Goal: Task Accomplishment & Management: Use online tool/utility

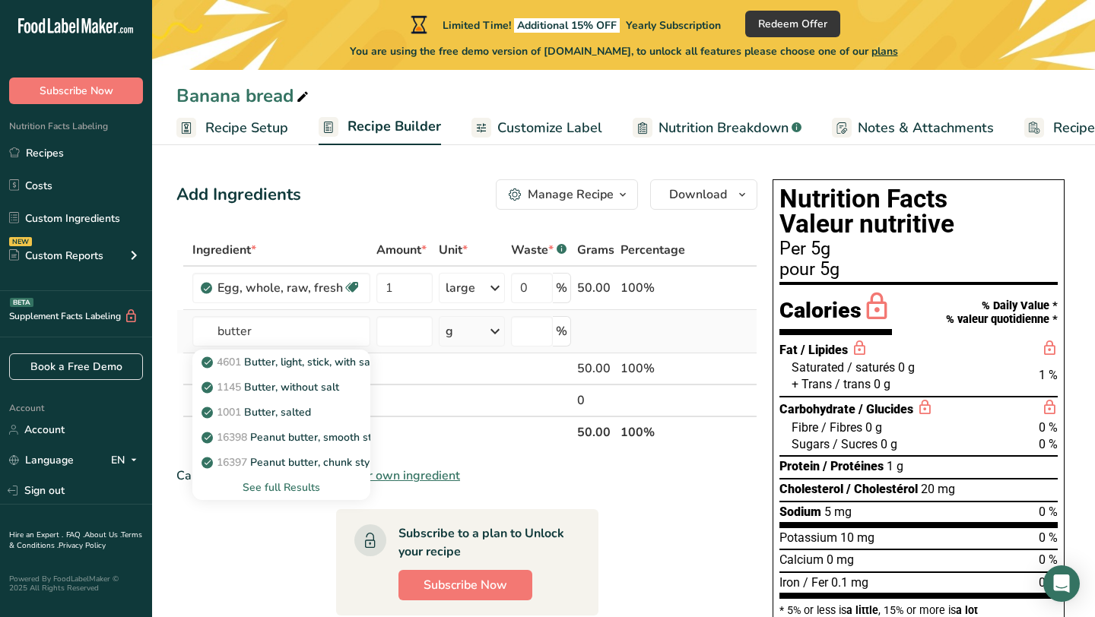
type input "butter"
click at [266, 485] on div "See full Results" at bounding box center [282, 488] width 154 height 16
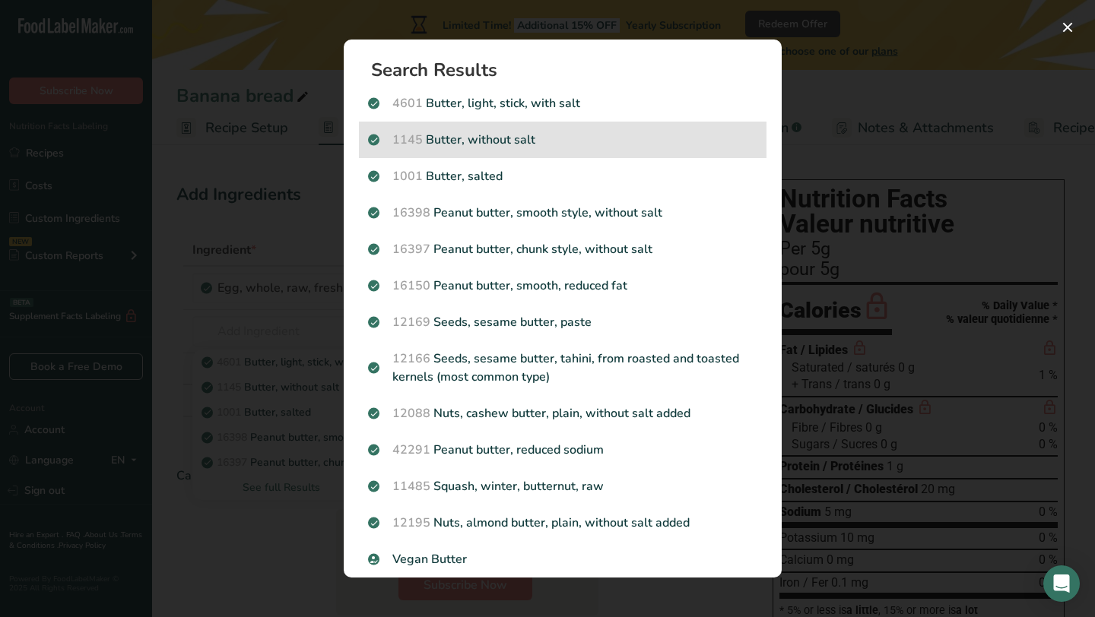
click at [452, 133] on p "1145 Butter, without salt" at bounding box center [562, 140] width 389 height 18
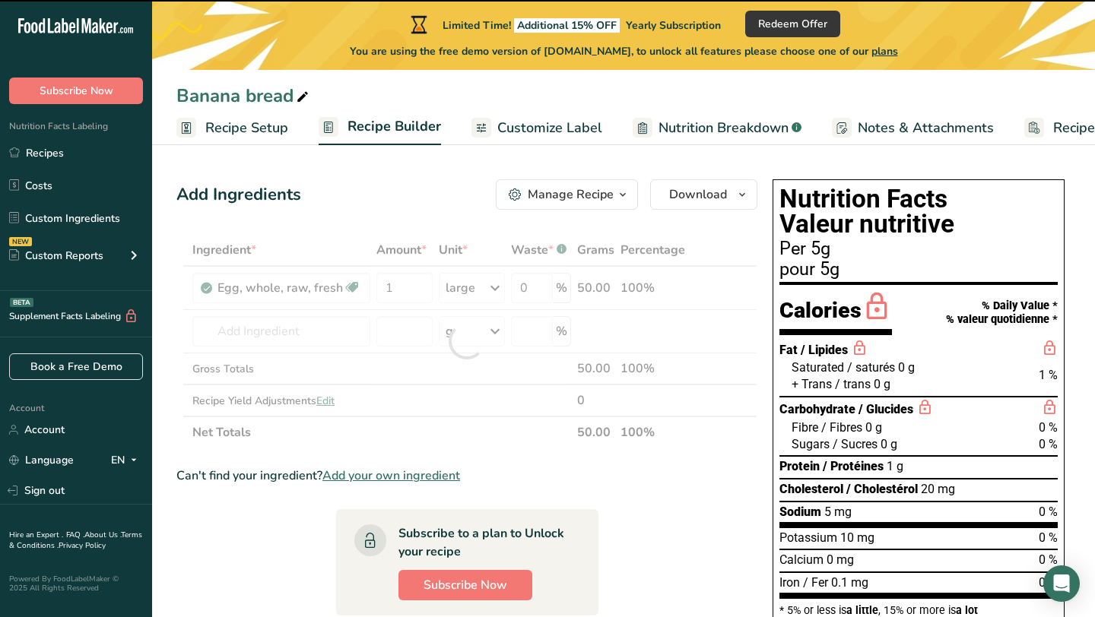
type input "0"
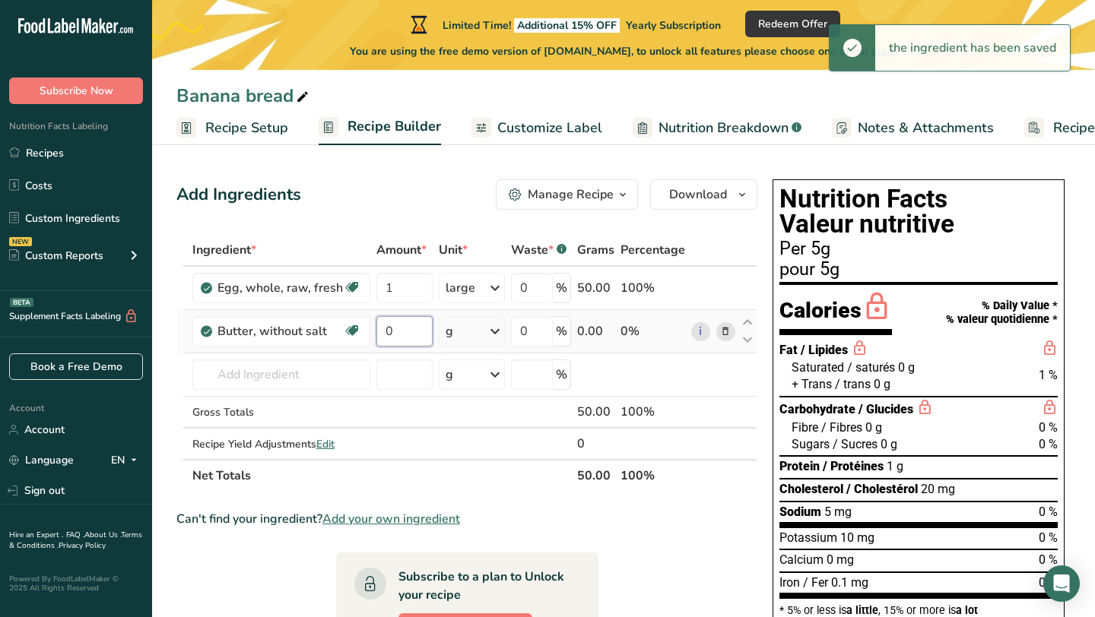
click at [421, 330] on input "0" at bounding box center [404, 331] width 56 height 30
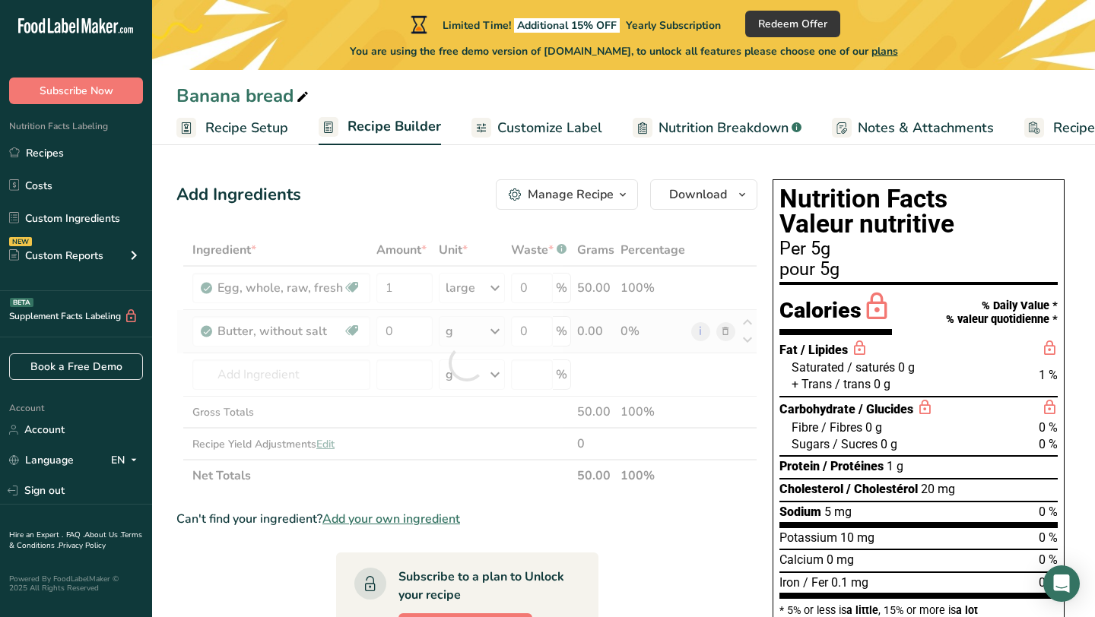
click at [500, 332] on div "Ingredient * Amount * Unit * Waste * .a-a{fill:#347362;}.b-a{fill:#fff;} Grams …" at bounding box center [466, 363] width 581 height 258
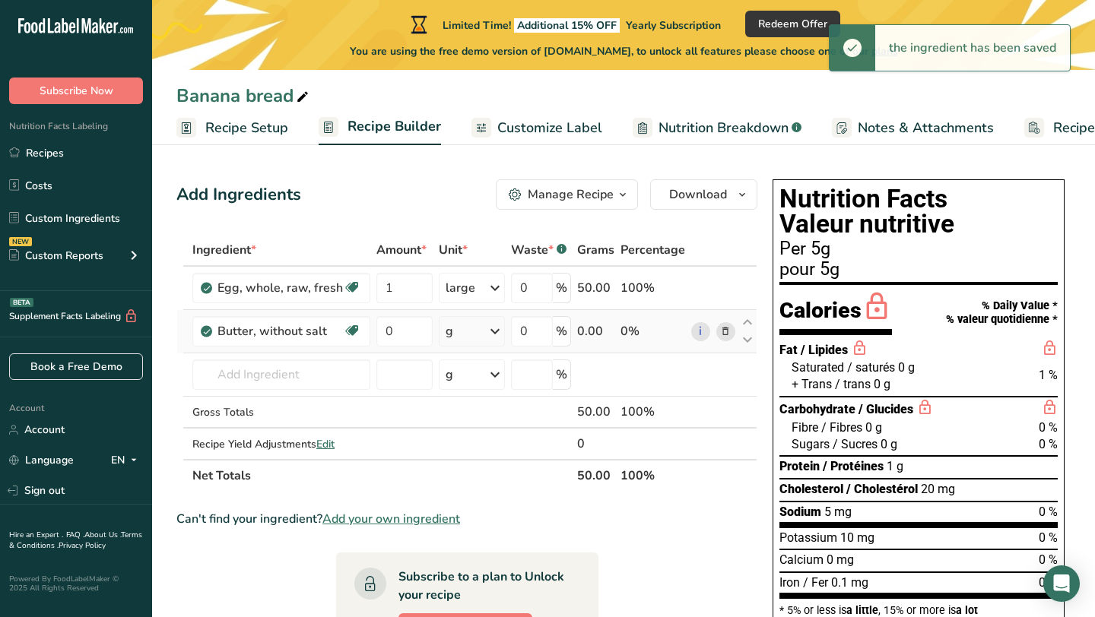
click at [496, 333] on icon at bounding box center [495, 331] width 18 height 27
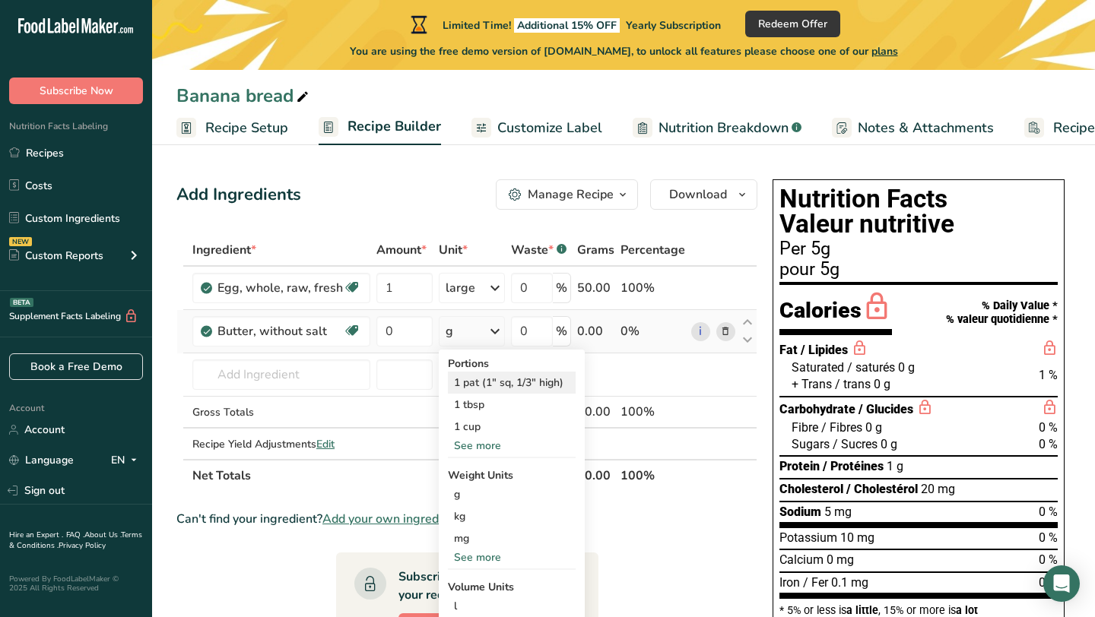
click at [484, 385] on div "1 pat (1" sq, 1/3" high)" at bounding box center [512, 383] width 128 height 22
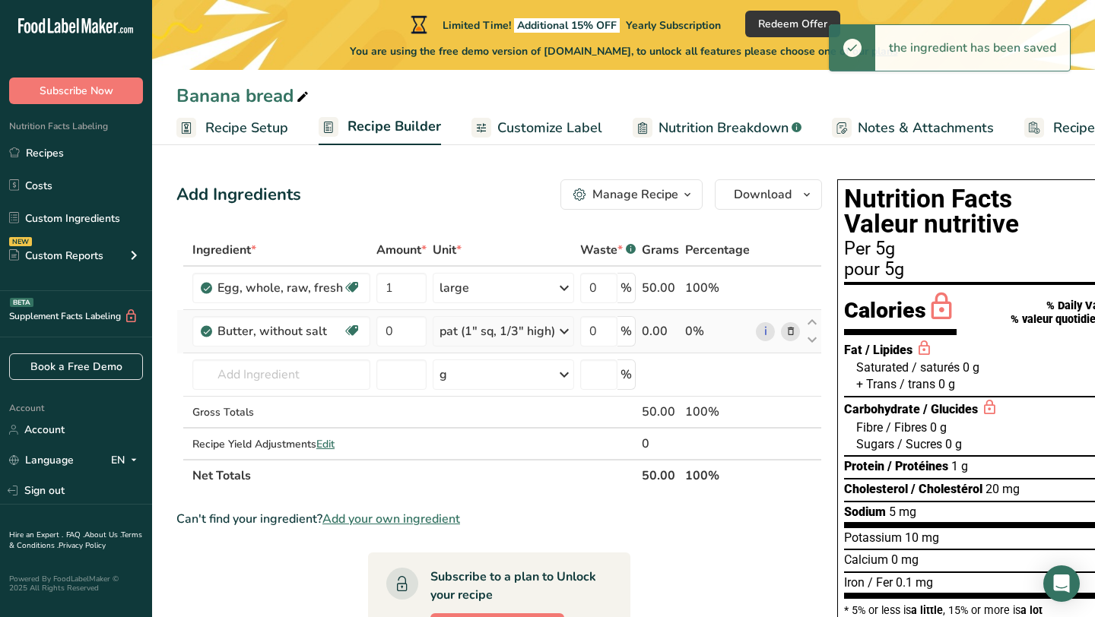
click at [522, 334] on div "pat (1" sq, 1/3" high)" at bounding box center [497, 331] width 116 height 18
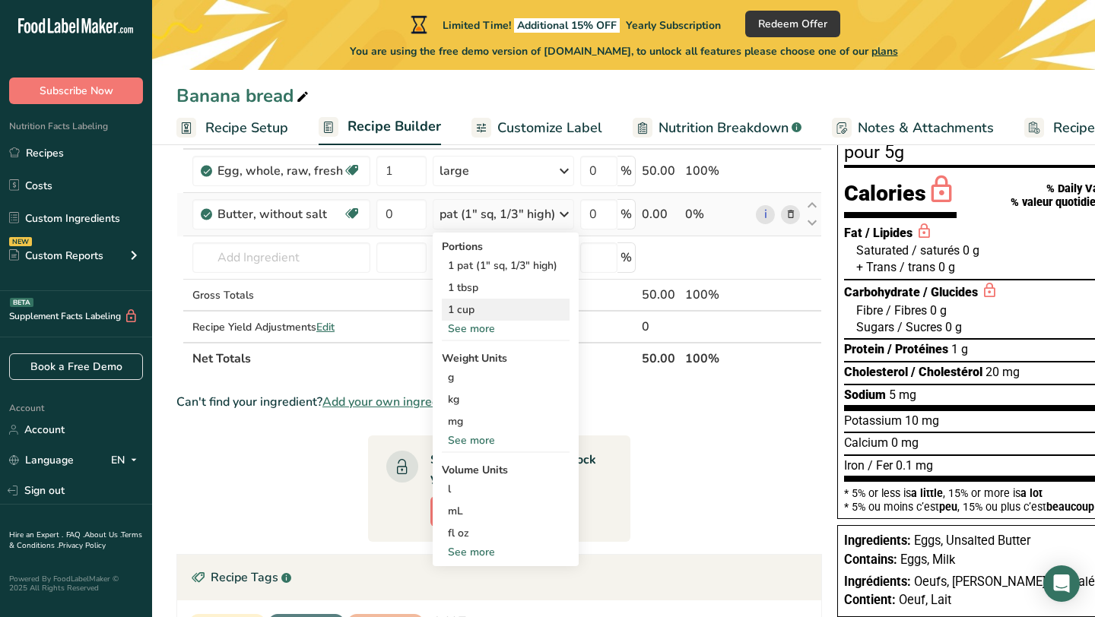
scroll to position [113, 0]
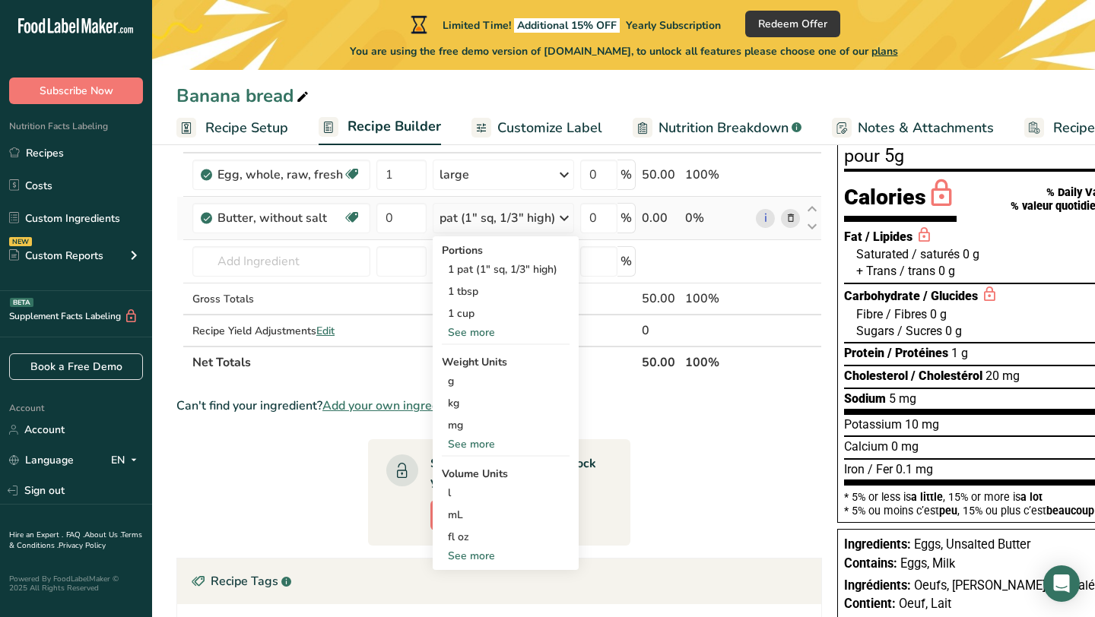
click at [484, 560] on div "See more" at bounding box center [506, 556] width 128 height 16
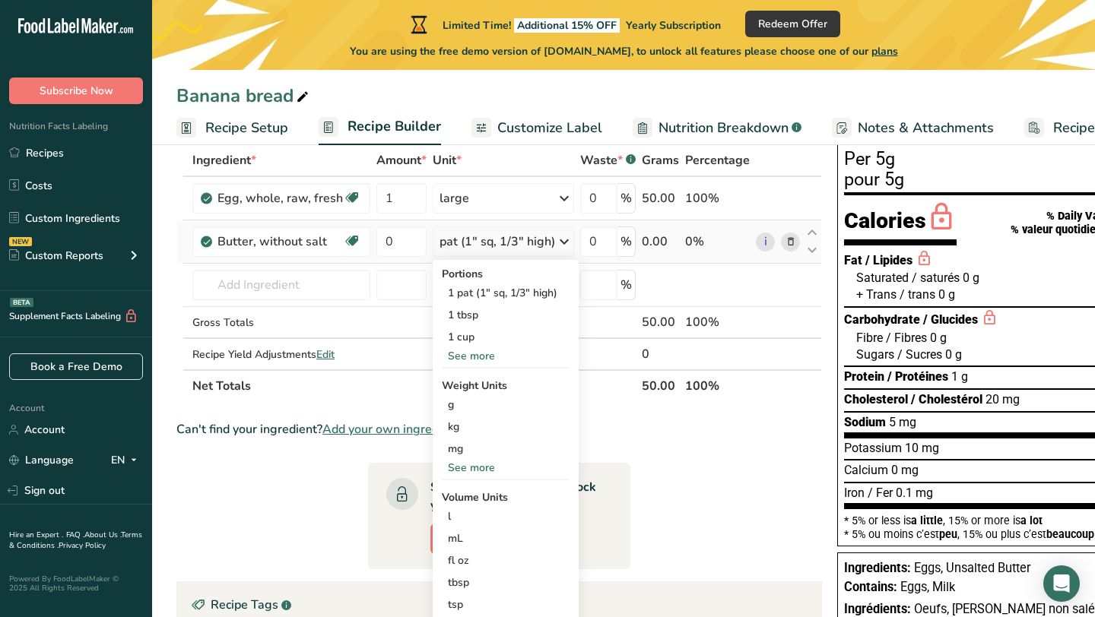
scroll to position [88, 0]
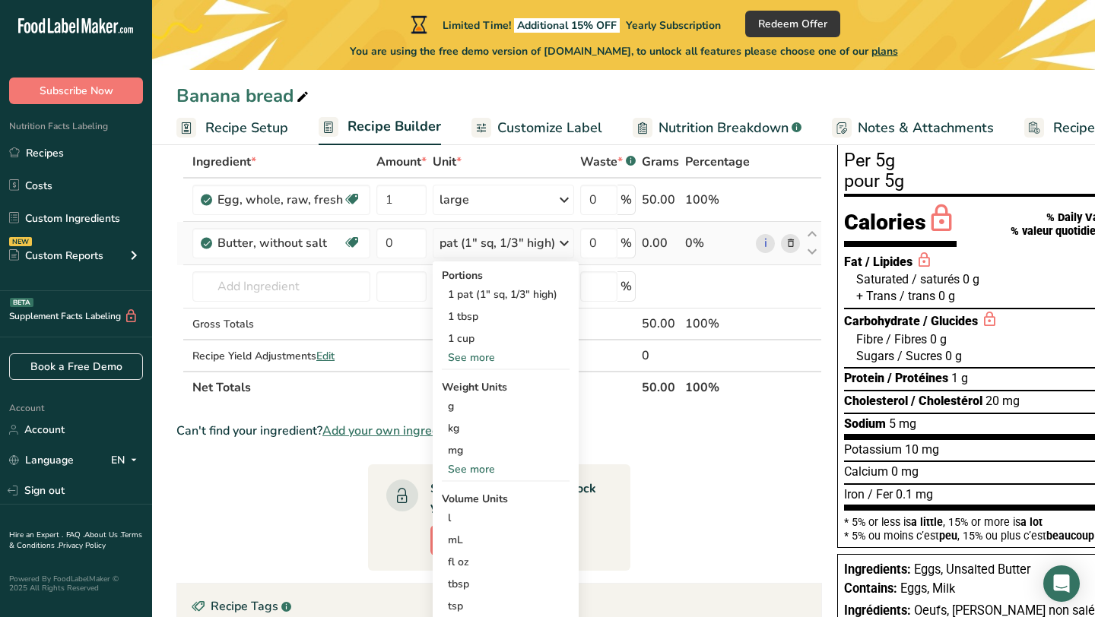
click at [483, 360] on div "See more" at bounding box center [506, 358] width 128 height 16
click at [511, 246] on div "pat (1" sq, 1/3" high)" at bounding box center [497, 243] width 116 height 18
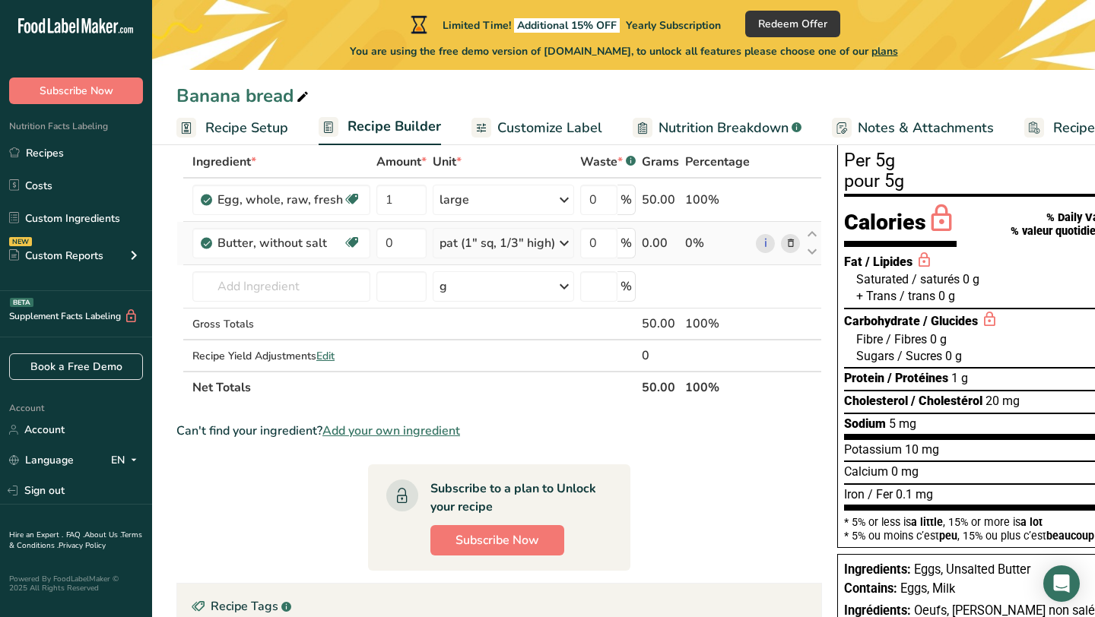
click at [525, 241] on div "pat (1" sq, 1/3" high)" at bounding box center [497, 243] width 116 height 18
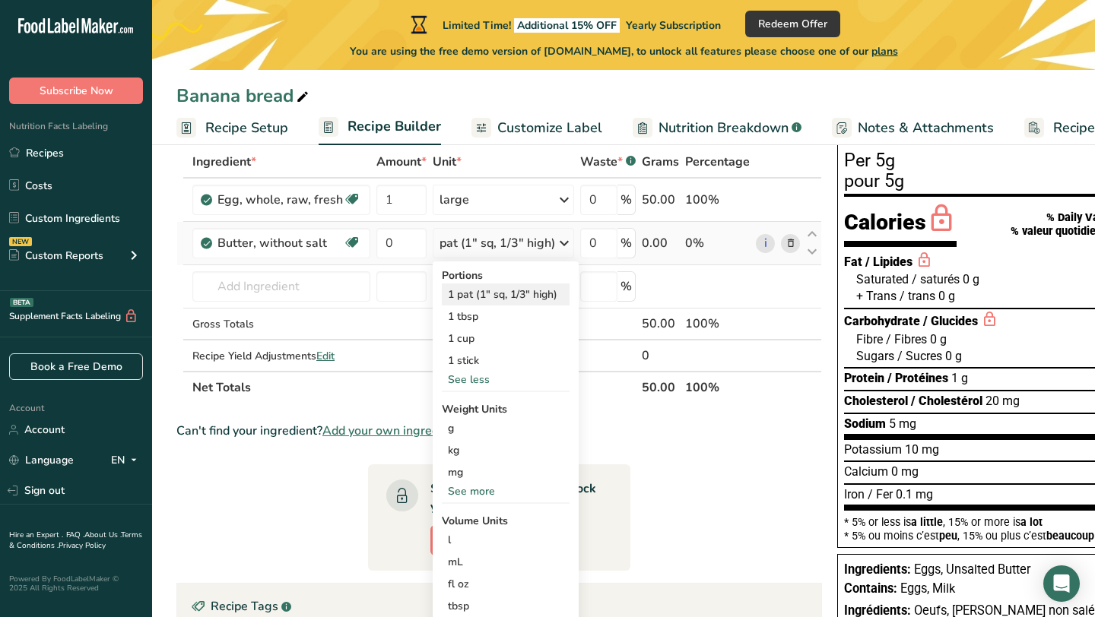
click at [523, 294] on div "1 pat (1" sq, 1/3" high)" at bounding box center [506, 295] width 128 height 22
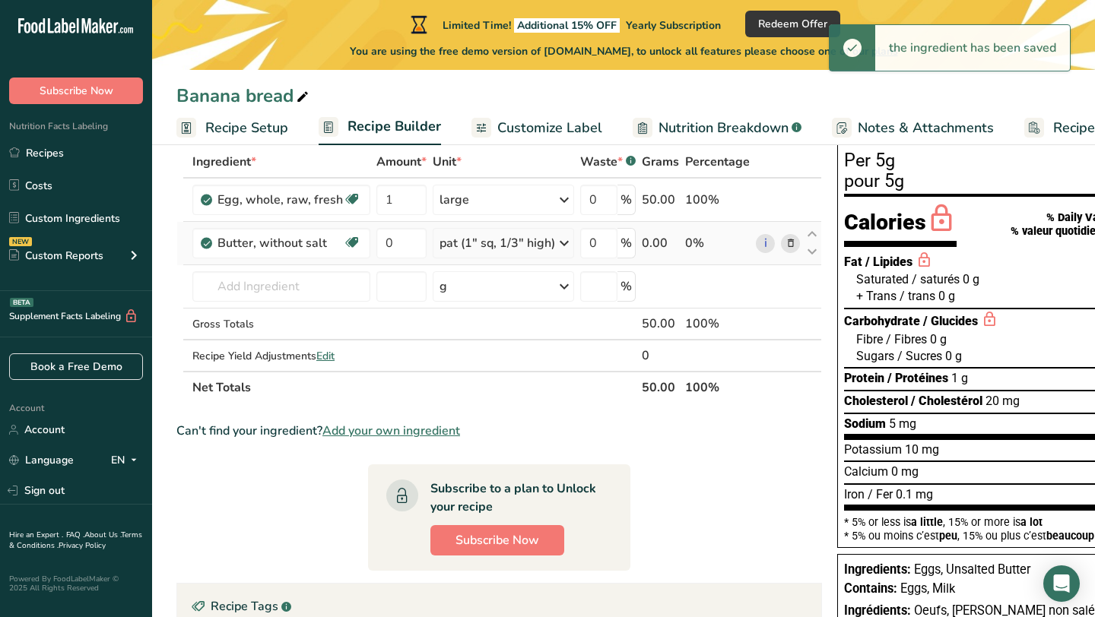
click at [531, 246] on div "pat (1" sq, 1/3" high)" at bounding box center [497, 243] width 116 height 18
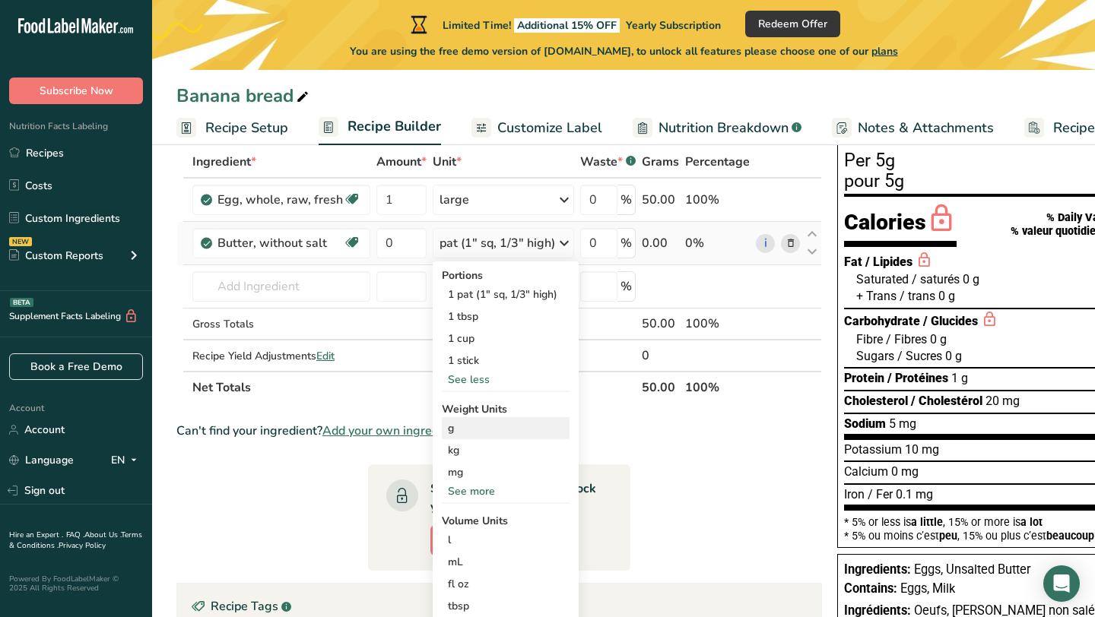
click at [474, 427] on div "g" at bounding box center [506, 428] width 128 height 22
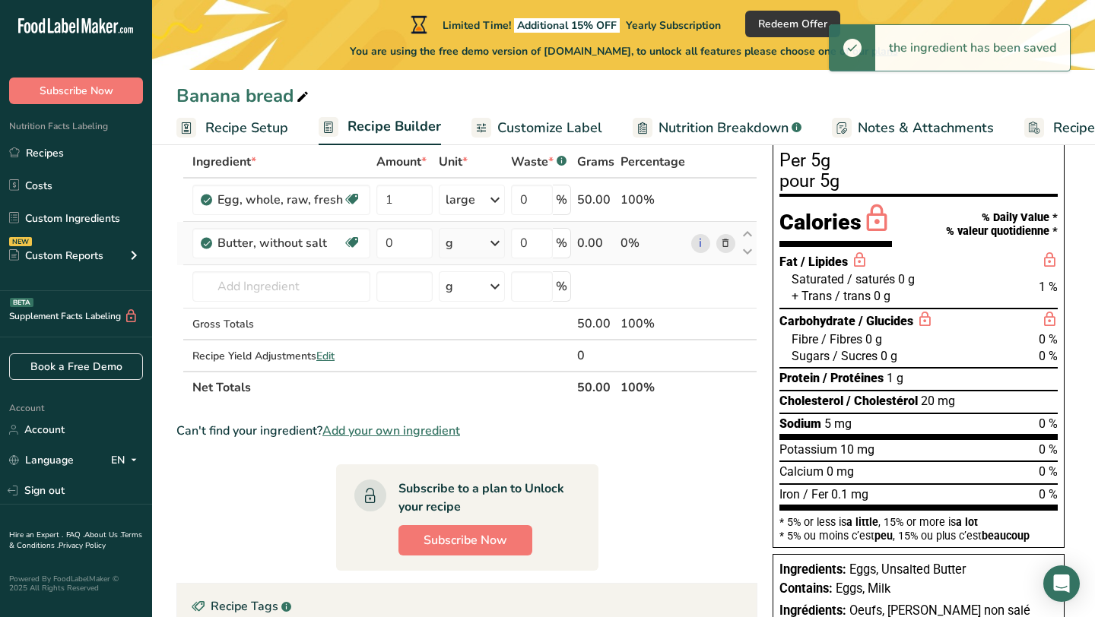
click at [490, 240] on icon at bounding box center [495, 243] width 18 height 27
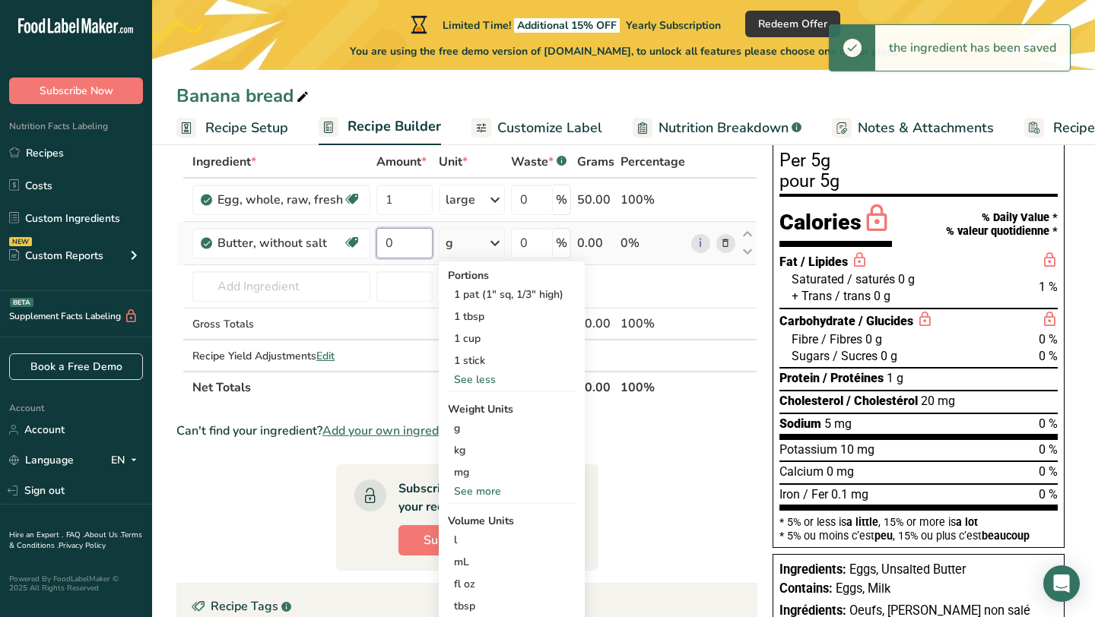
click at [392, 248] on input "0" at bounding box center [404, 243] width 56 height 30
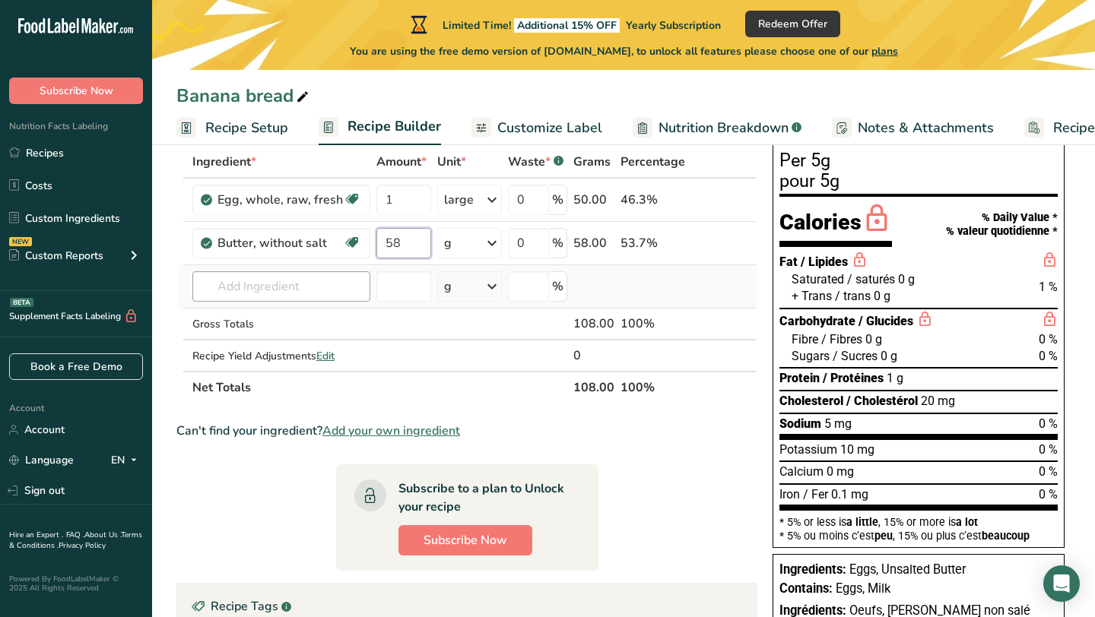
type input "58"
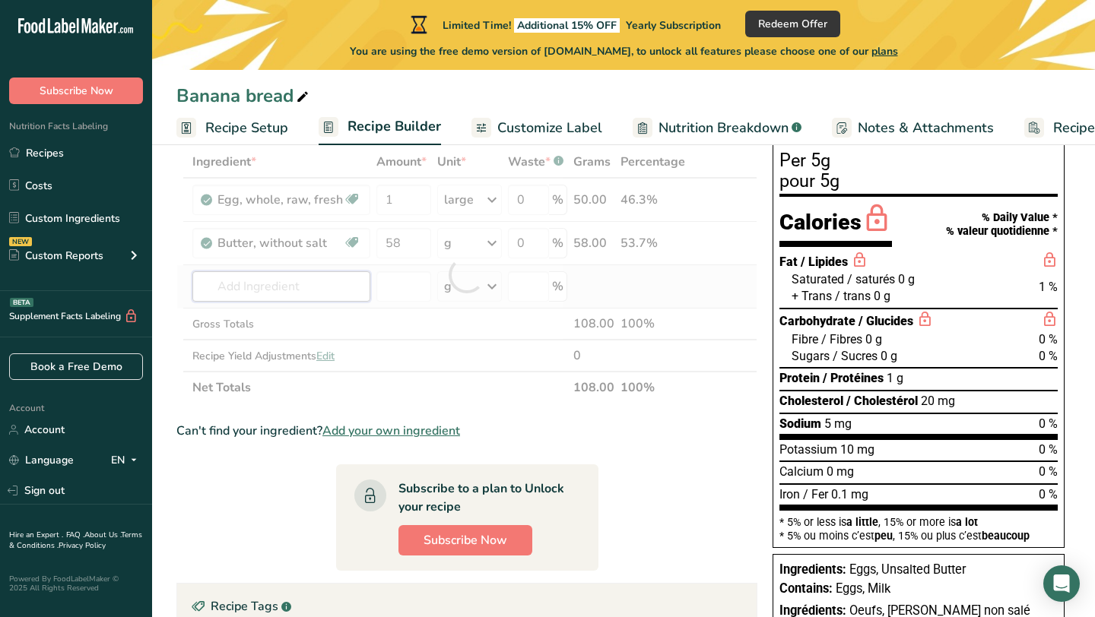
click at [318, 285] on div "Ingredient * Amount * Unit * Waste * .a-a{fill:#347362;}.b-a{fill:#fff;} Grams …" at bounding box center [466, 275] width 581 height 258
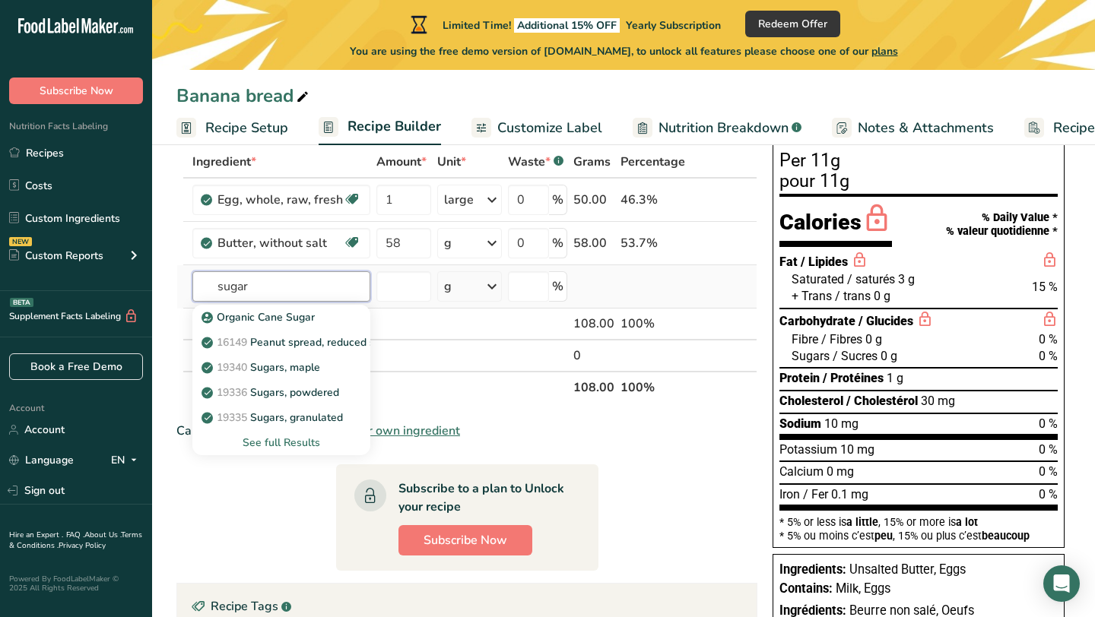
type input "sugar"
click at [285, 441] on div "See full Results" at bounding box center [282, 443] width 154 height 16
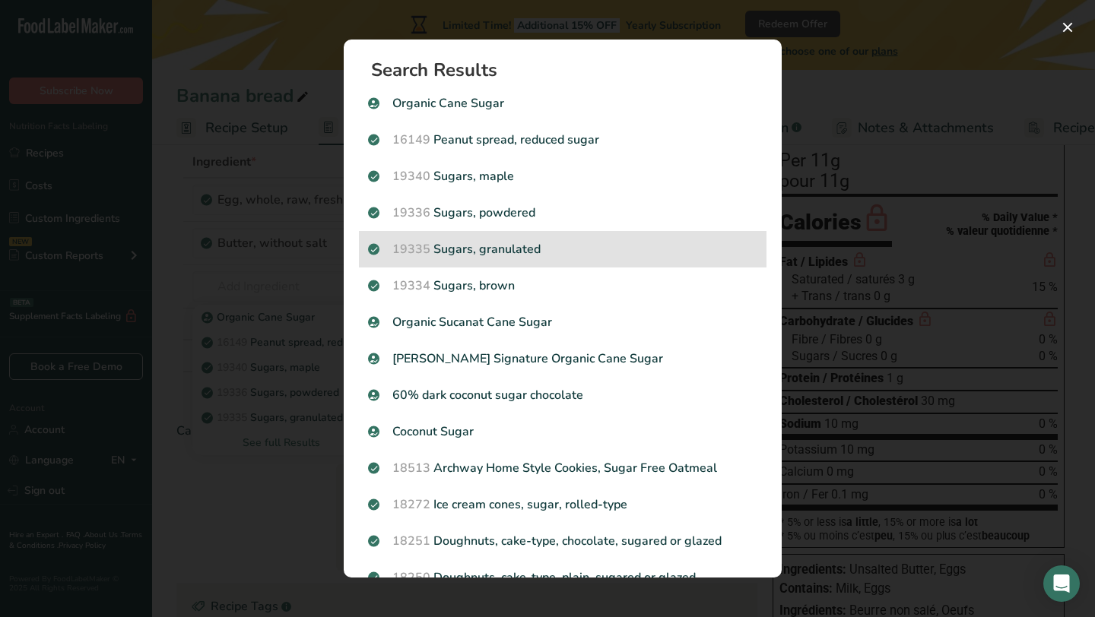
click at [455, 252] on p "19335 [GEOGRAPHIC_DATA], granulated" at bounding box center [562, 249] width 389 height 18
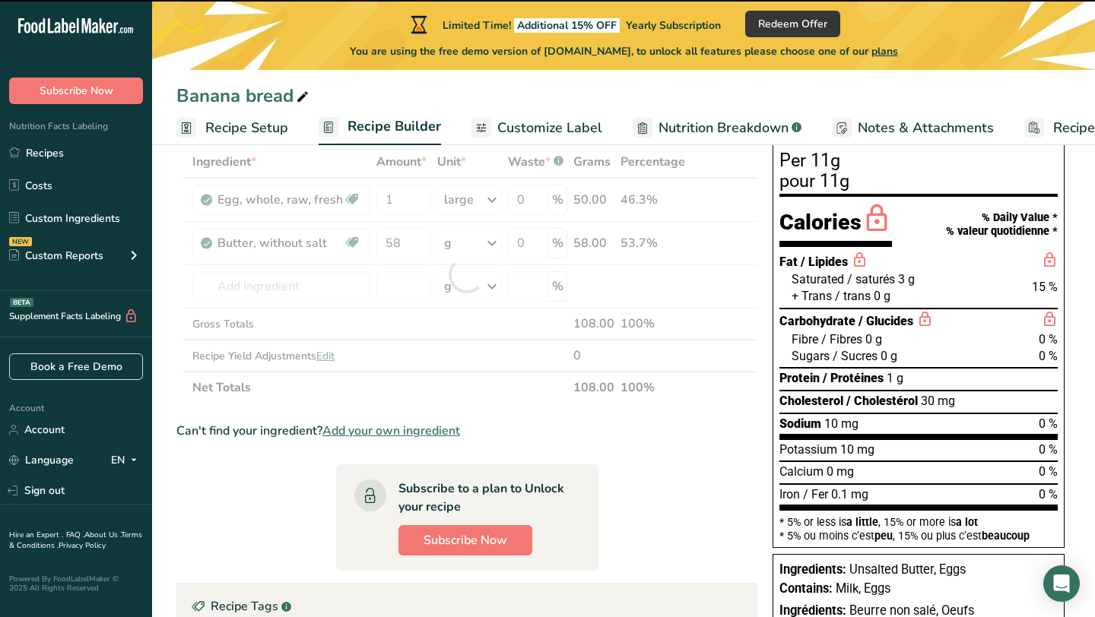
type input "0"
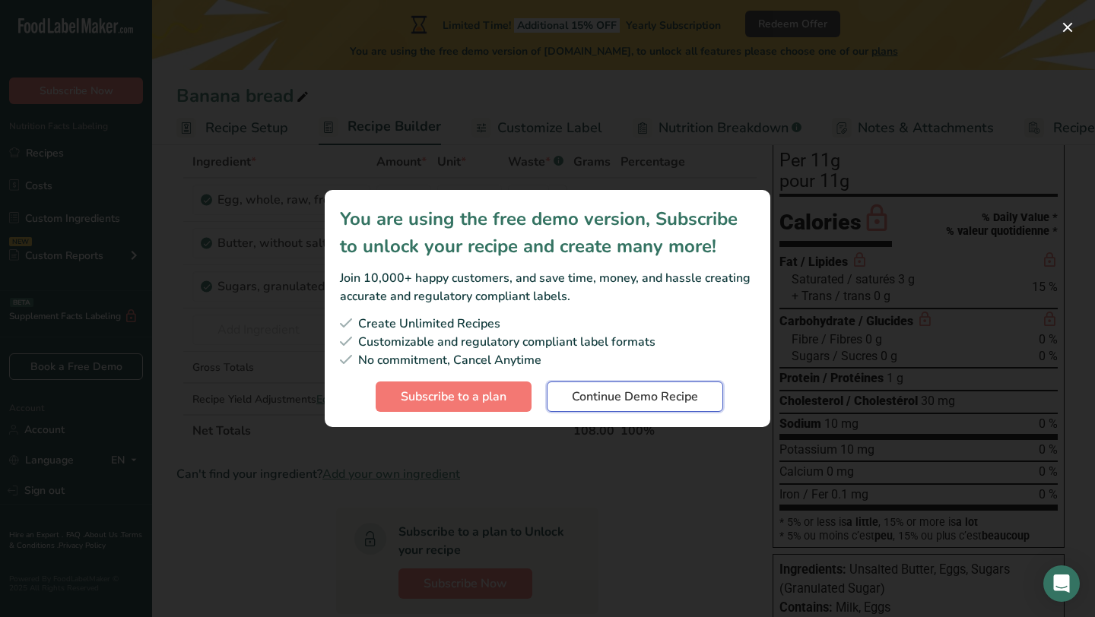
click at [595, 402] on span "Continue Demo Recipe" at bounding box center [635, 397] width 126 height 18
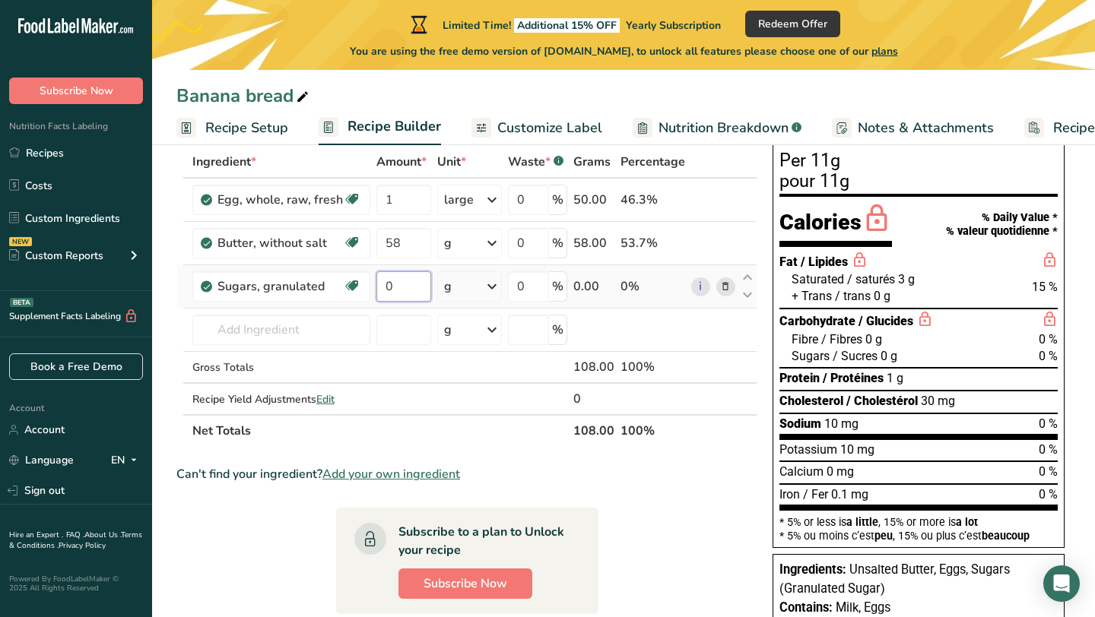
click at [411, 290] on input "0" at bounding box center [403, 286] width 55 height 30
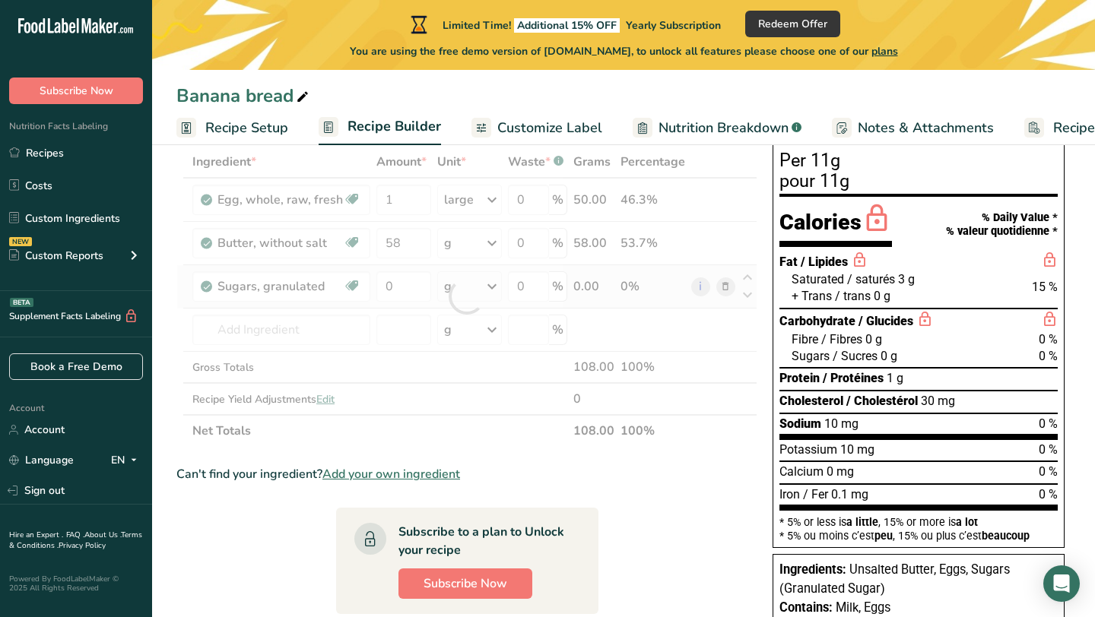
click at [492, 285] on div "Ingredient * Amount * Unit * Waste * .a-a{fill:#347362;}.b-a{fill:#fff;} Grams …" at bounding box center [466, 296] width 581 height 301
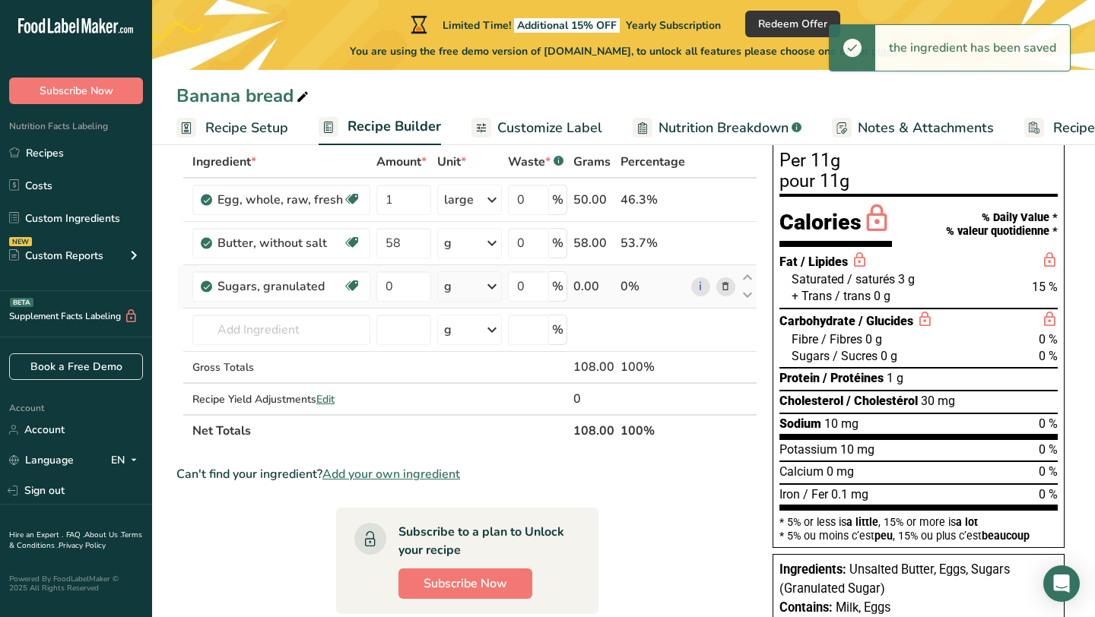
click at [497, 288] on icon at bounding box center [492, 286] width 18 height 27
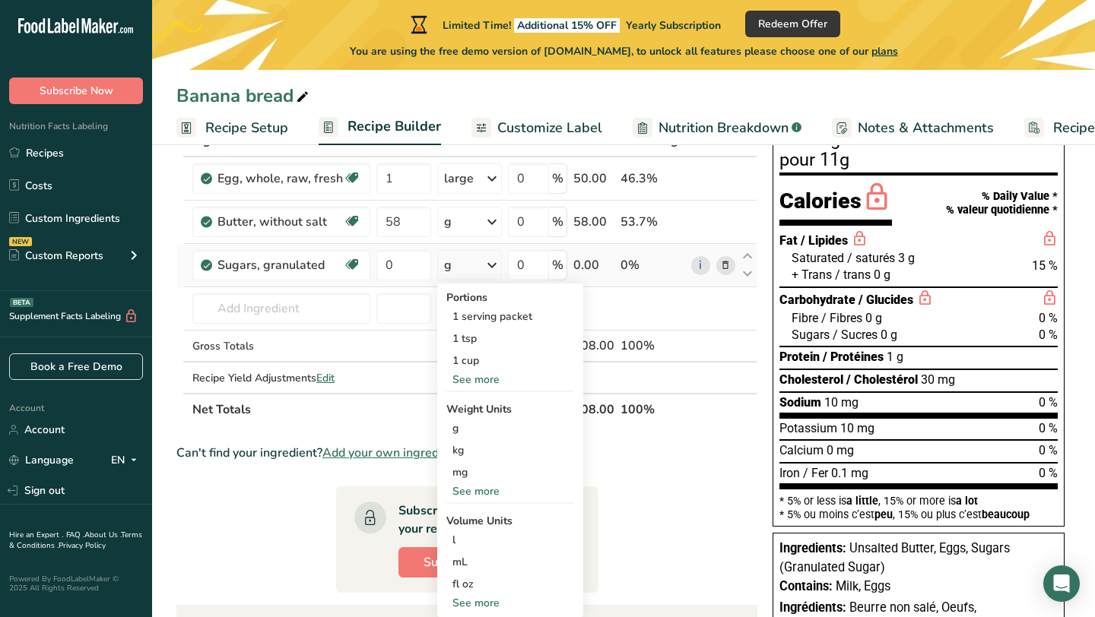
scroll to position [106, 0]
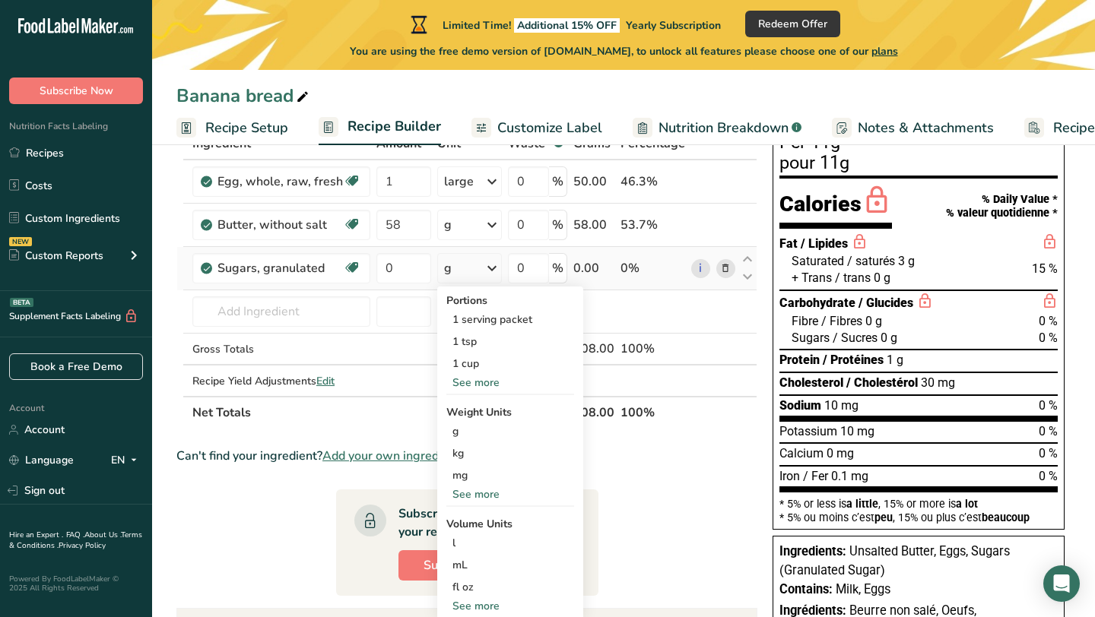
click at [487, 382] on div "See more" at bounding box center [510, 383] width 128 height 16
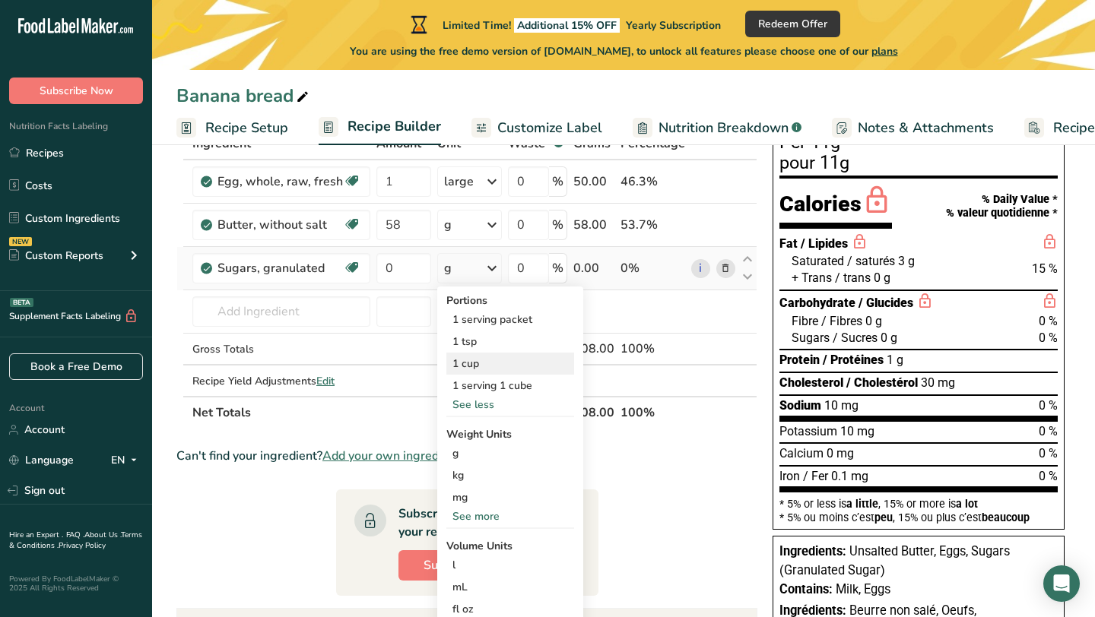
click at [481, 370] on div "1 cup" at bounding box center [510, 364] width 128 height 22
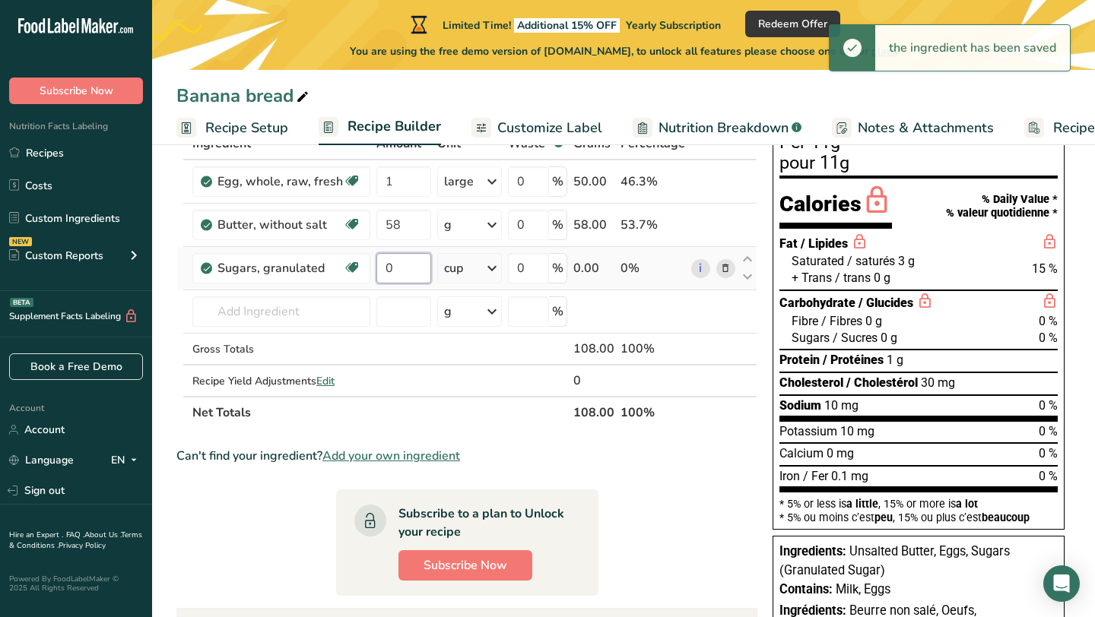
click at [406, 273] on input "0" at bounding box center [403, 268] width 55 height 30
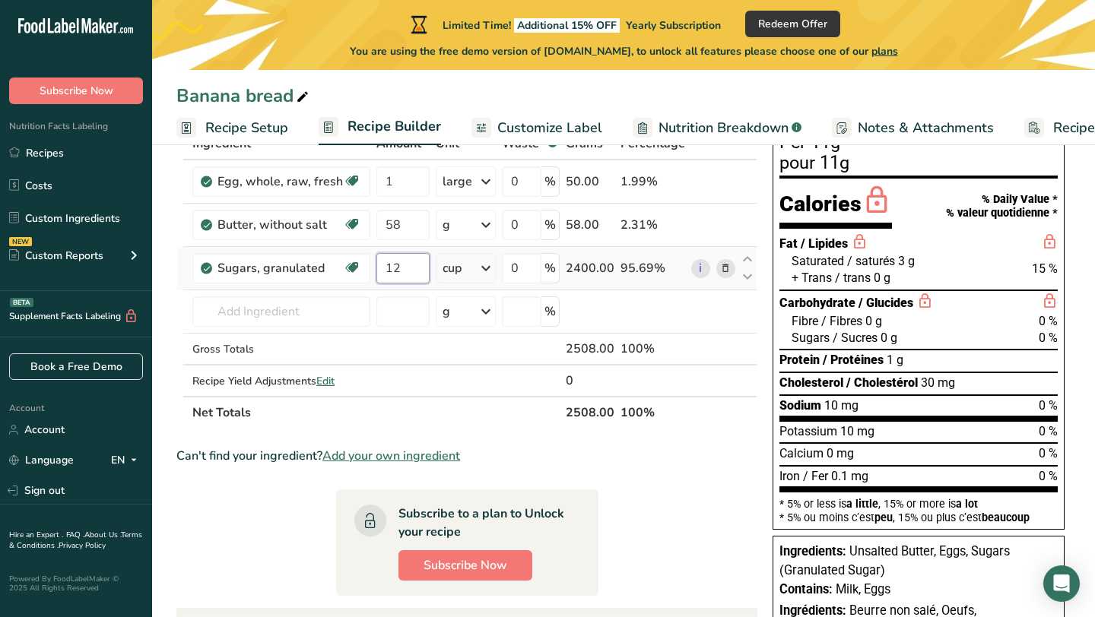
type input "1"
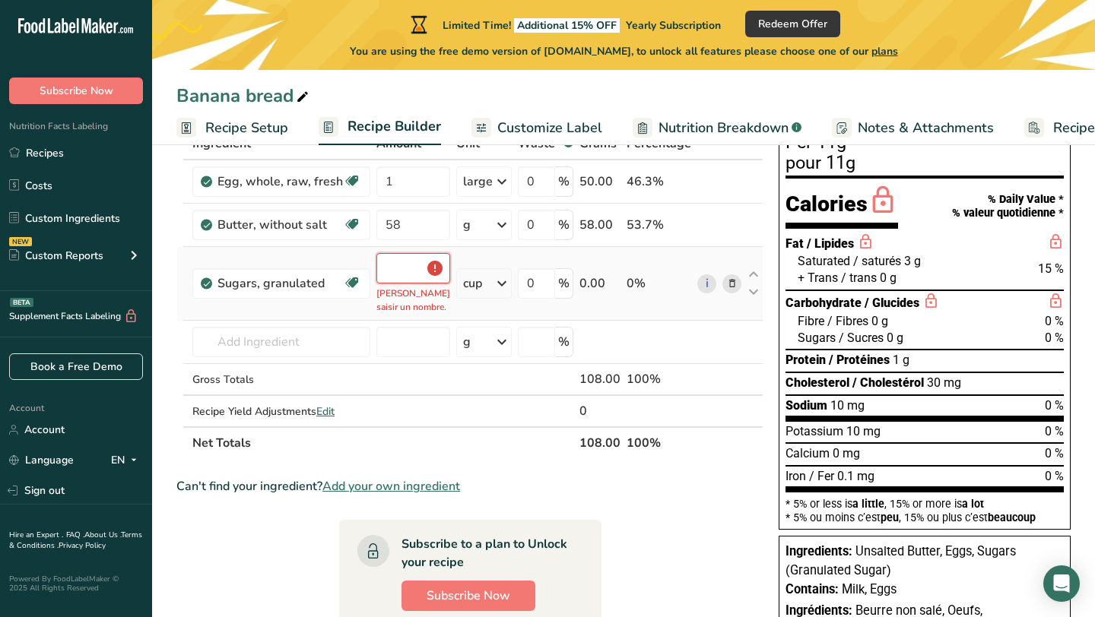
type input "1.5"
type input "1"
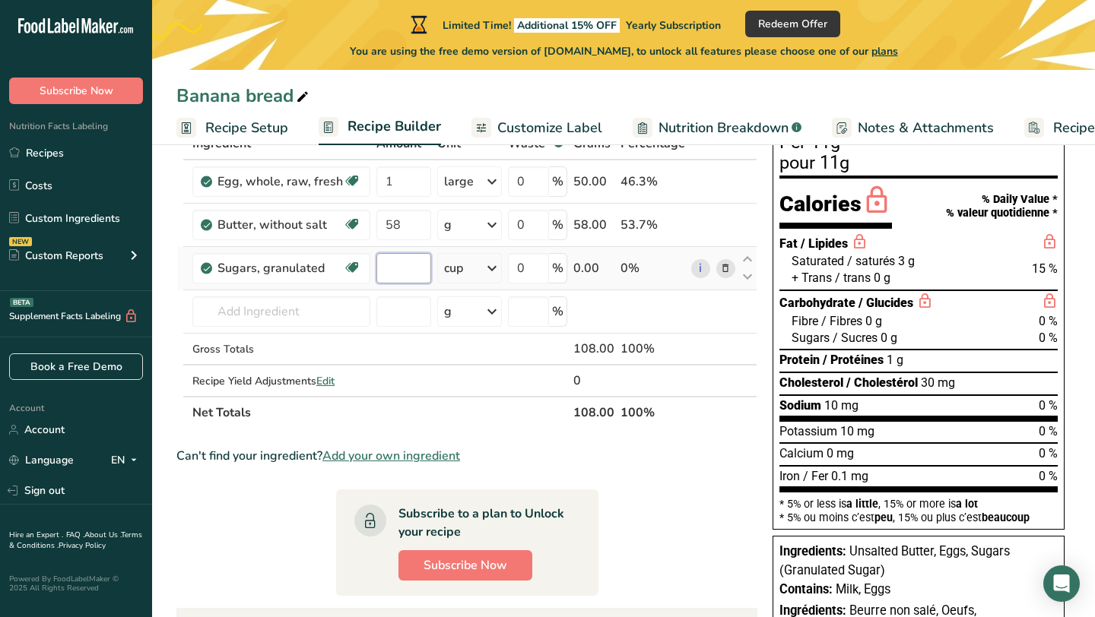
type input "0"
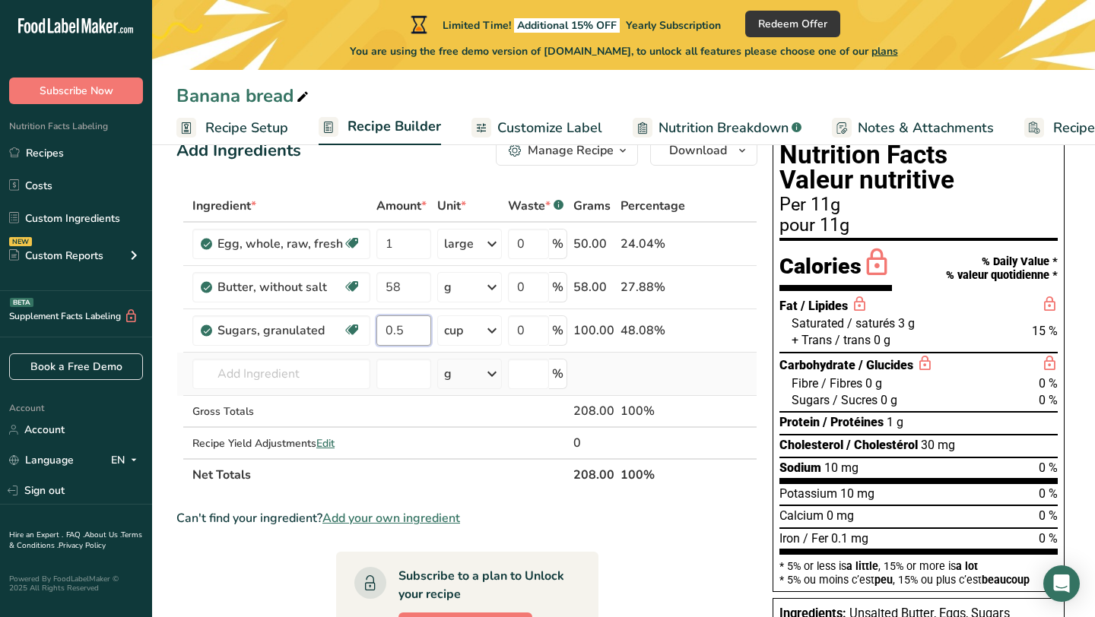
scroll to position [43, 0]
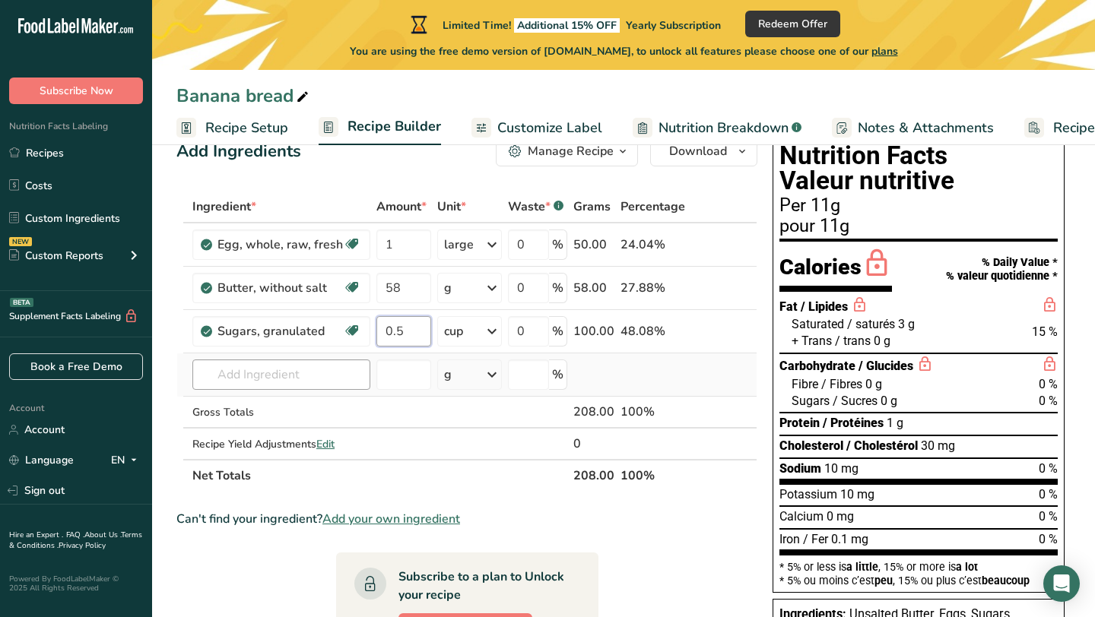
type input "0.5"
click at [323, 388] on div "Ingredient * Amount * Unit * Waste * .a-a{fill:#347362;}.b-a{fill:#fff;} Grams …" at bounding box center [466, 341] width 581 height 301
click at [424, 332] on input "0.5" at bounding box center [403, 331] width 55 height 30
click at [493, 330] on div "Ingredient * Amount * Unit * Waste * .a-a{fill:#347362;}.b-a{fill:#fff;} Grams …" at bounding box center [466, 341] width 581 height 301
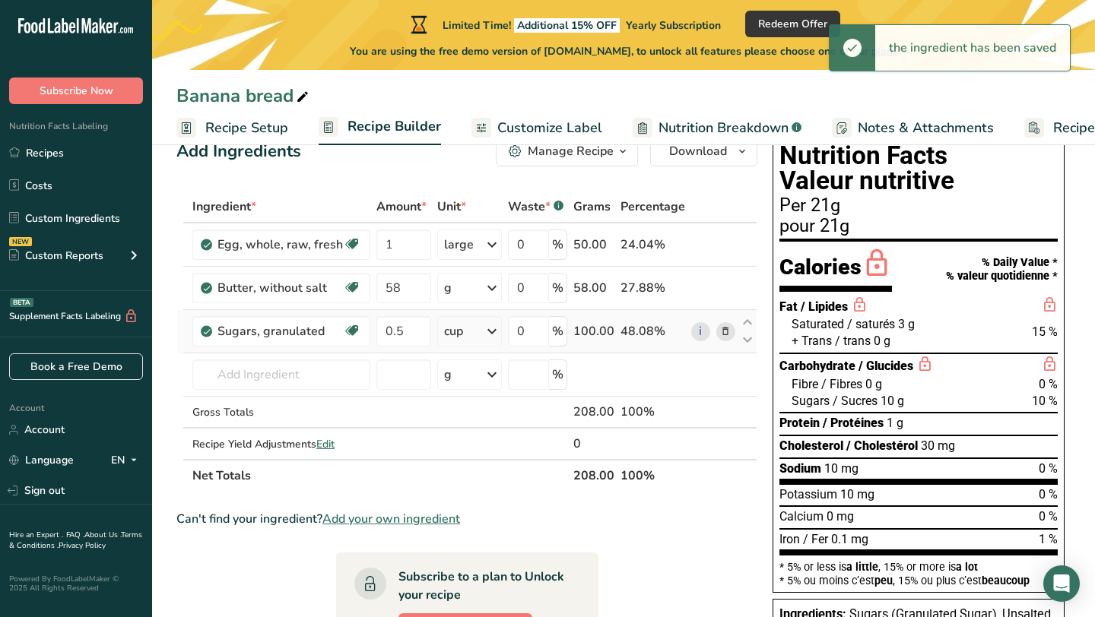
click at [485, 332] on icon at bounding box center [492, 331] width 18 height 27
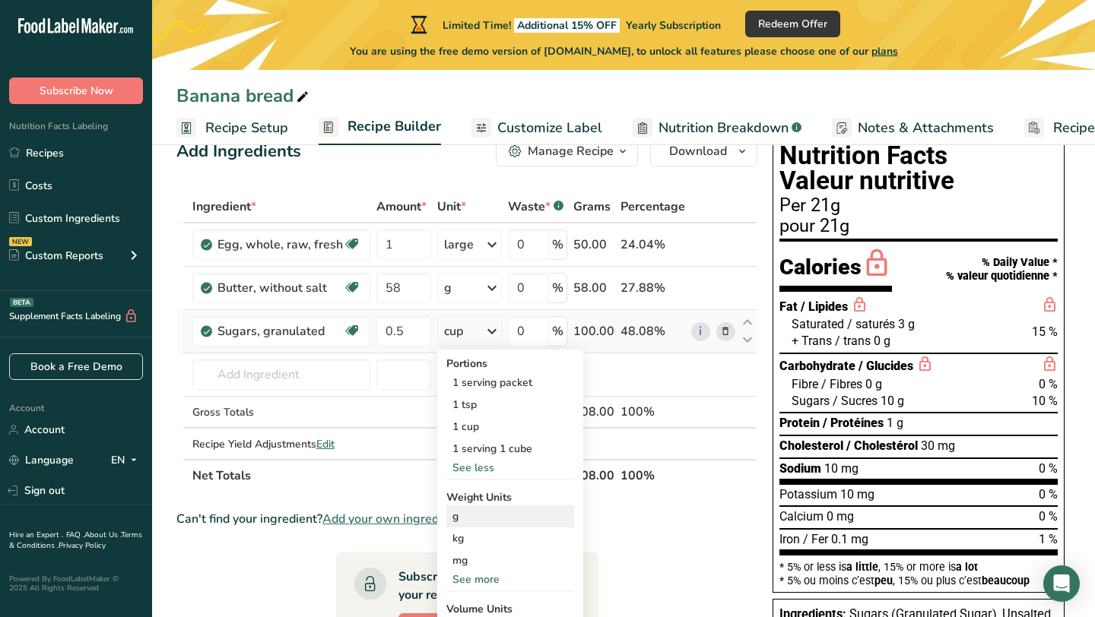
click at [475, 514] on div "g" at bounding box center [510, 517] width 128 height 22
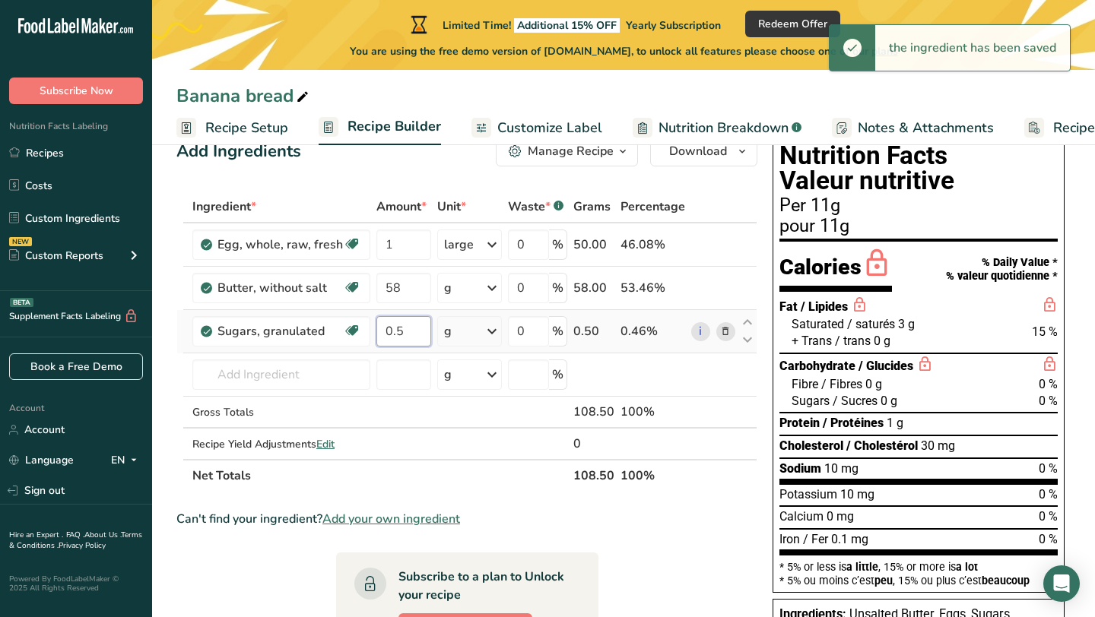
click at [414, 334] on input "0.5" at bounding box center [403, 331] width 55 height 30
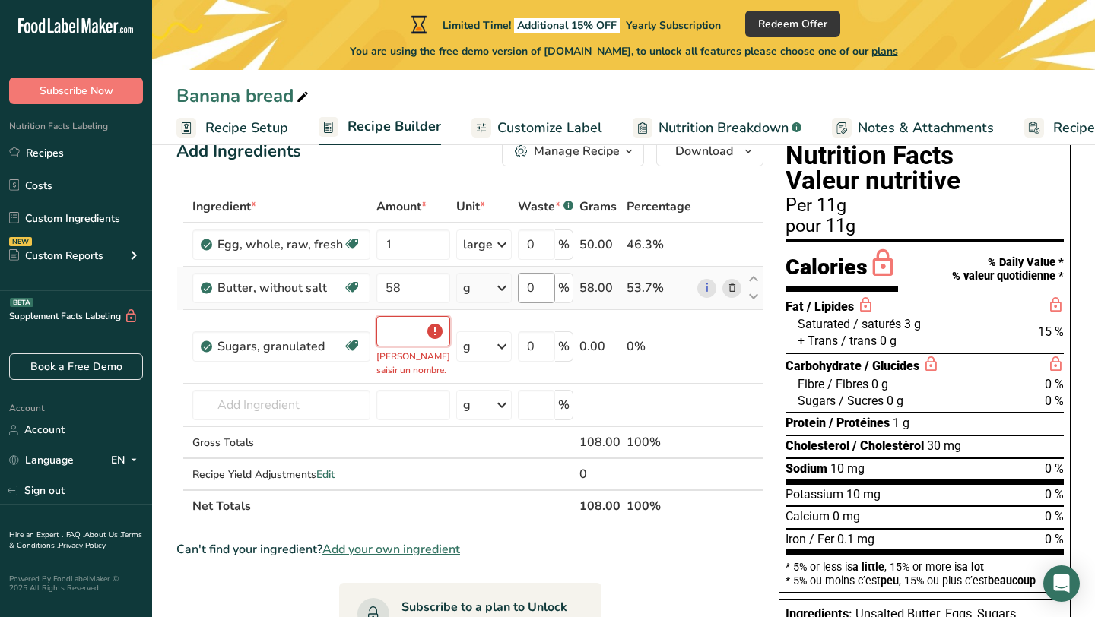
type input "0"
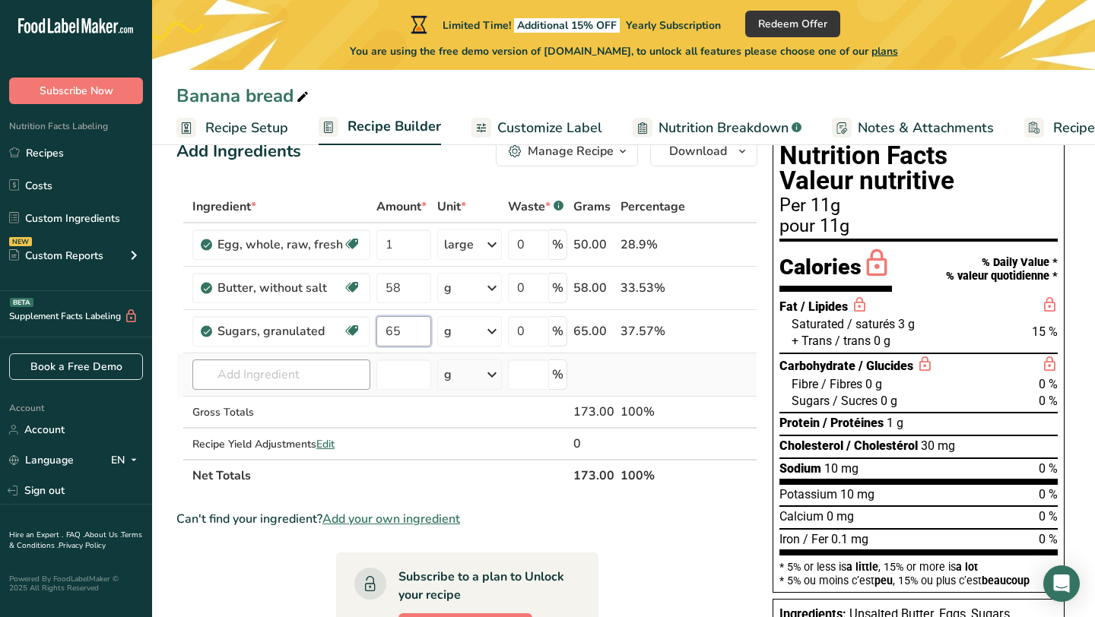
type input "65"
click at [300, 371] on div "Ingredient * Amount * Unit * Waste * .a-a{fill:#347362;}.b-a{fill:#fff;} Grams …" at bounding box center [466, 341] width 581 height 301
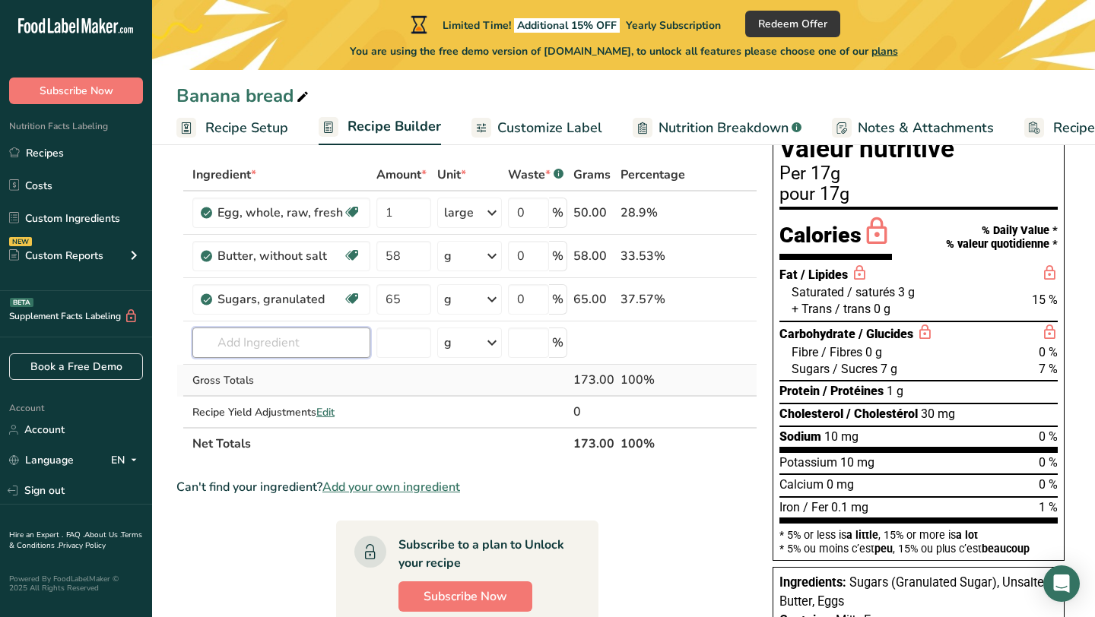
scroll to position [59, 0]
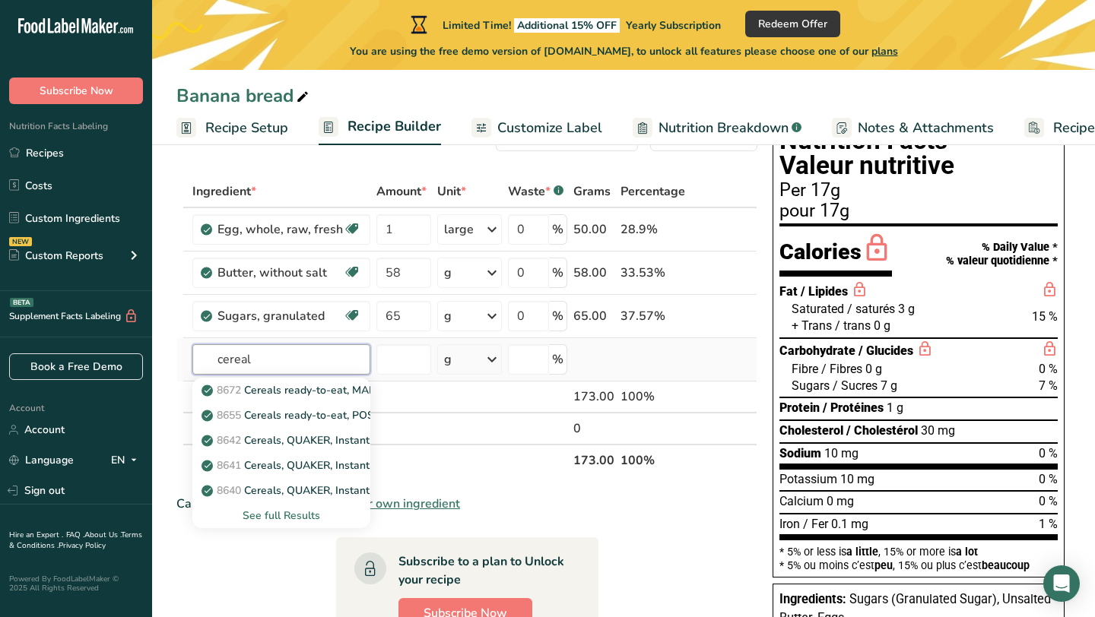
type input "cereal"
click at [271, 513] on div "See full Results" at bounding box center [282, 516] width 154 height 16
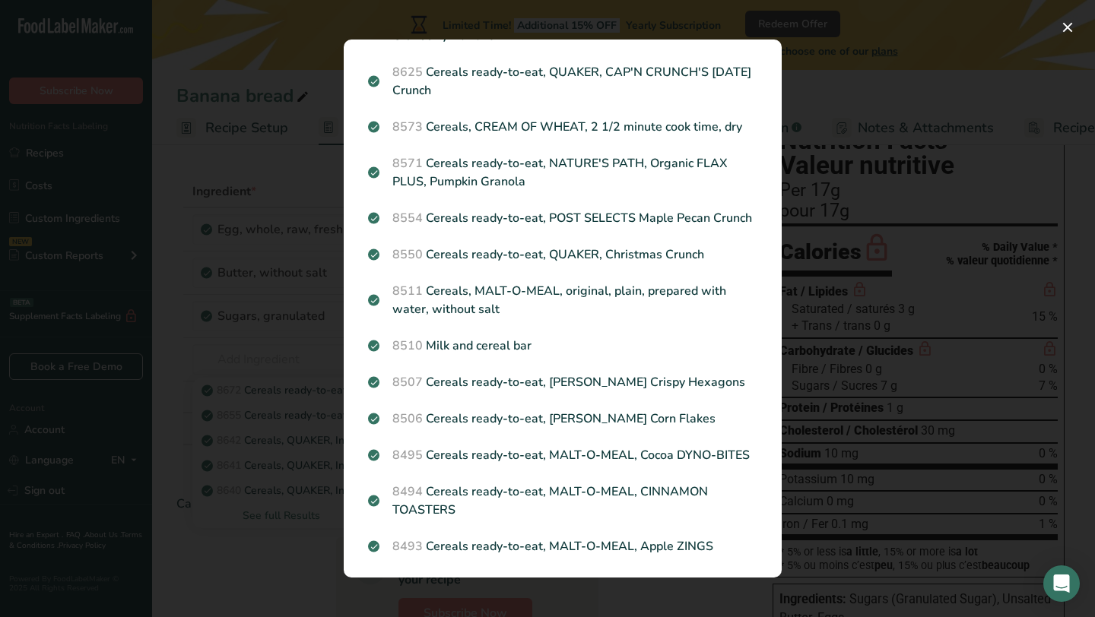
scroll to position [0, 0]
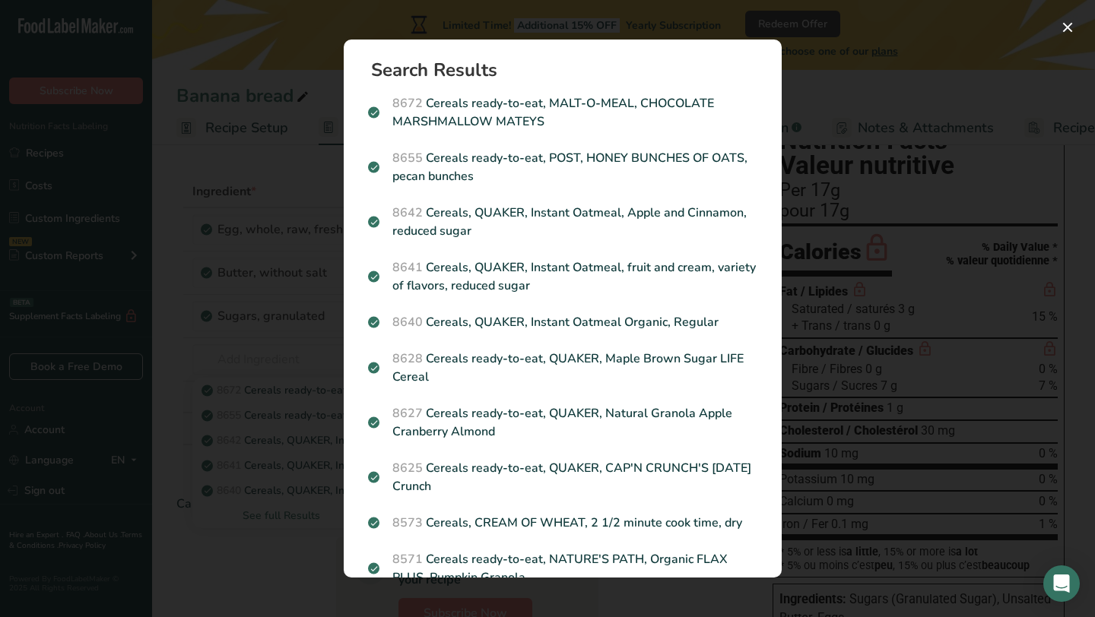
click at [840, 100] on div "Search results modal" at bounding box center [547, 308] width 1095 height 617
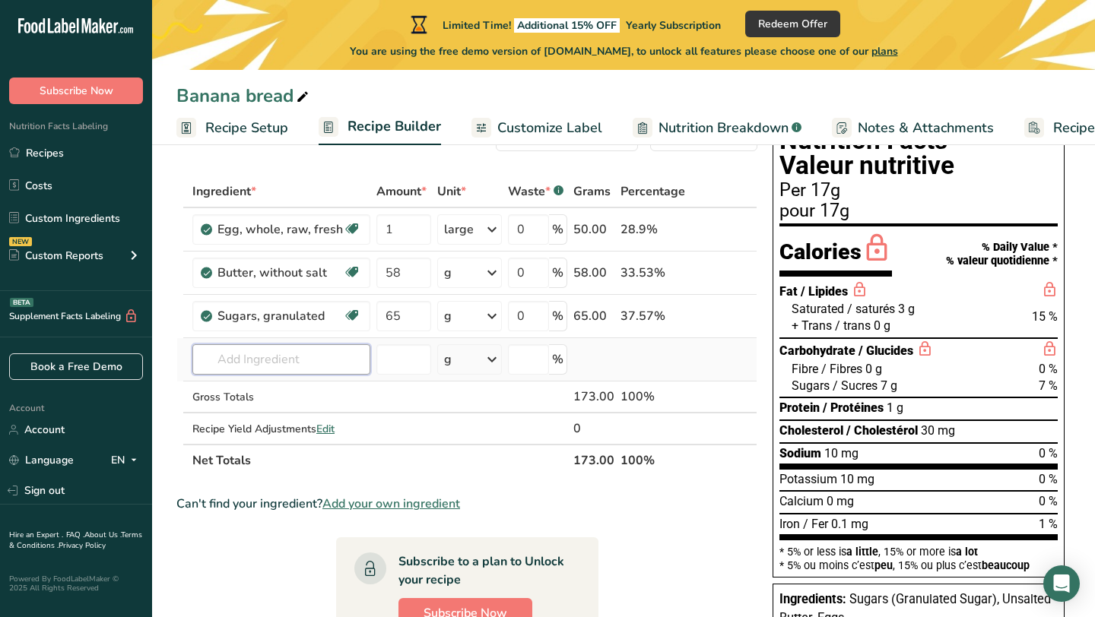
click at [303, 357] on input "text" at bounding box center [281, 359] width 178 height 30
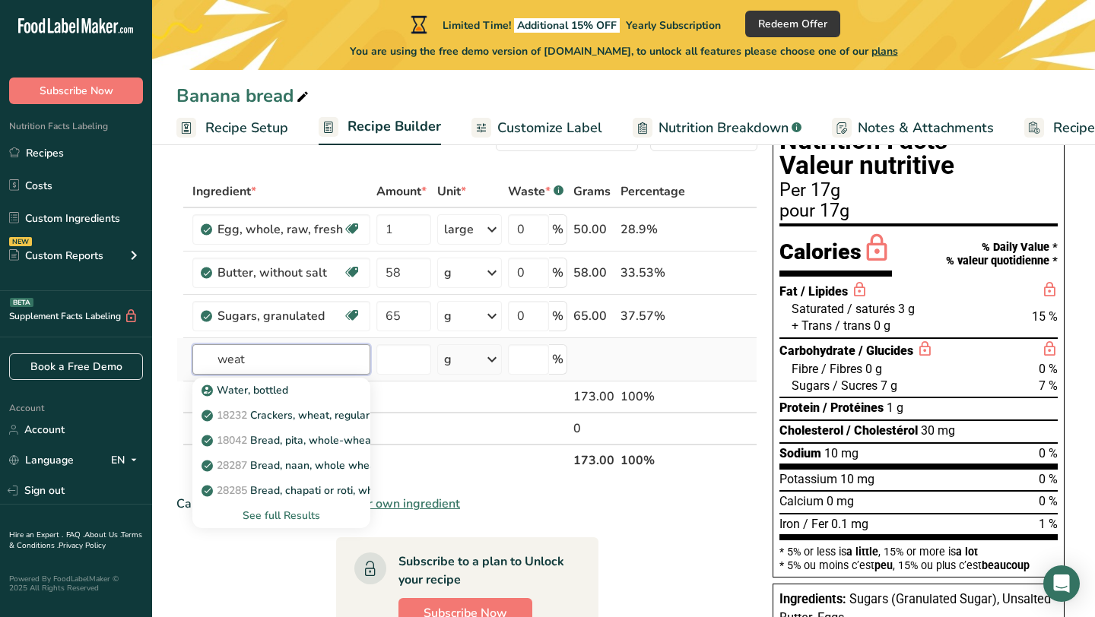
click at [224, 367] on input "weat" at bounding box center [281, 359] width 178 height 30
type input "wheat"
click at [268, 513] on div "See full Results" at bounding box center [282, 516] width 154 height 16
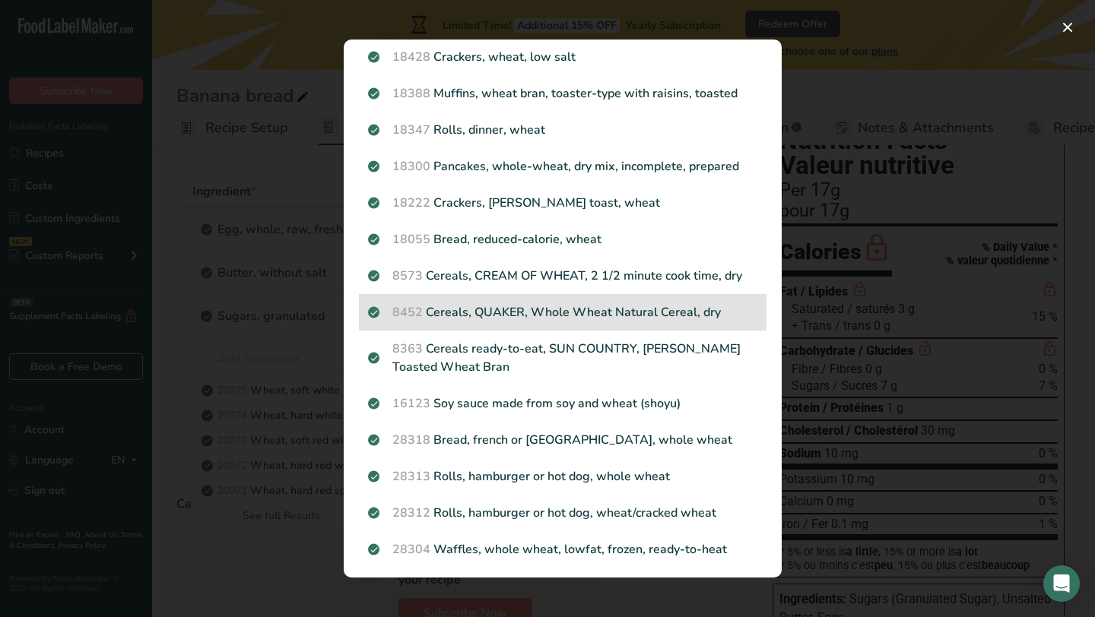
scroll to position [735, 0]
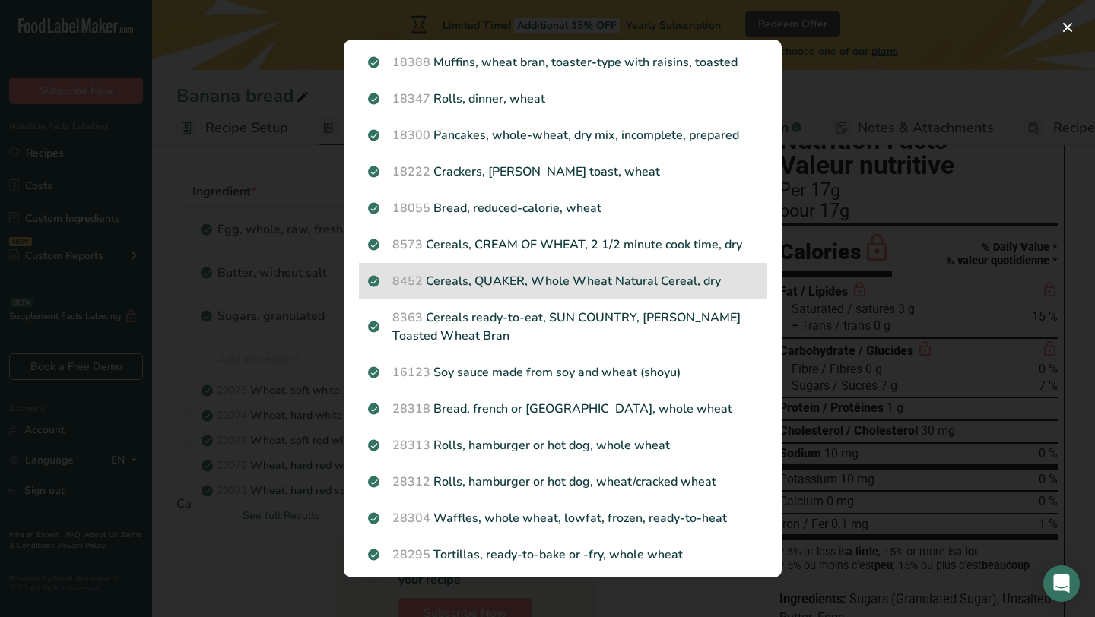
click at [499, 290] on p "8452 Cereals, QUAKER, Whole Wheat Natural Cereal, dry" at bounding box center [562, 281] width 389 height 18
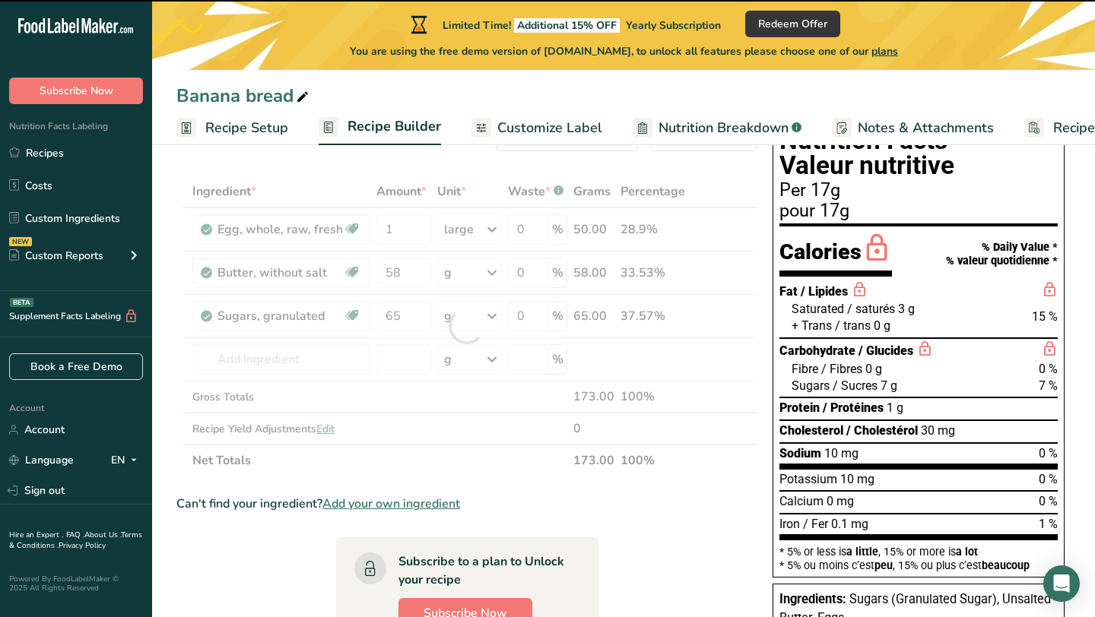
type input "0"
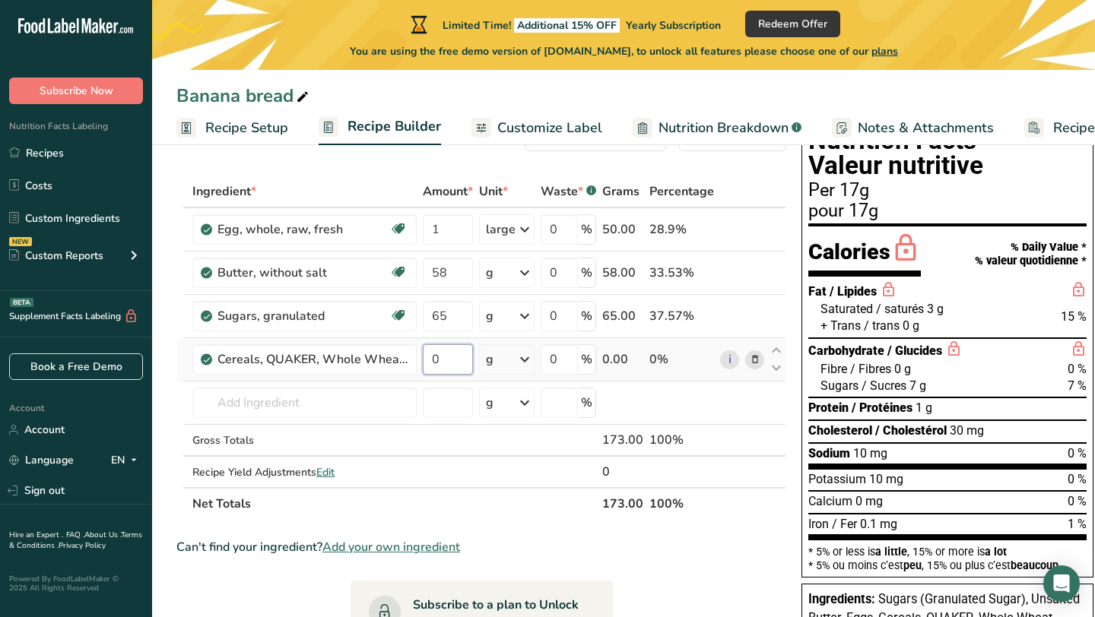
click at [449, 362] on input "0" at bounding box center [448, 359] width 50 height 30
type input "50"
click at [280, 411] on div "Ingredient * Amount * Unit * Waste * .a-a{fill:#347362;}.b-a{fill:#fff;} Grams …" at bounding box center [481, 348] width 610 height 344
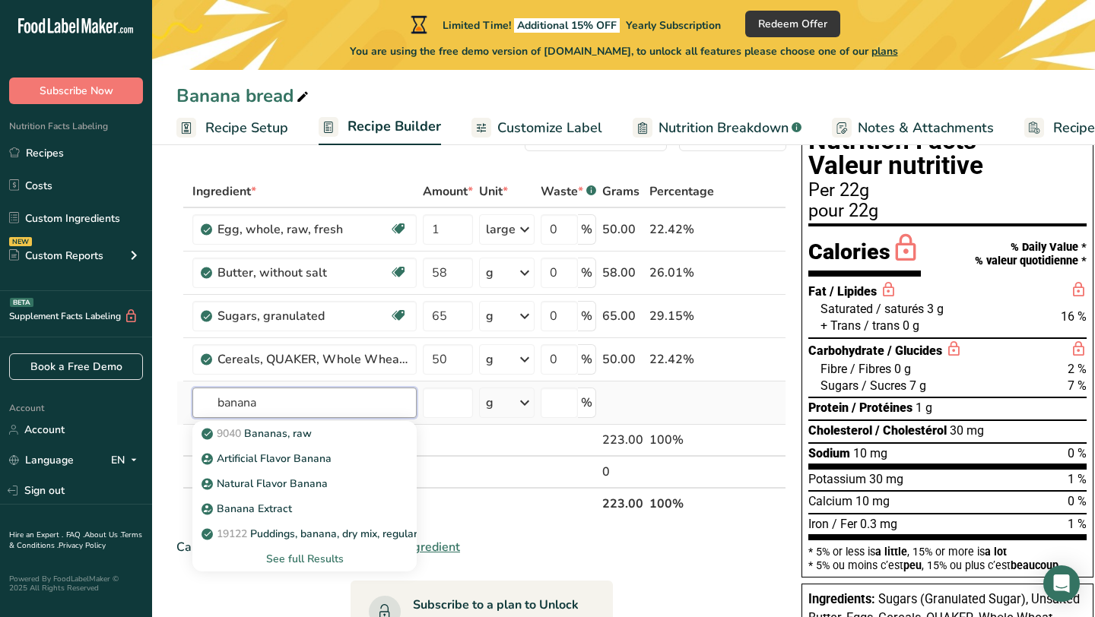
type input "banana"
click at [303, 555] on div "See full Results" at bounding box center [305, 559] width 200 height 16
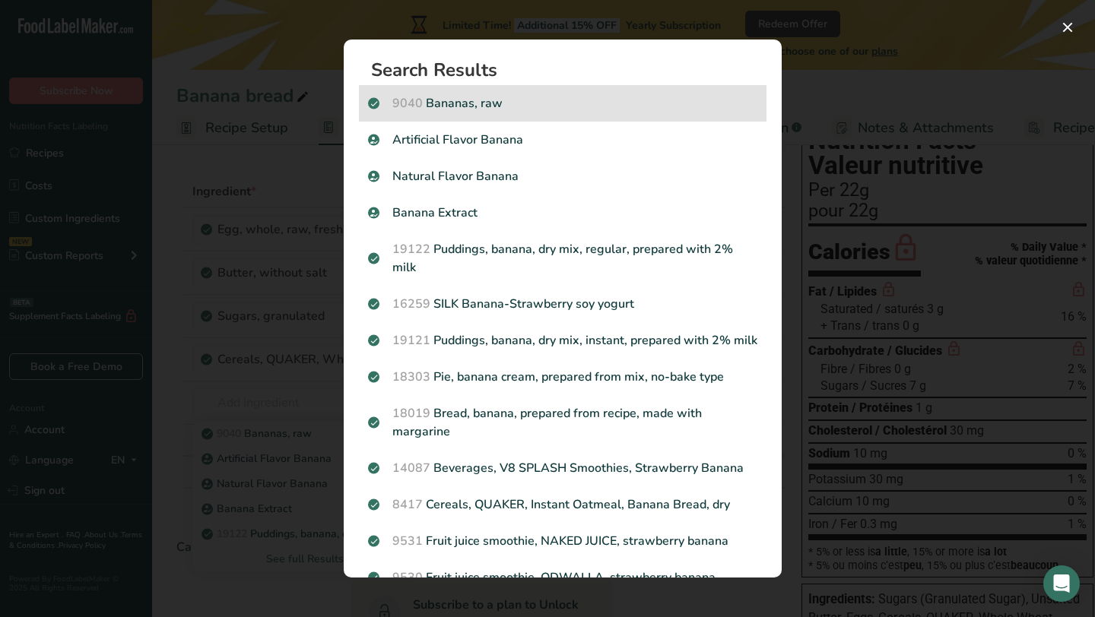
click at [472, 111] on p "9040 [GEOGRAPHIC_DATA], raw" at bounding box center [562, 103] width 389 height 18
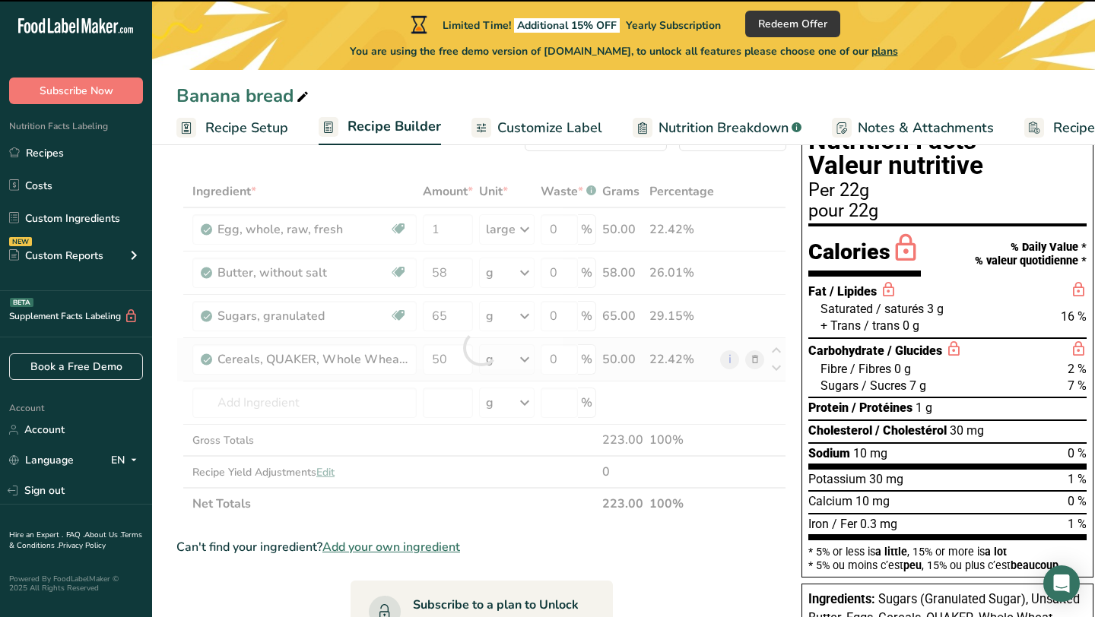
type input "0"
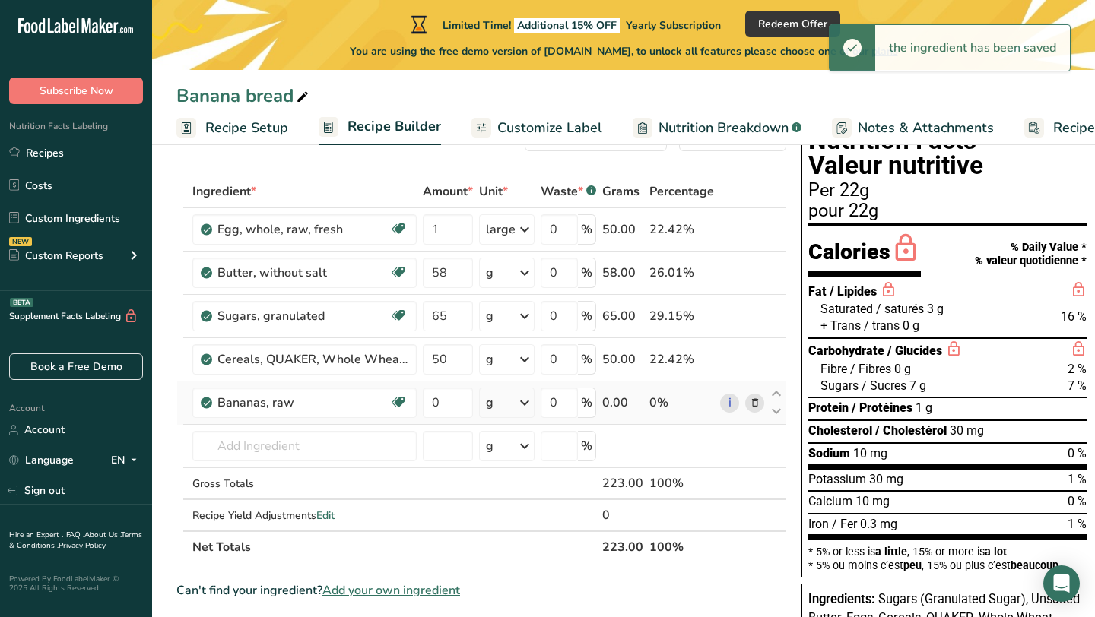
click at [523, 402] on icon at bounding box center [525, 402] width 18 height 27
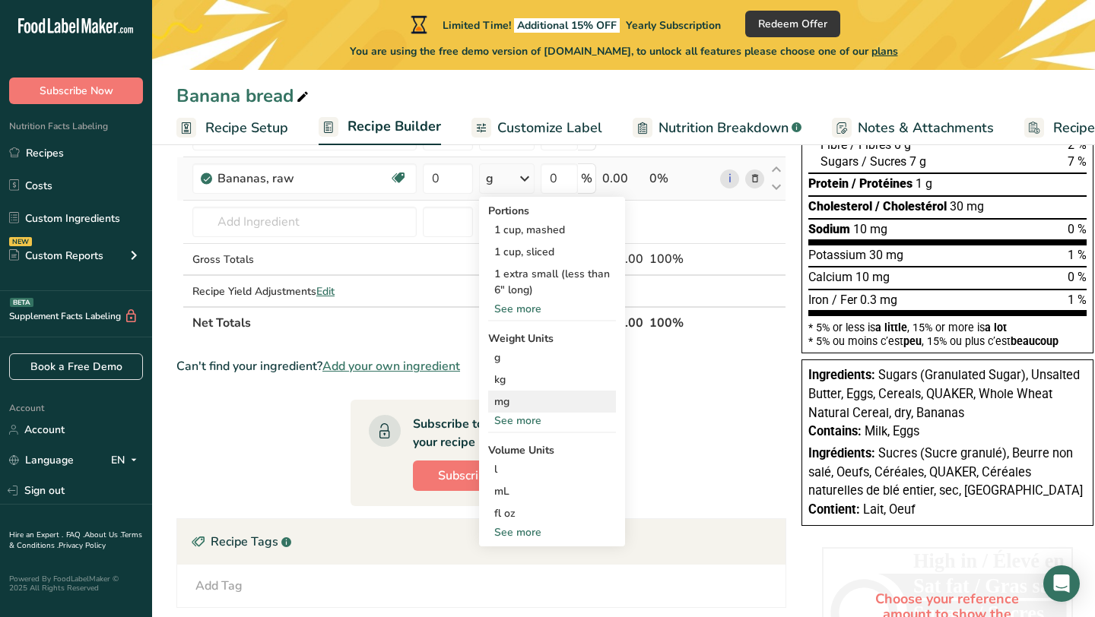
scroll to position [286, 0]
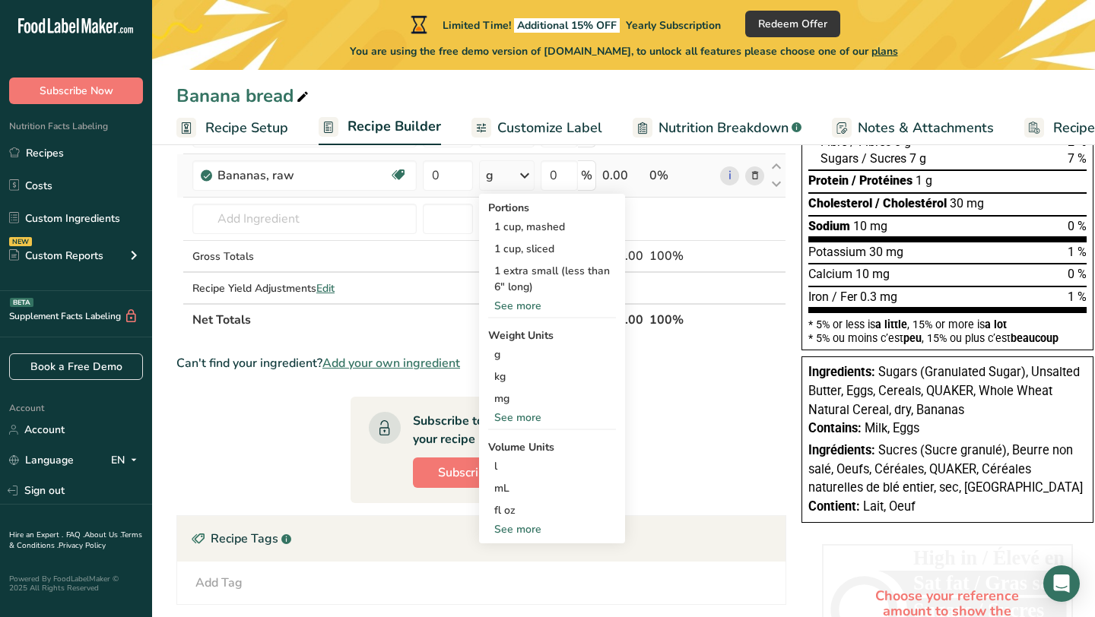
click at [528, 532] on div "See more" at bounding box center [552, 530] width 128 height 16
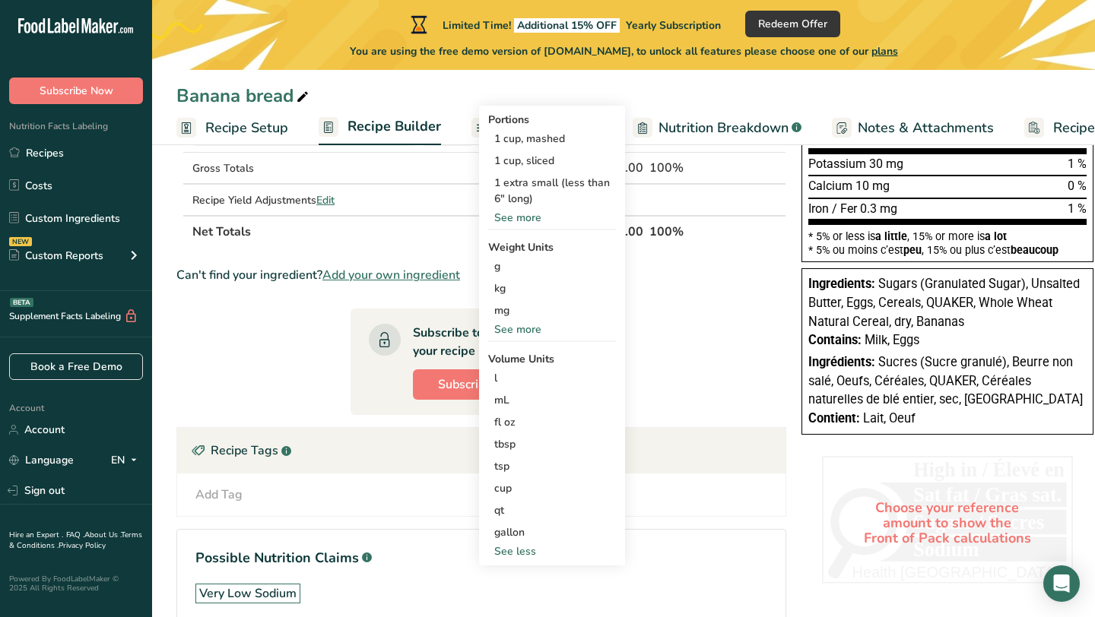
scroll to position [377, 0]
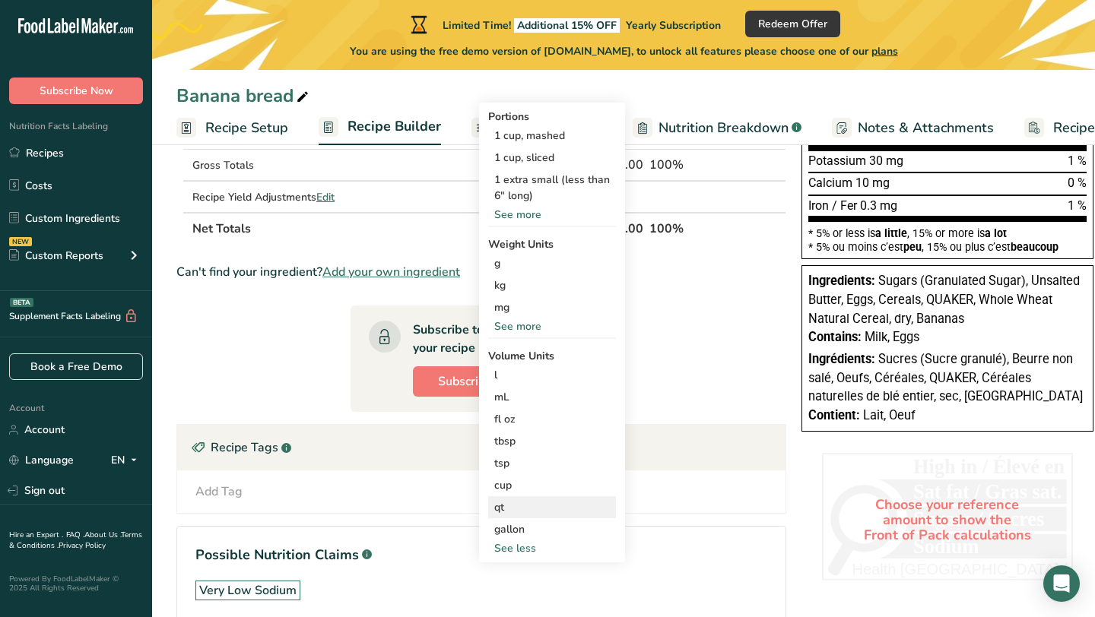
click at [517, 513] on div "qt" at bounding box center [552, 508] width 116 height 16
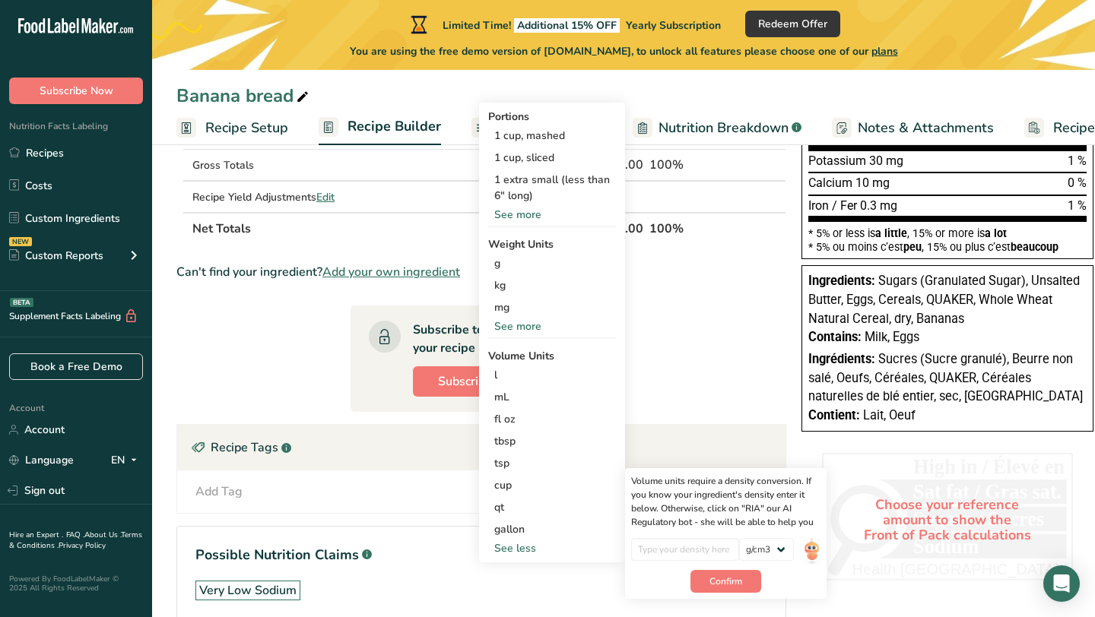
click at [706, 400] on section "Ingredient * Amount * Unit * Waste * .a-a{fill:#347362;}.b-a{fill:#fff;} Grams …" at bounding box center [481, 253] width 610 height 793
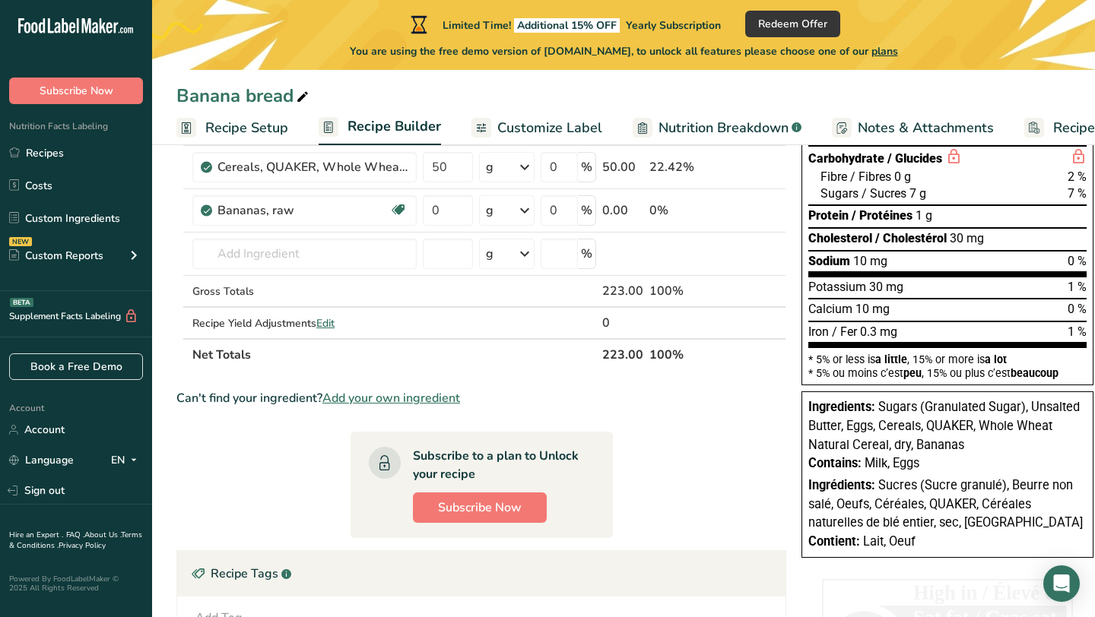
scroll to position [194, 0]
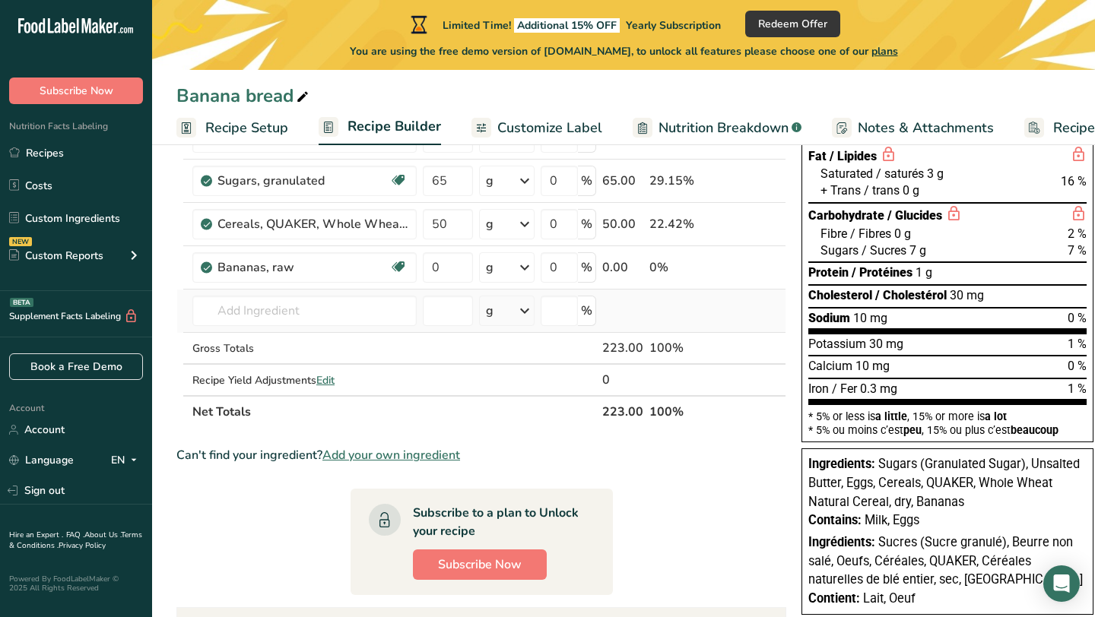
click at [525, 309] on icon at bounding box center [525, 310] width 18 height 27
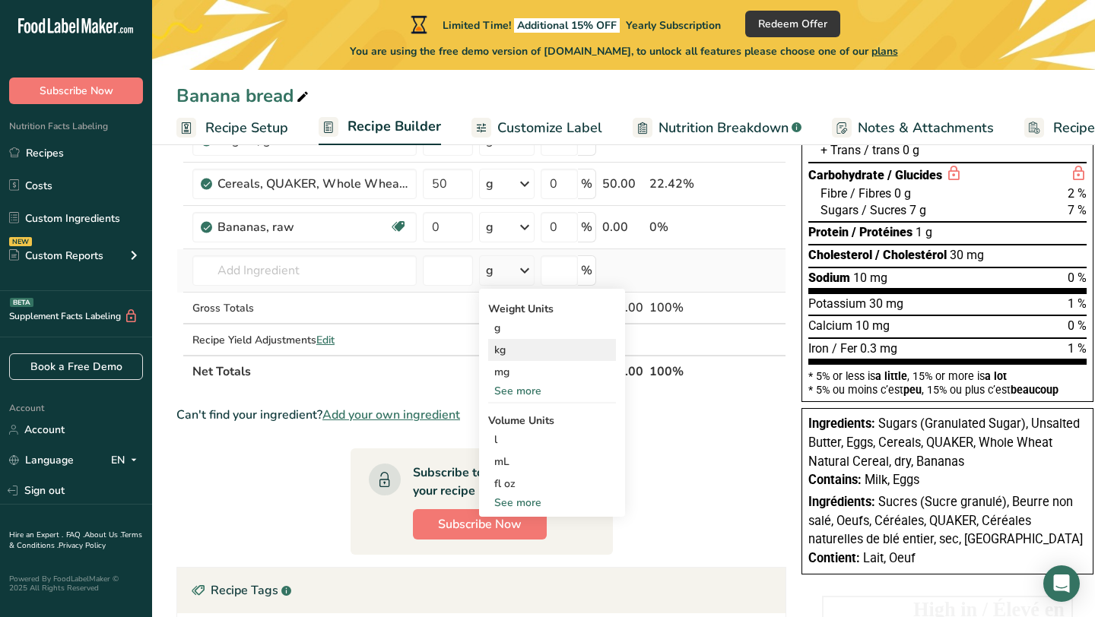
scroll to position [246, 0]
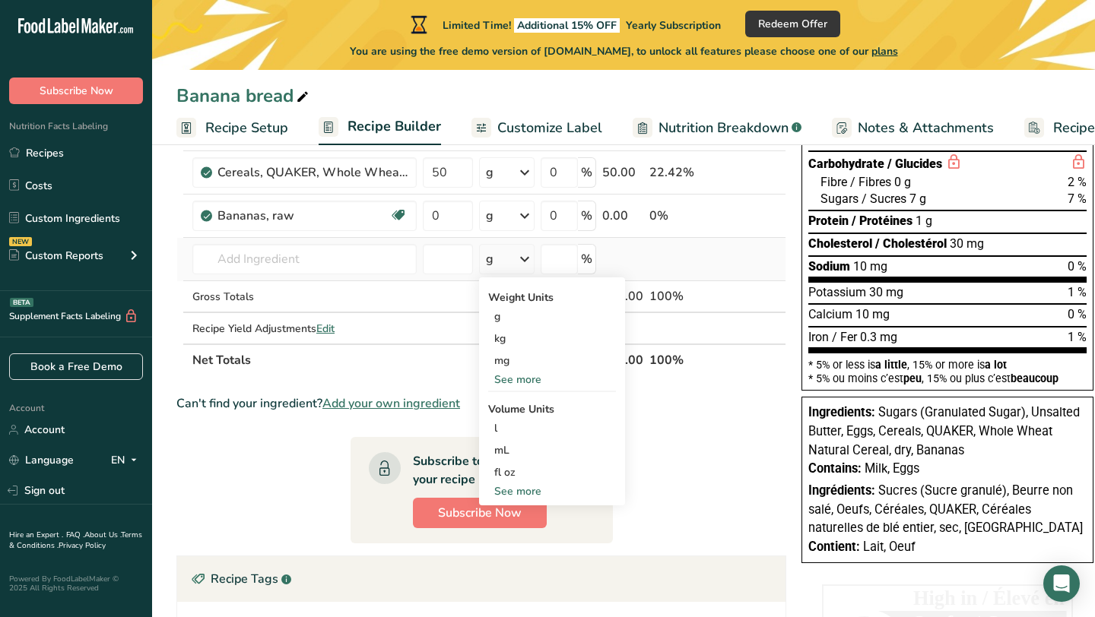
click at [523, 497] on div "See more" at bounding box center [552, 492] width 128 height 16
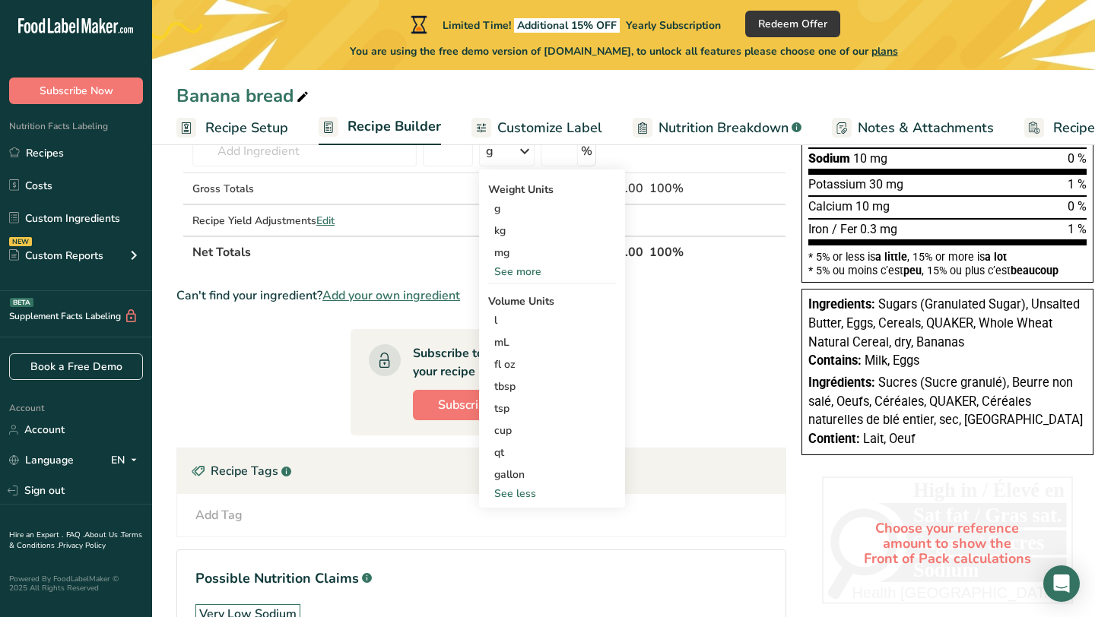
scroll to position [344, 0]
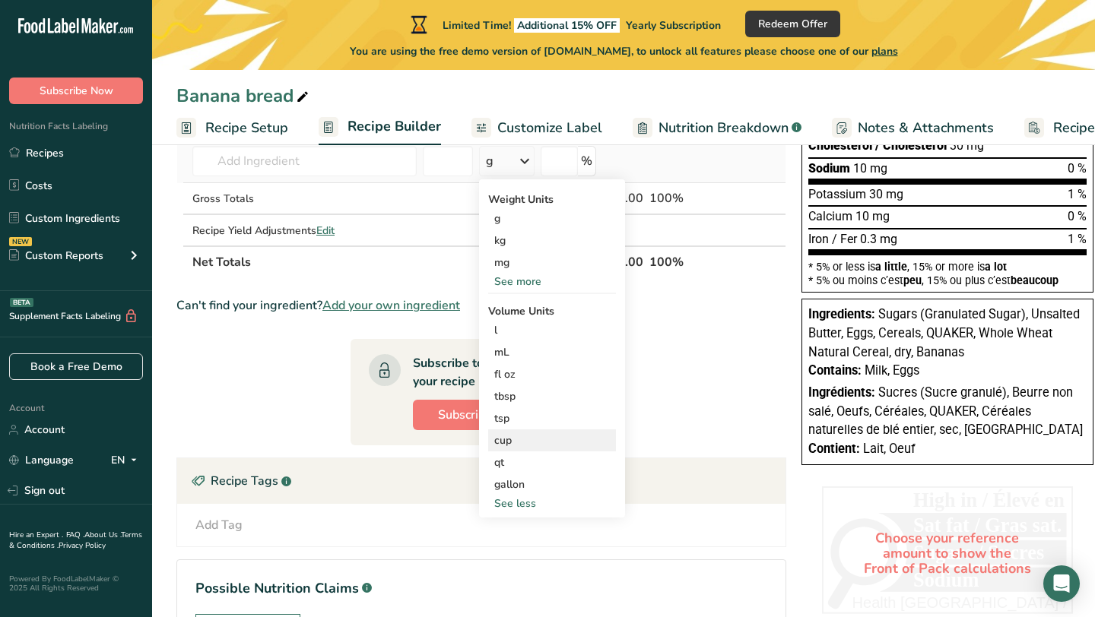
click at [506, 441] on div "cup" at bounding box center [552, 441] width 116 height 16
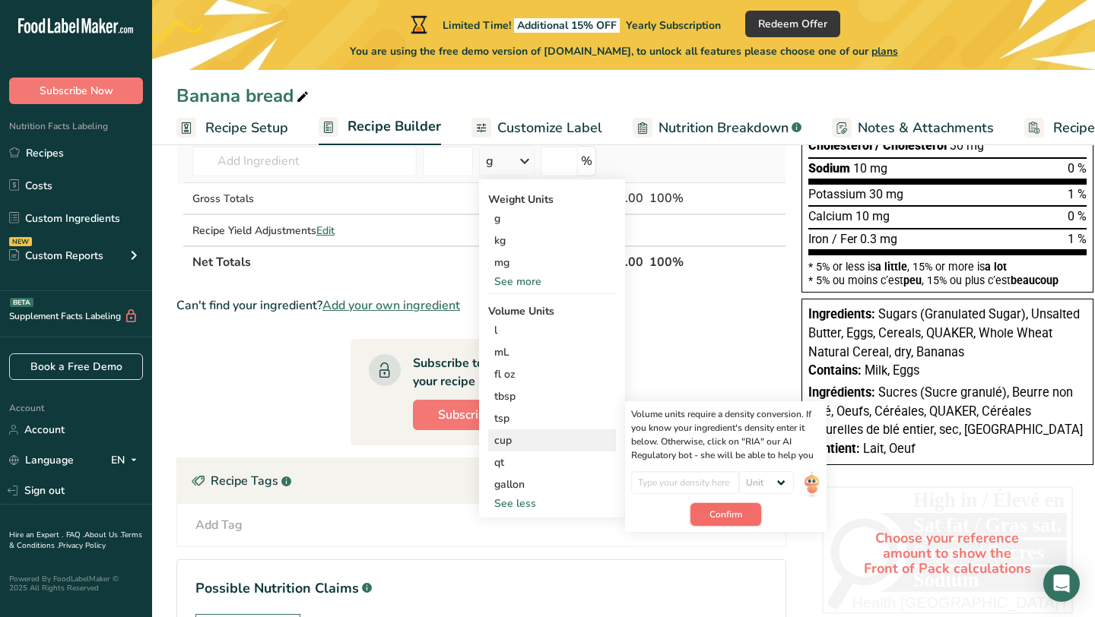
click at [706, 512] on button "Confirm" at bounding box center [725, 514] width 71 height 23
click at [748, 482] on select "Unit lb/ft3 g/cm3" at bounding box center [758, 482] width 55 height 23
click at [649, 279] on section "Ingredient * Amount * Unit * Waste * .a-a{fill:#347362;}.b-a{fill:#fff;} Grams …" at bounding box center [481, 287] width 610 height 793
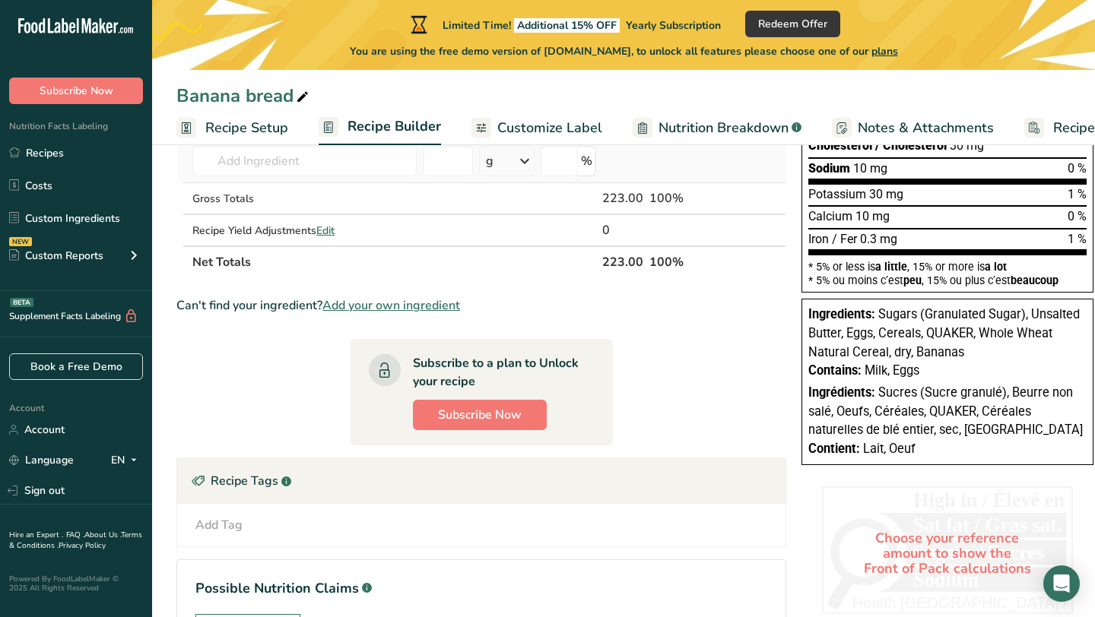
click at [521, 167] on icon at bounding box center [525, 161] width 18 height 27
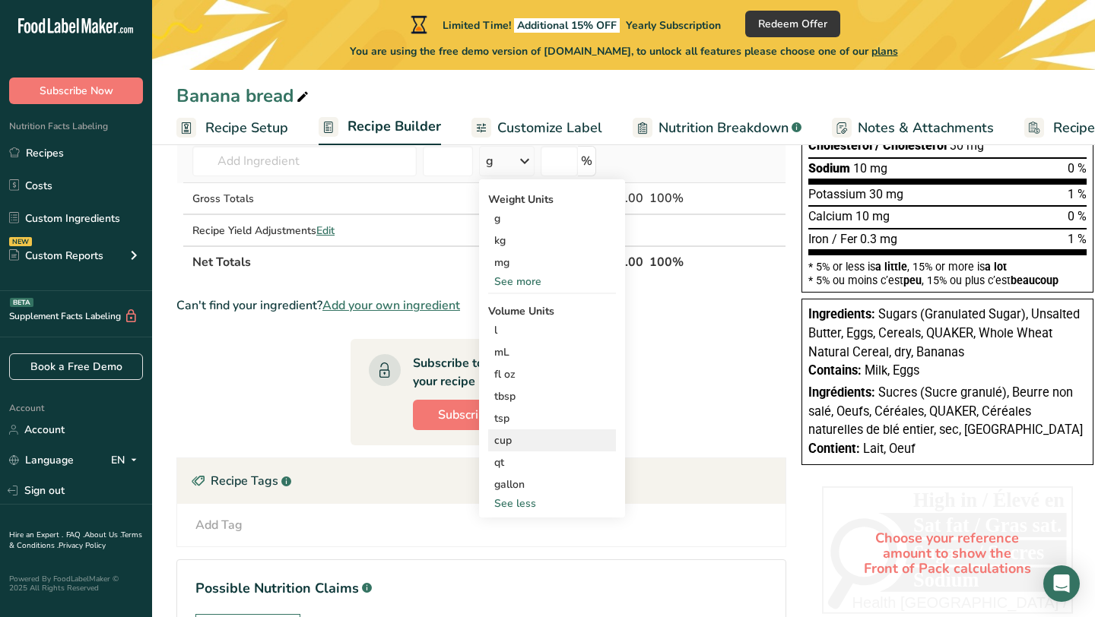
click at [514, 436] on div "cup" at bounding box center [552, 441] width 116 height 16
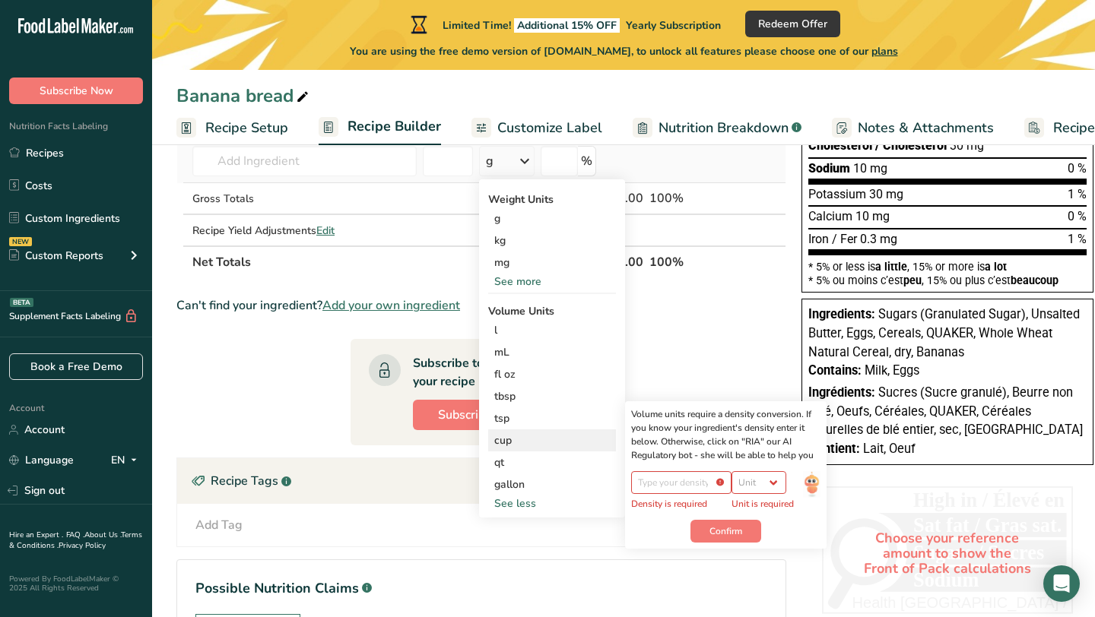
click at [560, 446] on div "cup" at bounding box center [552, 441] width 116 height 16
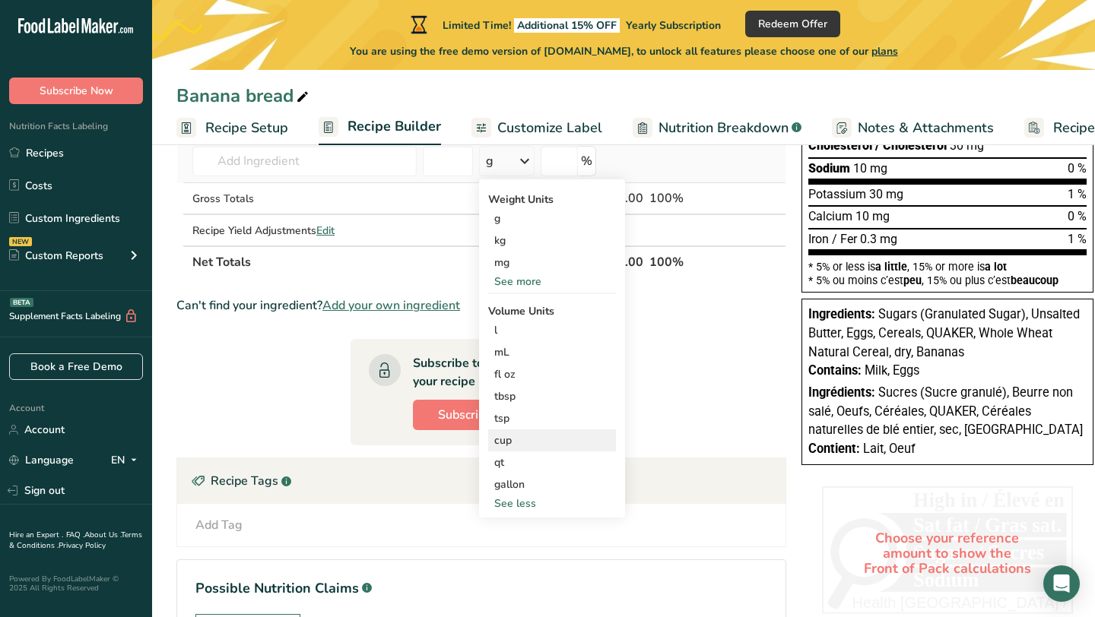
click at [560, 446] on div "cup" at bounding box center [552, 441] width 116 height 16
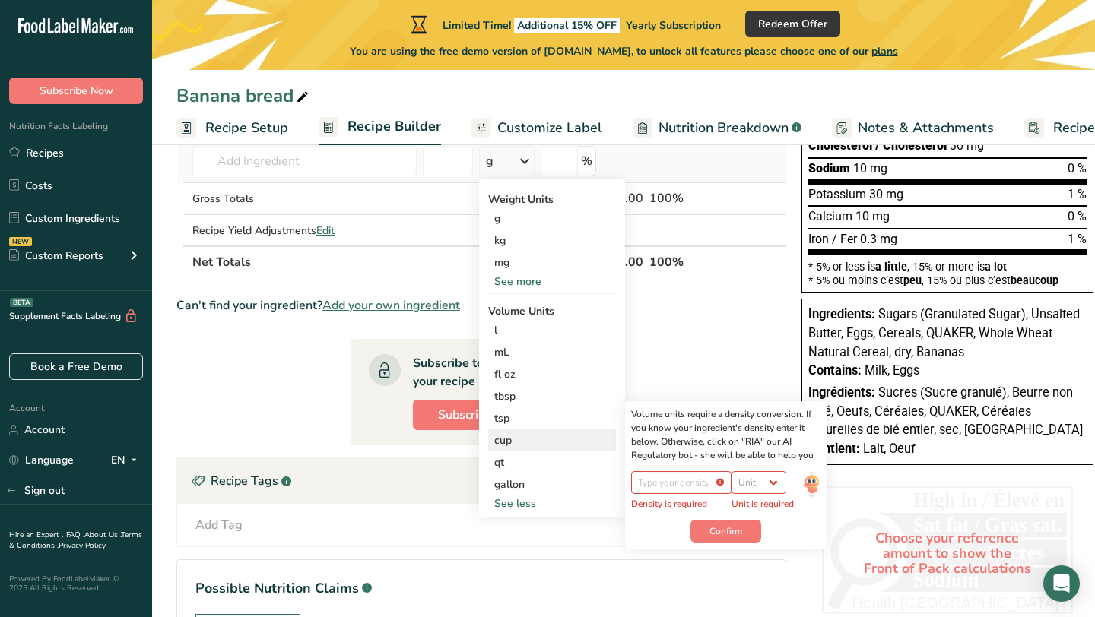
click at [561, 446] on div "cup" at bounding box center [552, 441] width 116 height 16
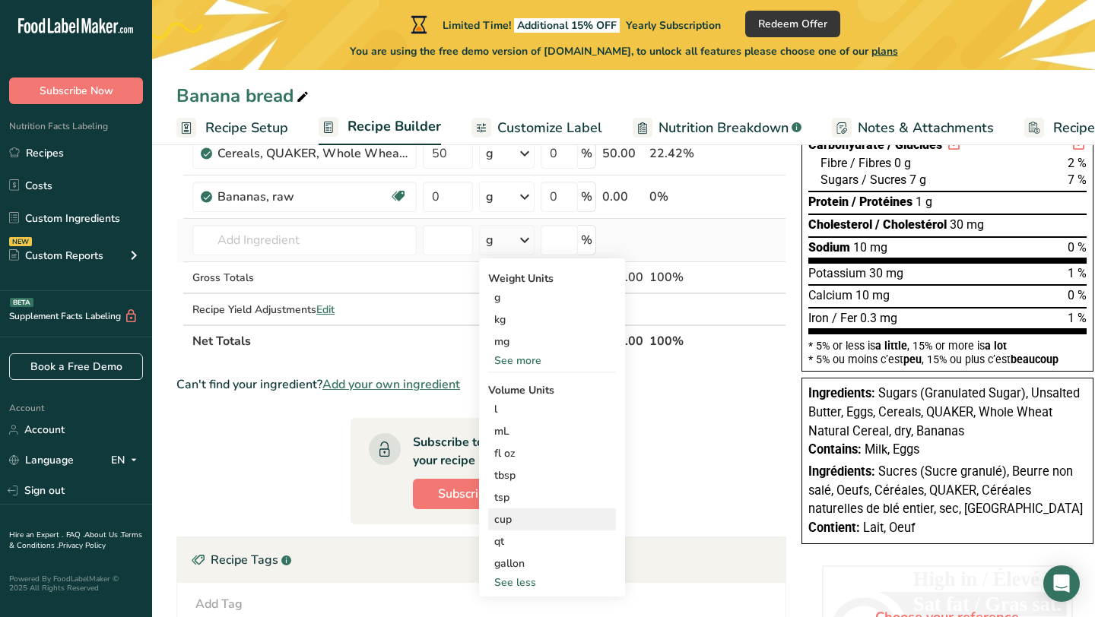
scroll to position [250, 0]
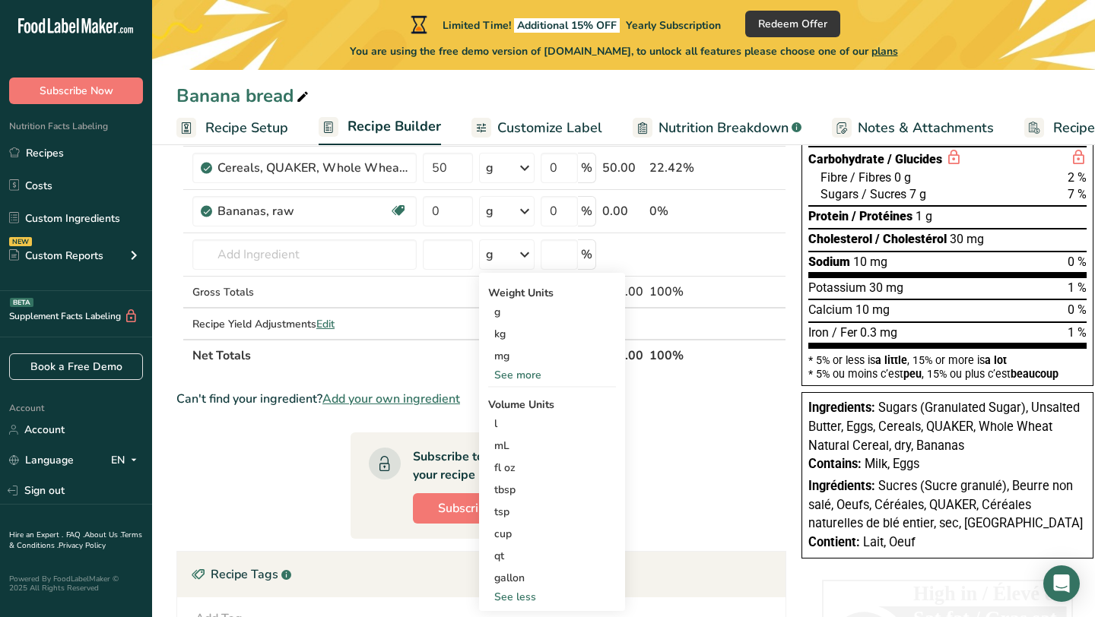
click at [410, 360] on th "Net Totals" at bounding box center [394, 355] width 410 height 32
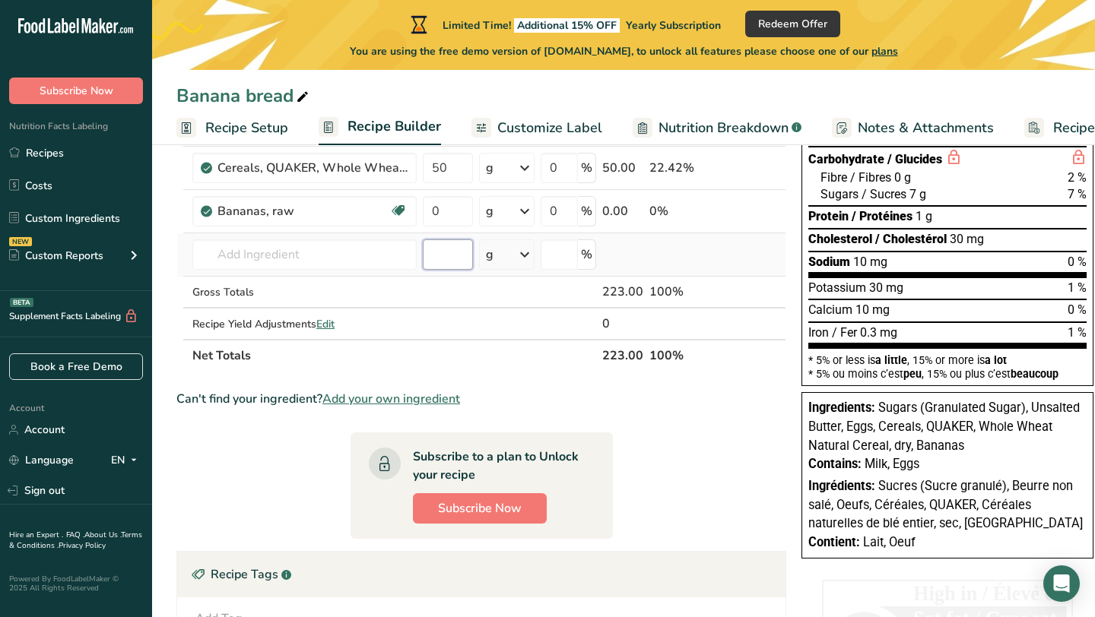
click at [453, 258] on input "number" at bounding box center [448, 255] width 50 height 30
click at [512, 256] on div "g" at bounding box center [507, 255] width 56 height 30
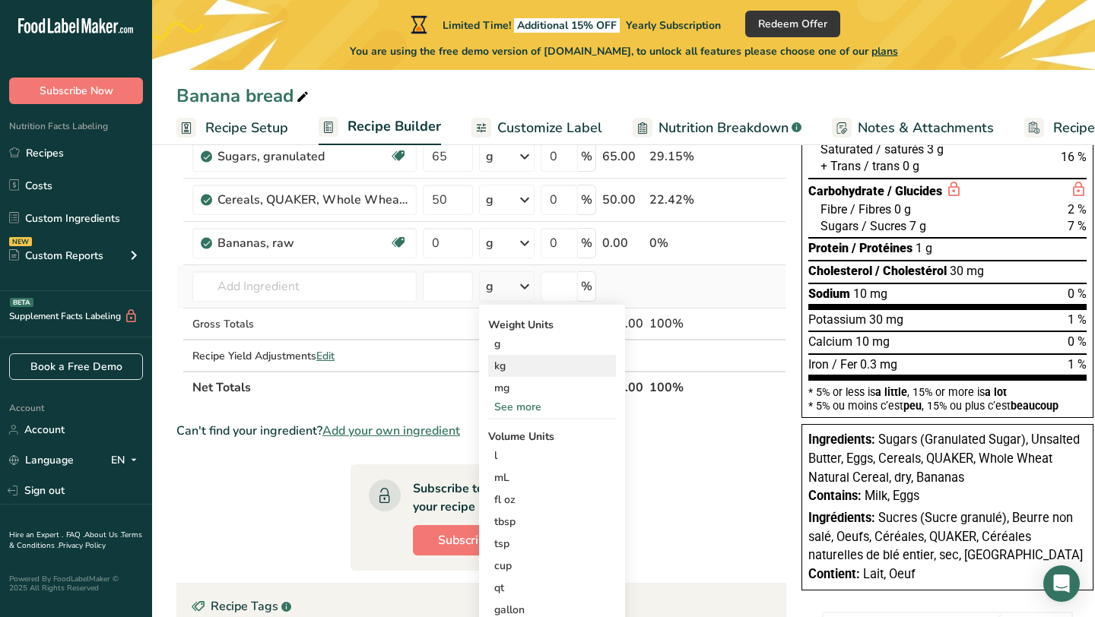
scroll to position [209, 0]
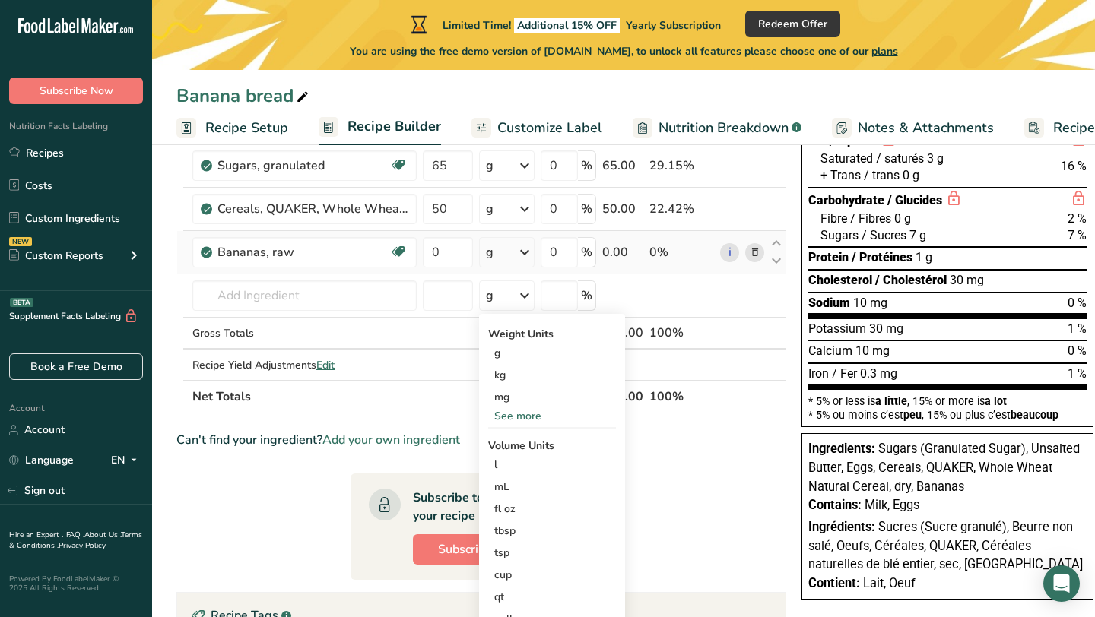
click at [525, 259] on icon at bounding box center [525, 252] width 18 height 27
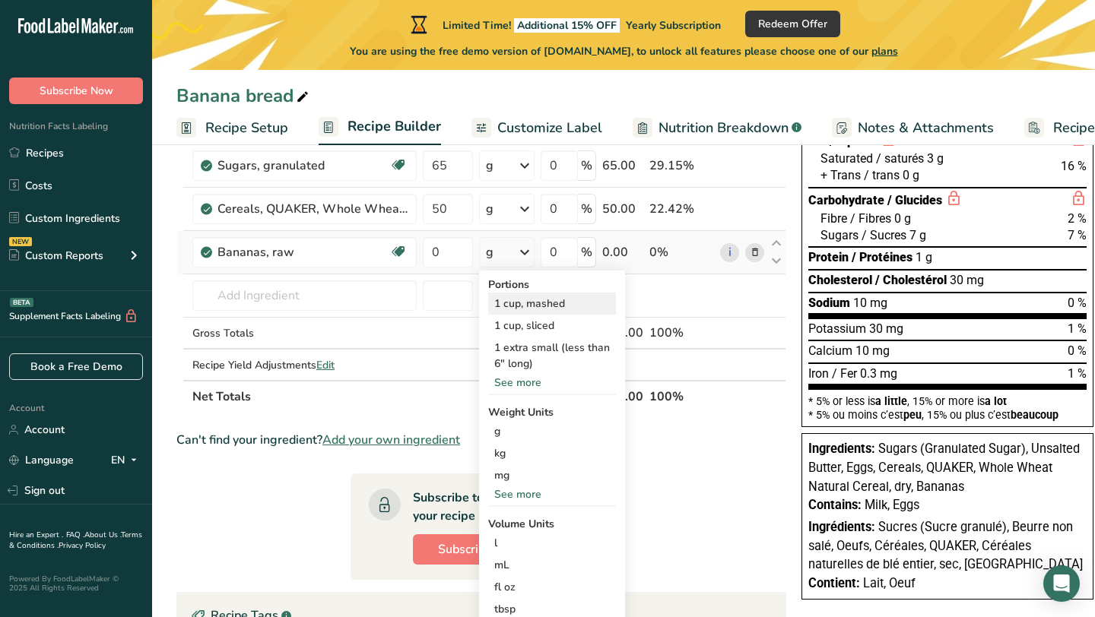
click at [519, 303] on div "1 cup, mashed" at bounding box center [552, 304] width 128 height 22
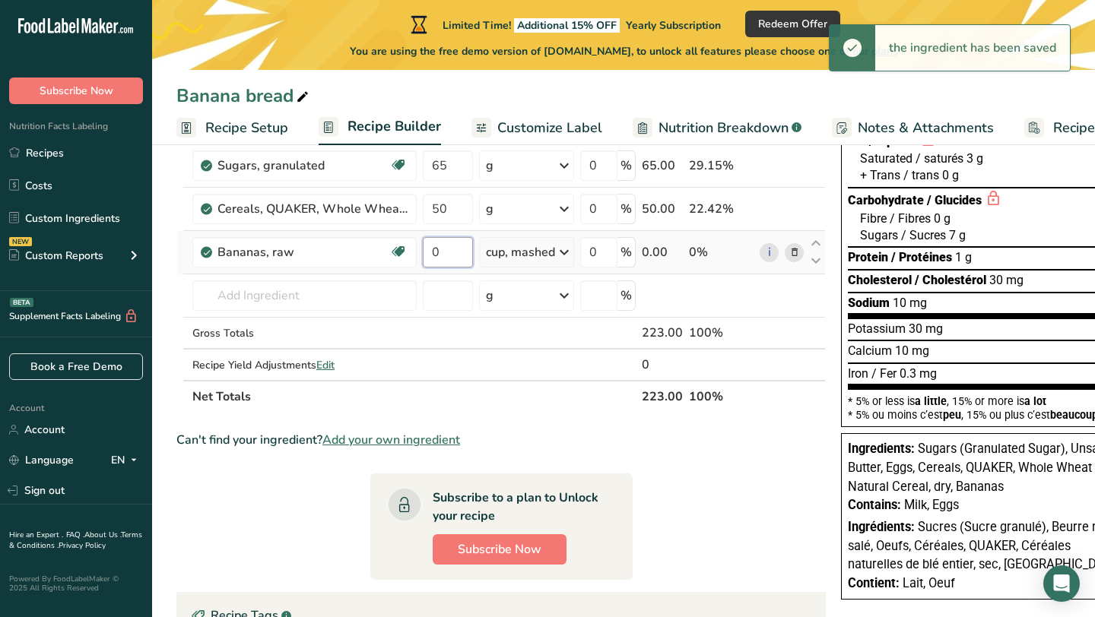
click at [459, 256] on input "0" at bounding box center [448, 252] width 50 height 30
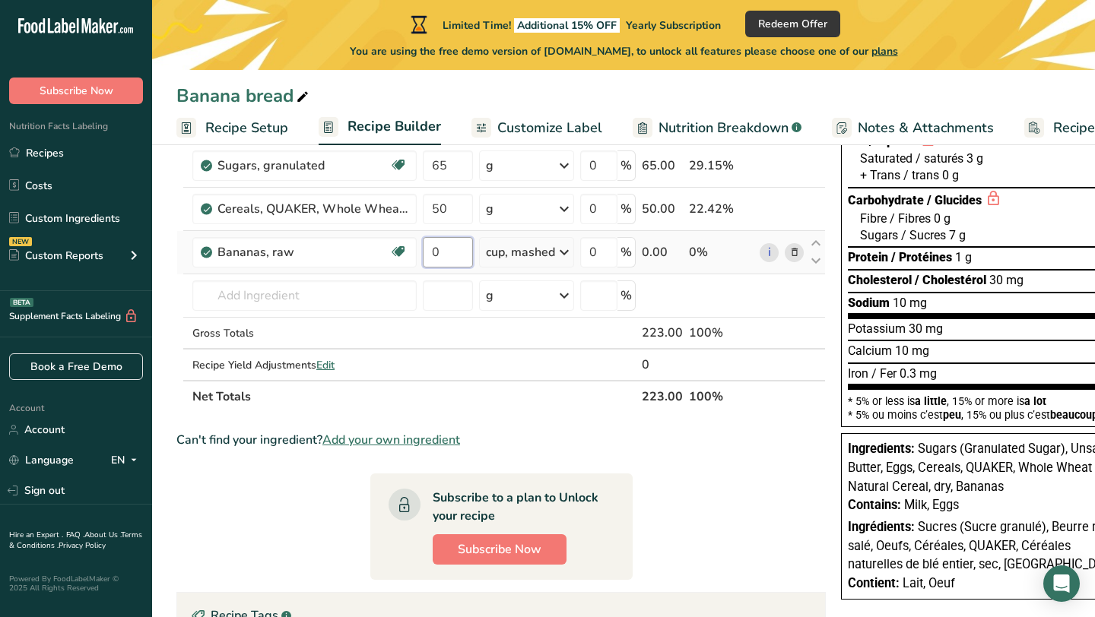
type input "1"
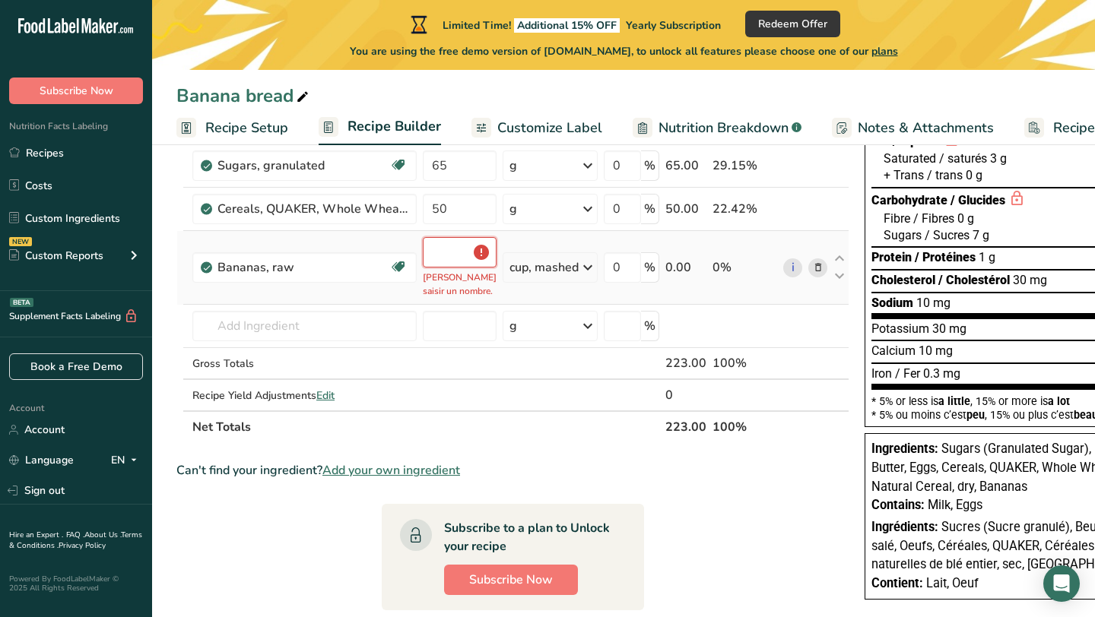
type input "1.5"
type input "1"
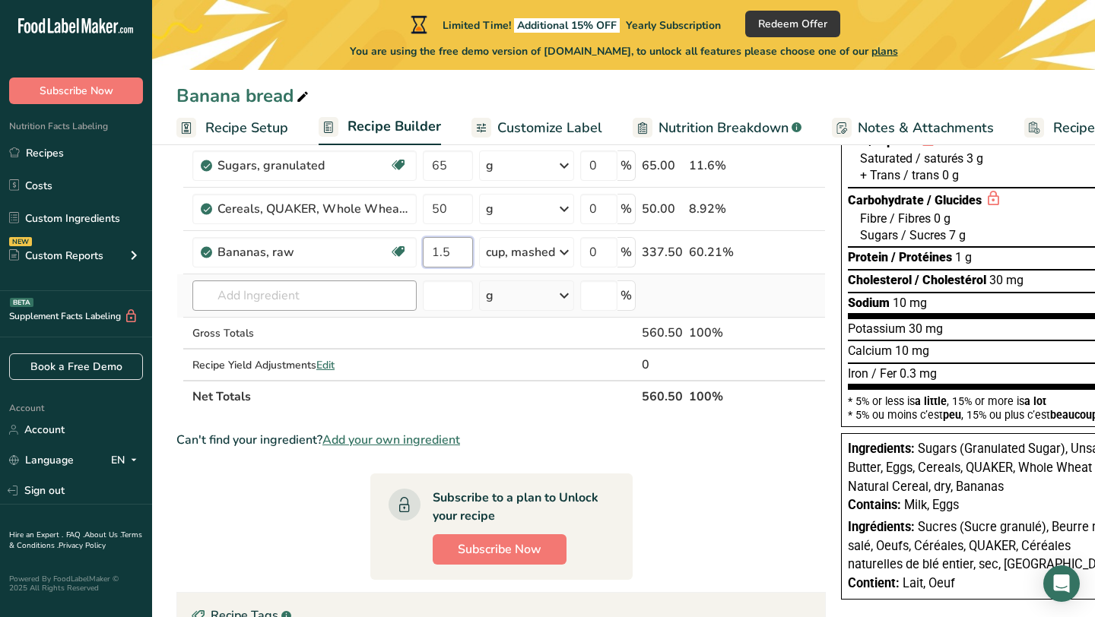
type input "1.5"
click at [338, 288] on div "Ingredient * Amount * Unit * Waste * .a-a{fill:#347362;}.b-a{fill:#fff;} Grams …" at bounding box center [500, 219] width 649 height 388
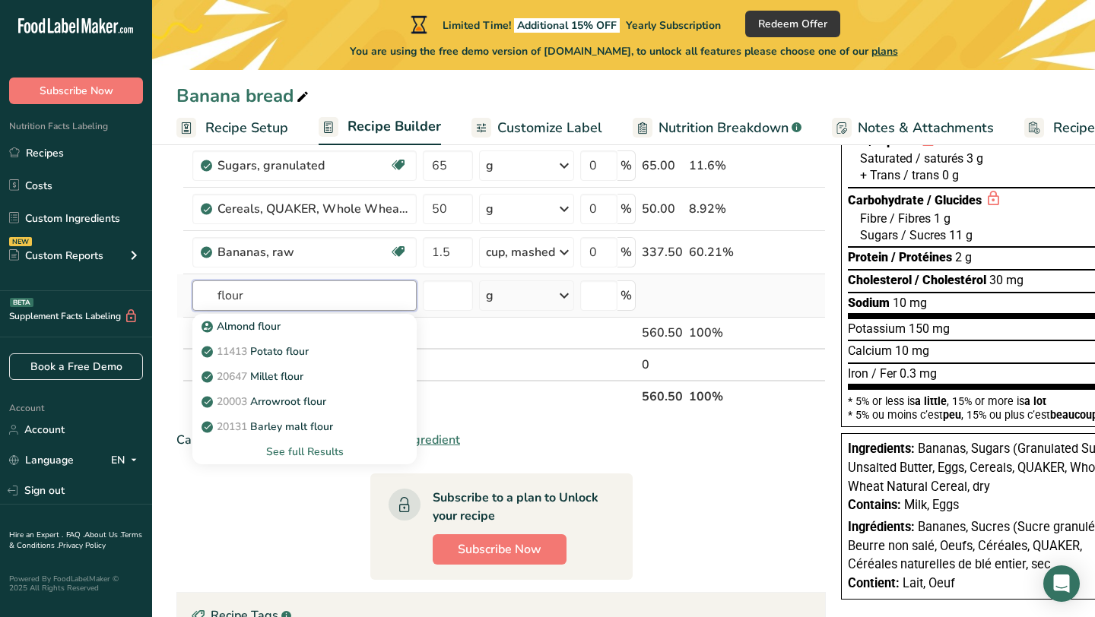
type input "flour"
click at [265, 447] on div "See full Results" at bounding box center [305, 452] width 200 height 16
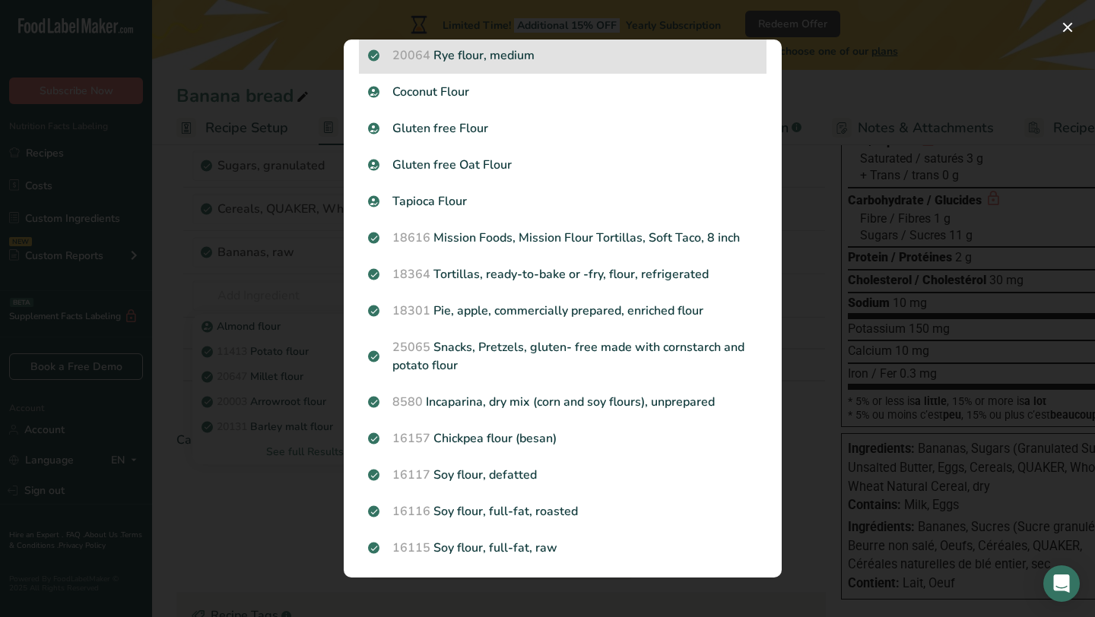
scroll to position [0, 0]
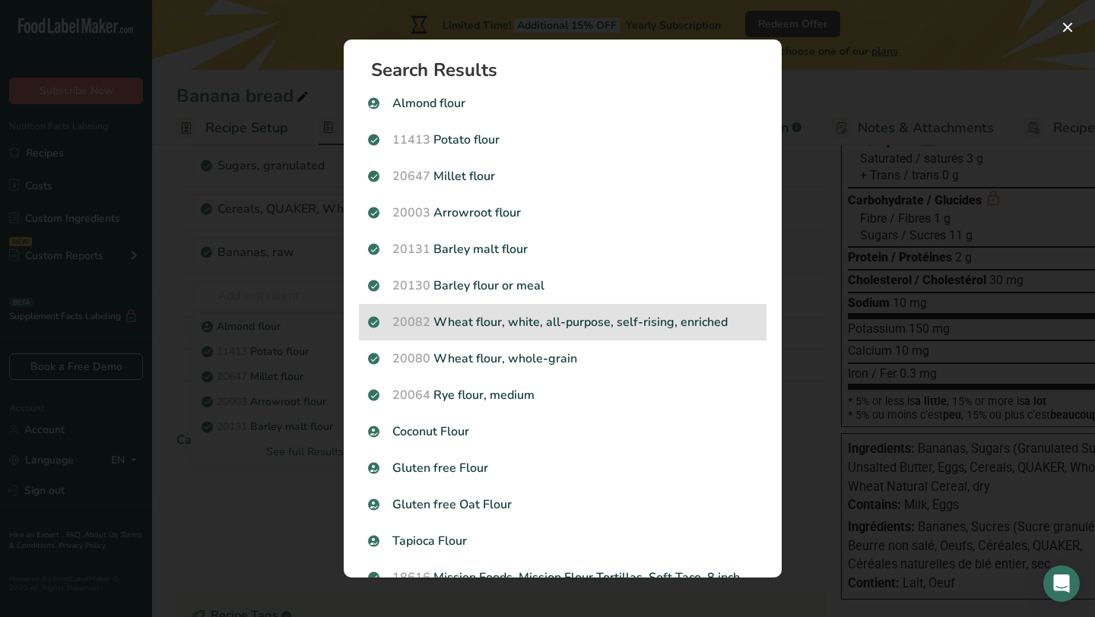
click at [484, 326] on p "20082 Wheat flour, white, all-purpose, self-rising, enriched" at bounding box center [562, 322] width 389 height 18
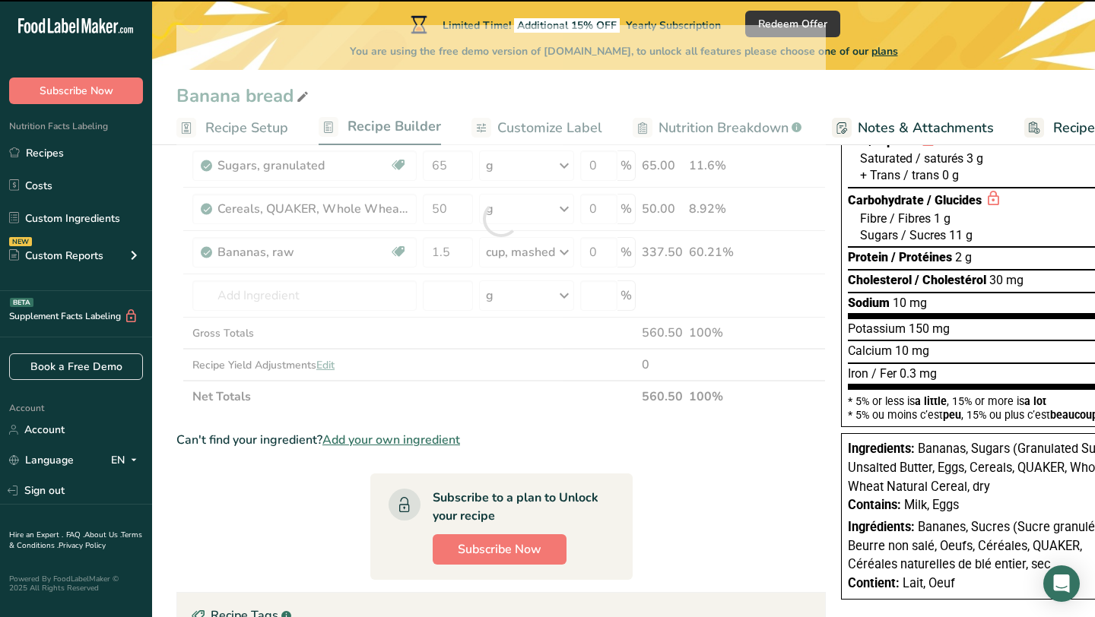
type input "0"
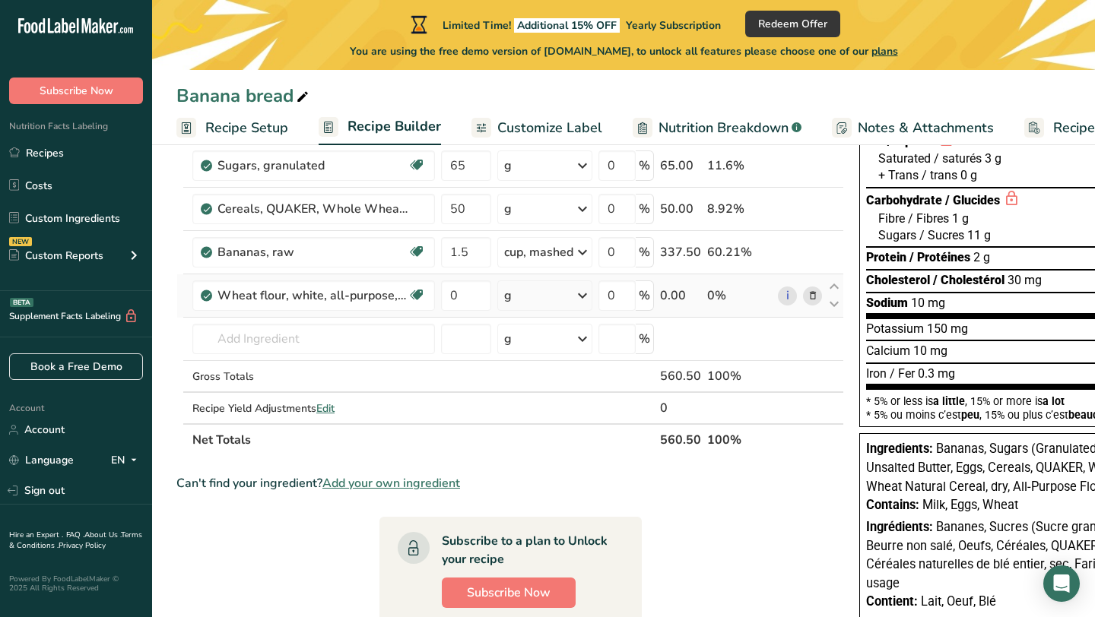
click at [569, 299] on div "g" at bounding box center [544, 296] width 95 height 30
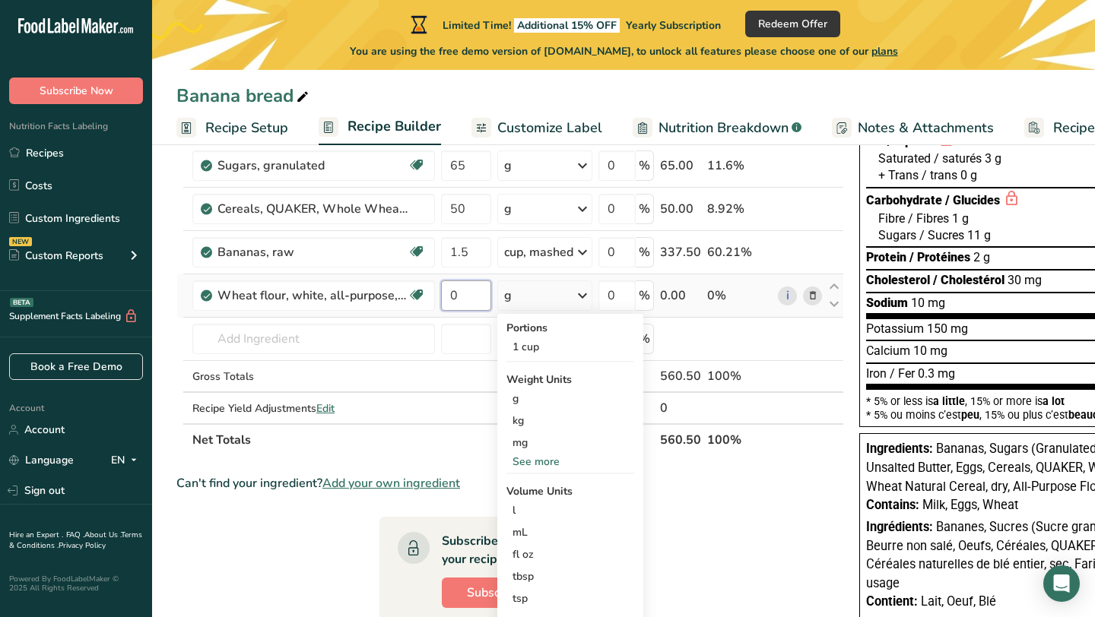
click at [473, 296] on input "0" at bounding box center [466, 296] width 50 height 30
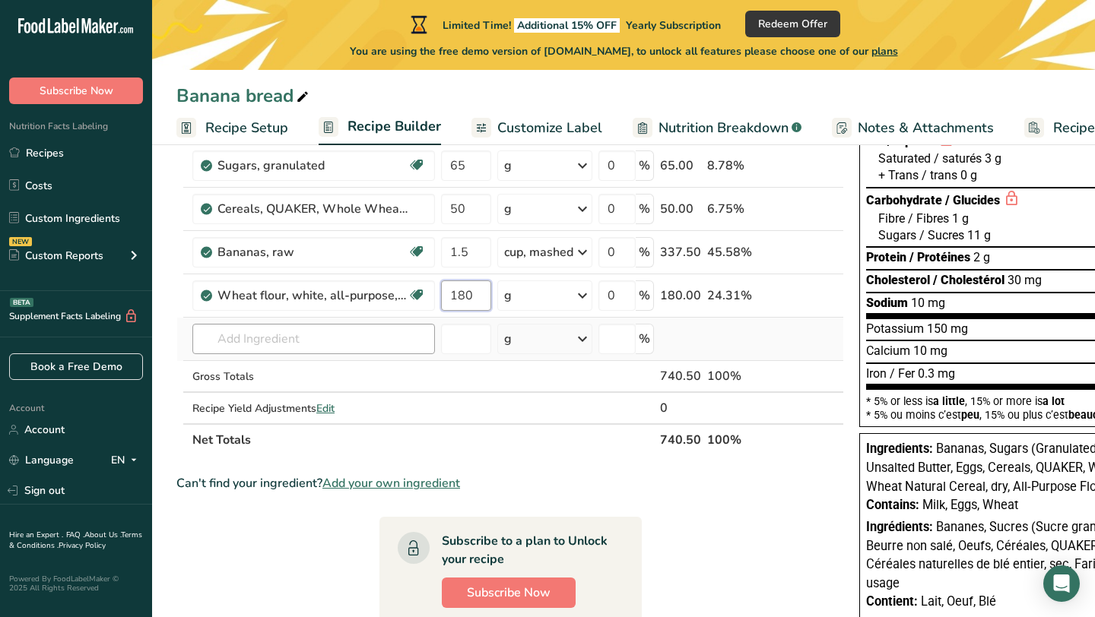
type input "180"
click at [313, 339] on div "Ingredient * Amount * Unit * Waste * .a-a{fill:#347362;}.b-a{fill:#fff;} Grams …" at bounding box center [510, 240] width 668 height 431
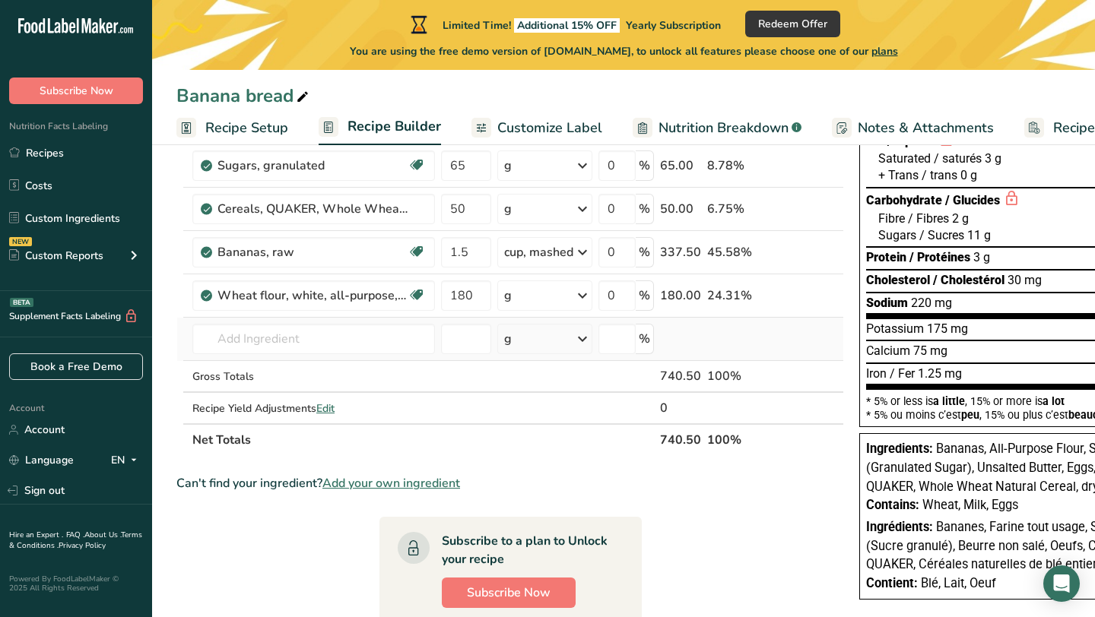
click at [572, 347] on div "g" at bounding box center [544, 339] width 95 height 30
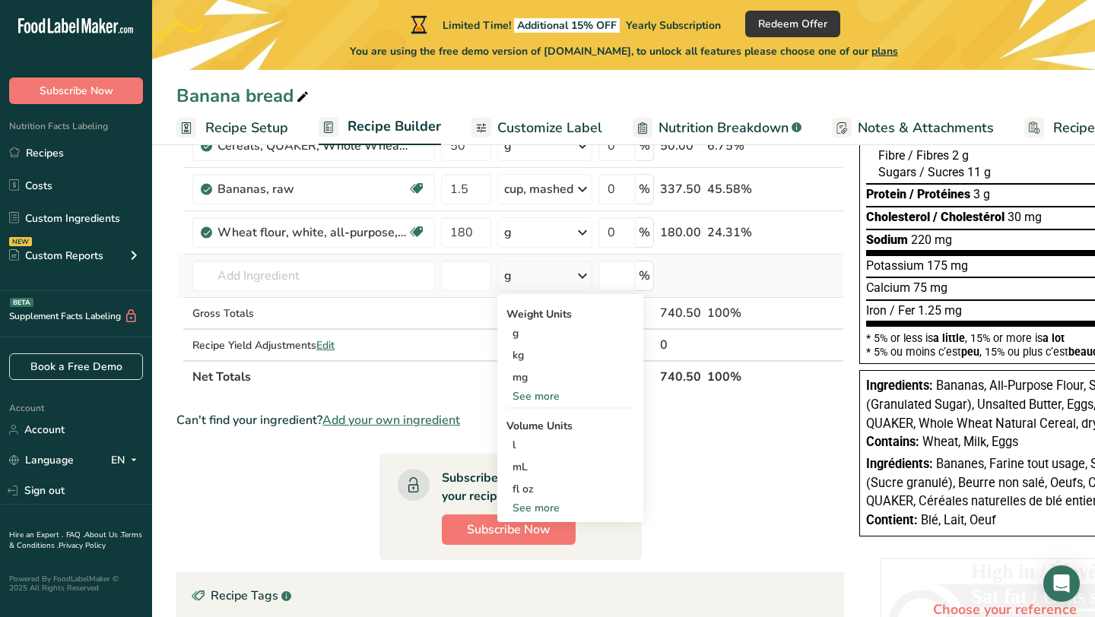
scroll to position [268, 0]
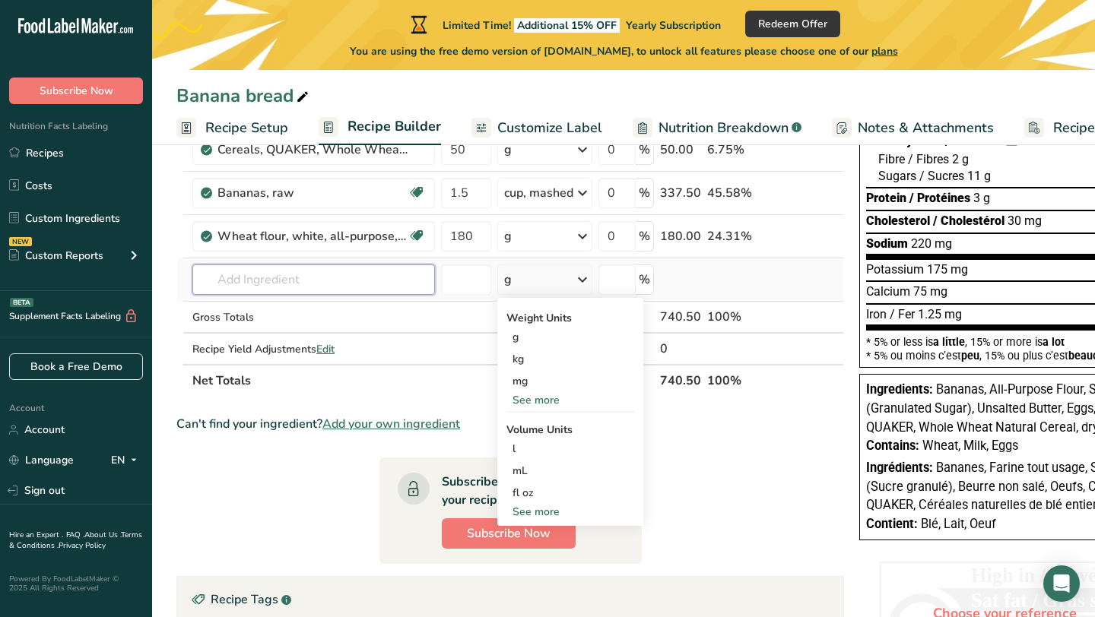
click at [357, 286] on input "text" at bounding box center [313, 280] width 243 height 30
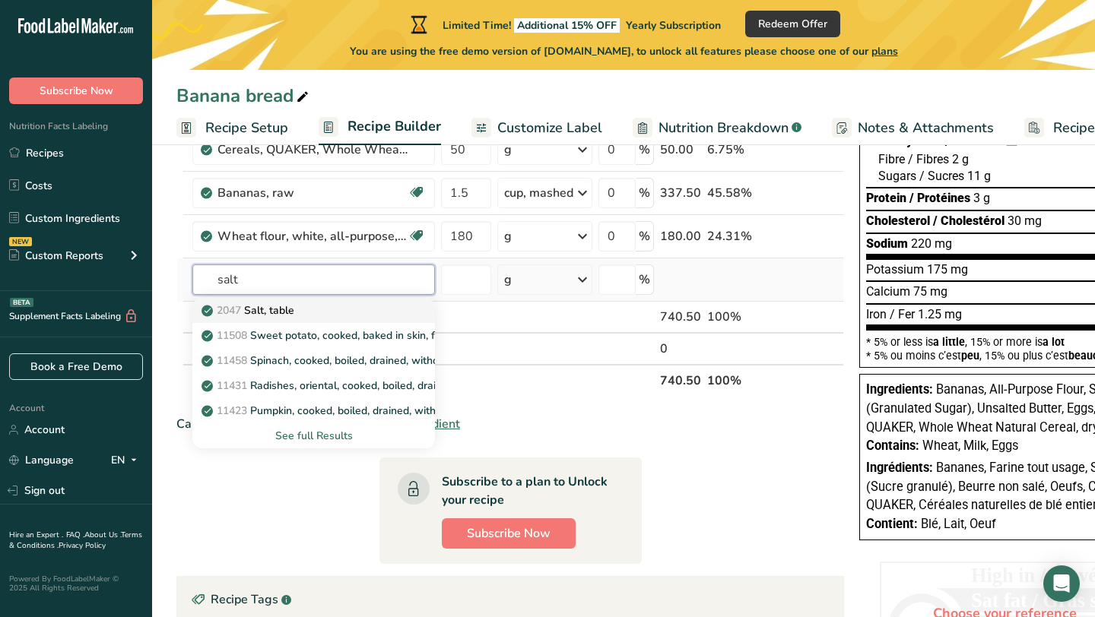
type input "salt"
click at [311, 309] on div "2047 Salt, table" at bounding box center [302, 311] width 194 height 16
type input "Salt, table"
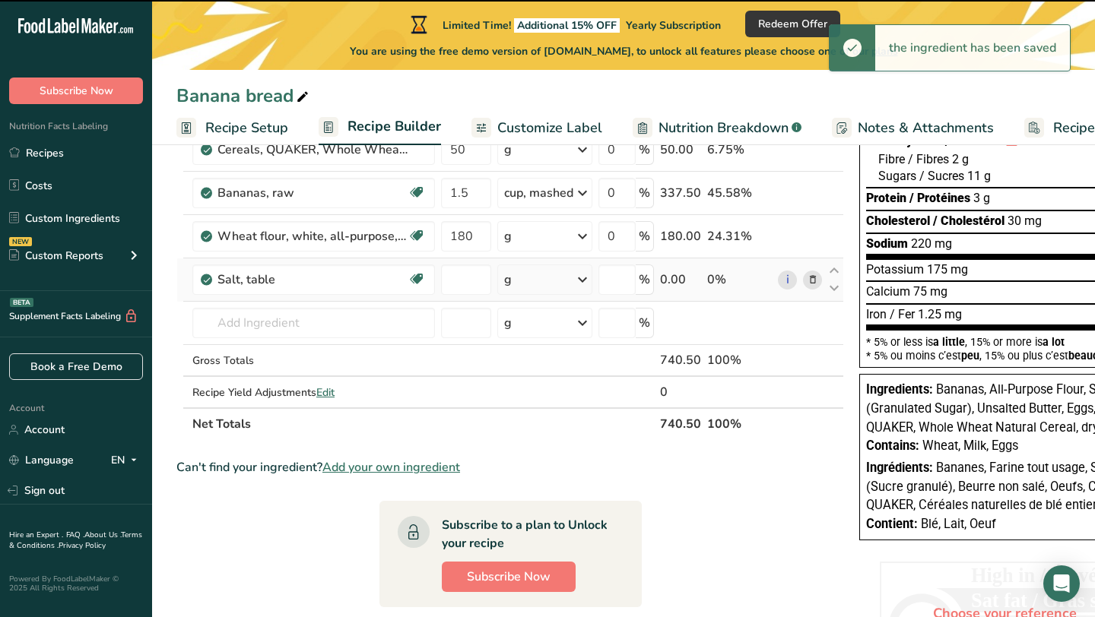
type input "0"
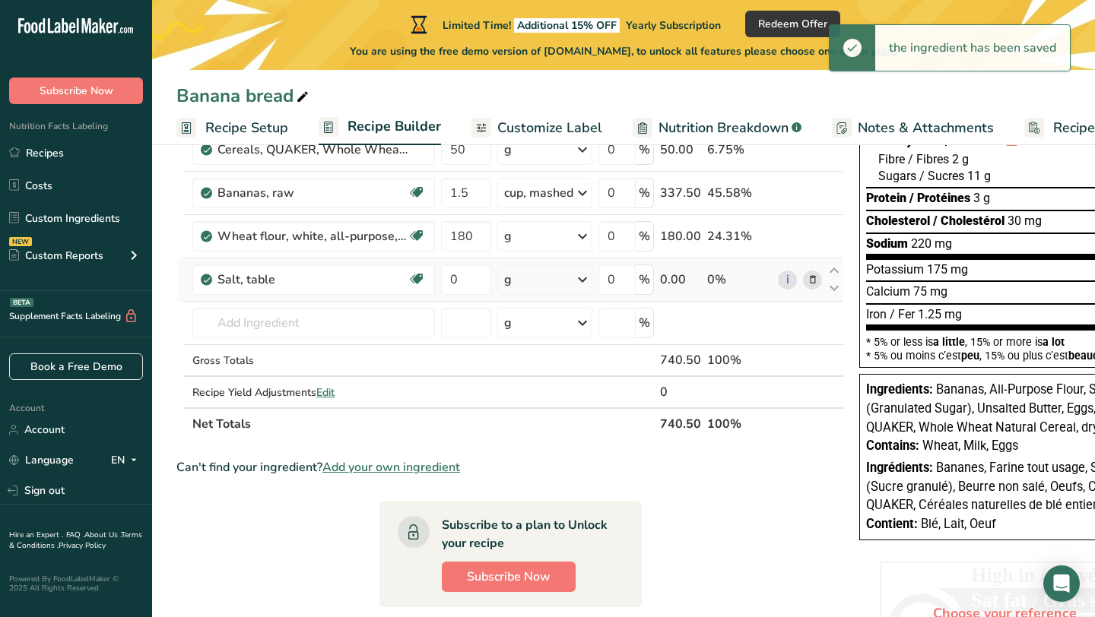
click at [548, 286] on div "g" at bounding box center [544, 280] width 95 height 30
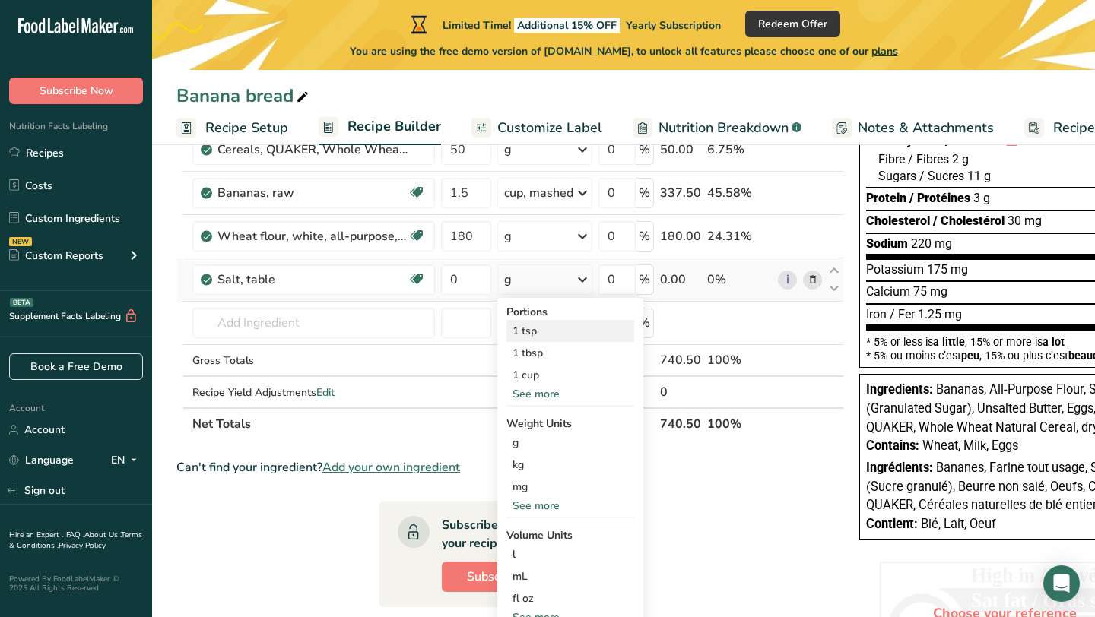
click at [538, 330] on div "1 tsp" at bounding box center [570, 331] width 128 height 22
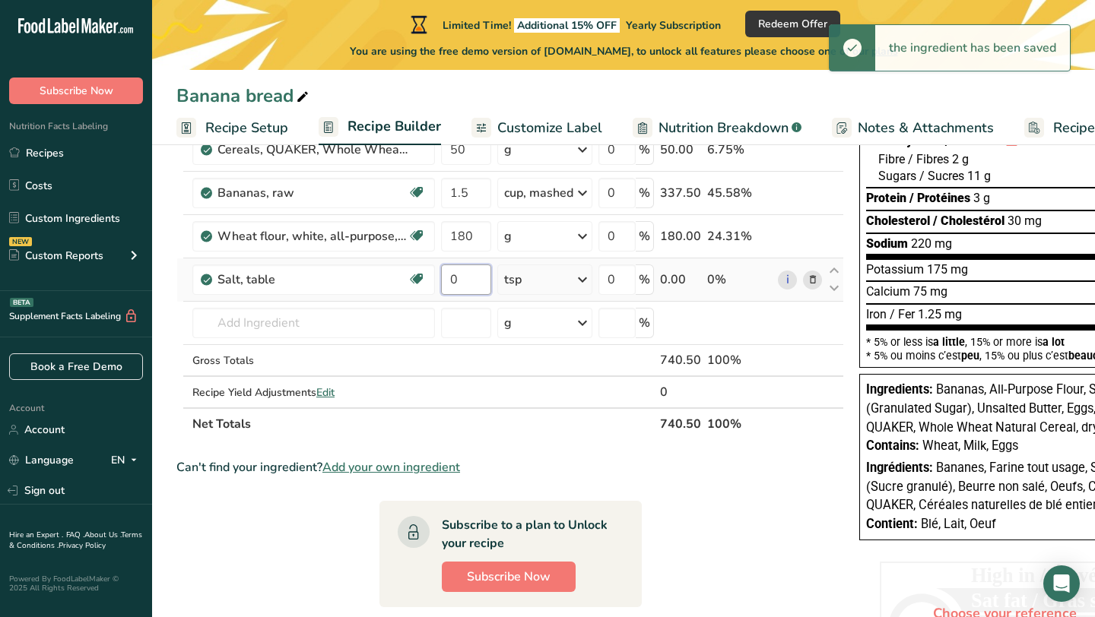
click at [477, 288] on input "0" at bounding box center [466, 280] width 50 height 30
type input "1"
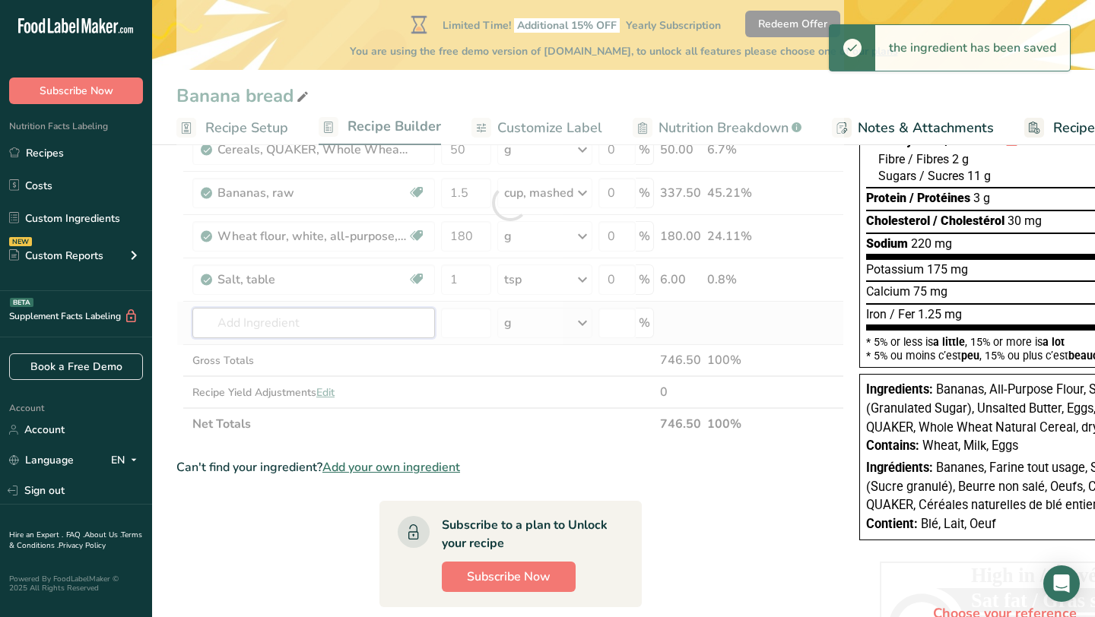
click at [366, 322] on div "Ingredient * Amount * Unit * Waste * .a-a{fill:#347362;}.b-a{fill:#fff;} Grams …" at bounding box center [510, 203] width 668 height 474
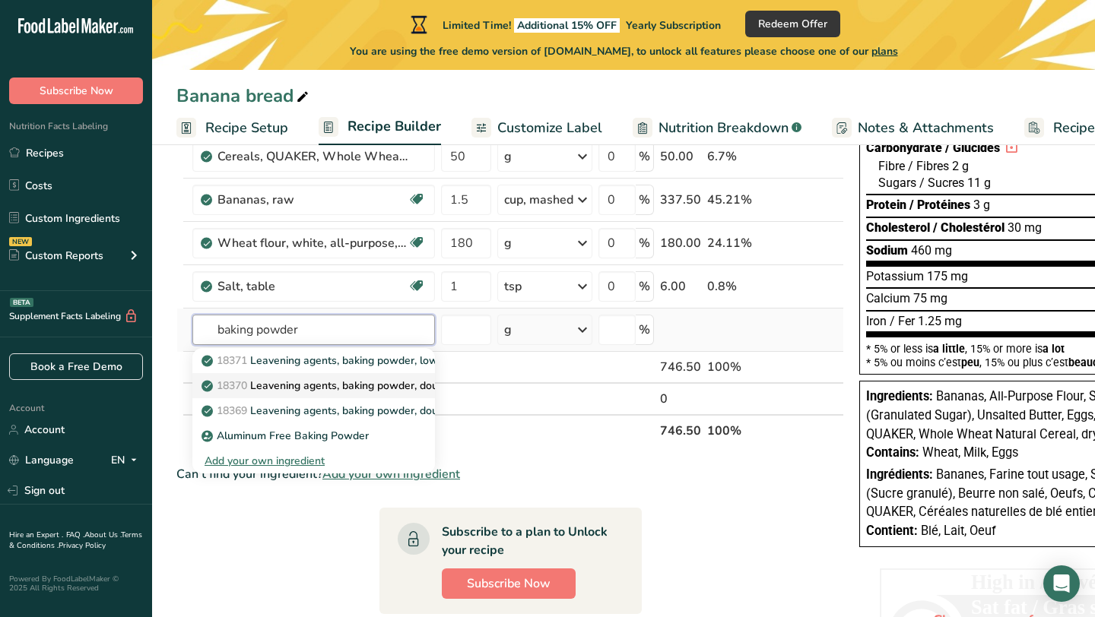
scroll to position [0, 1]
type input "baking powder"
click at [222, 365] on span "18371" at bounding box center [231, 361] width 30 height 14
type input "Leavening agents, baking powder, low-sodium"
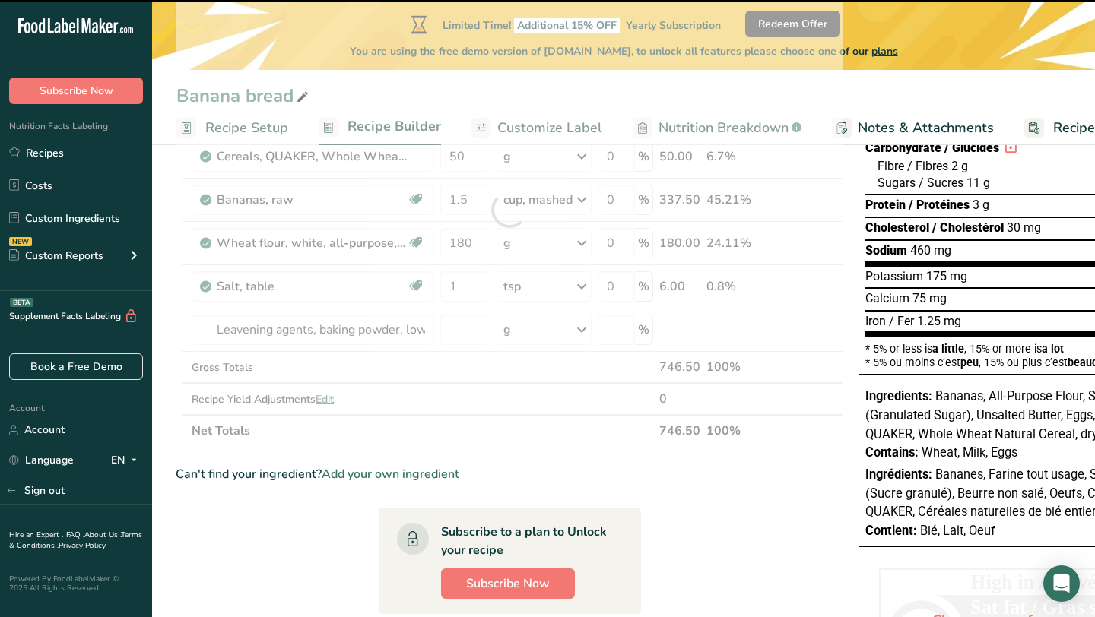
type input "0"
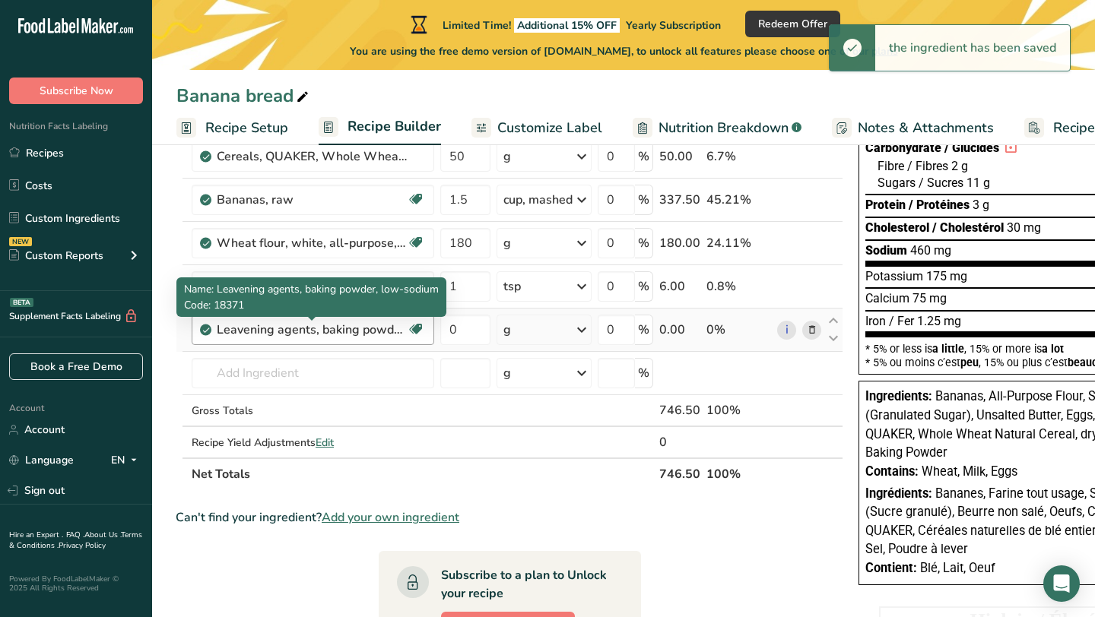
click at [389, 330] on div "Leavening agents, baking powder, low-sodium" at bounding box center [312, 330] width 190 height 18
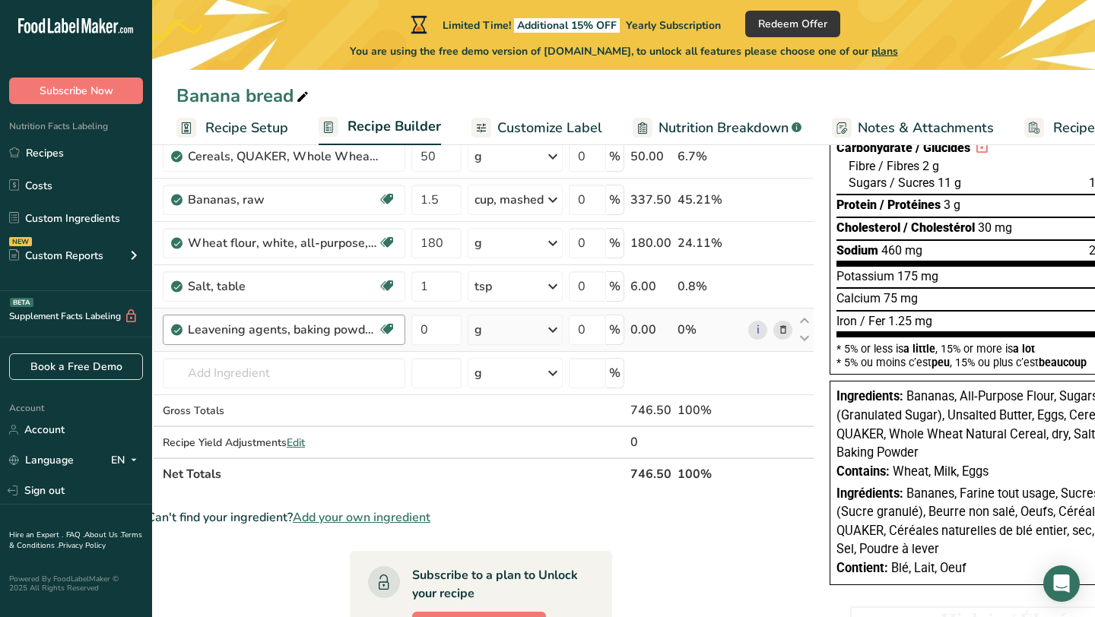
scroll to position [0, 0]
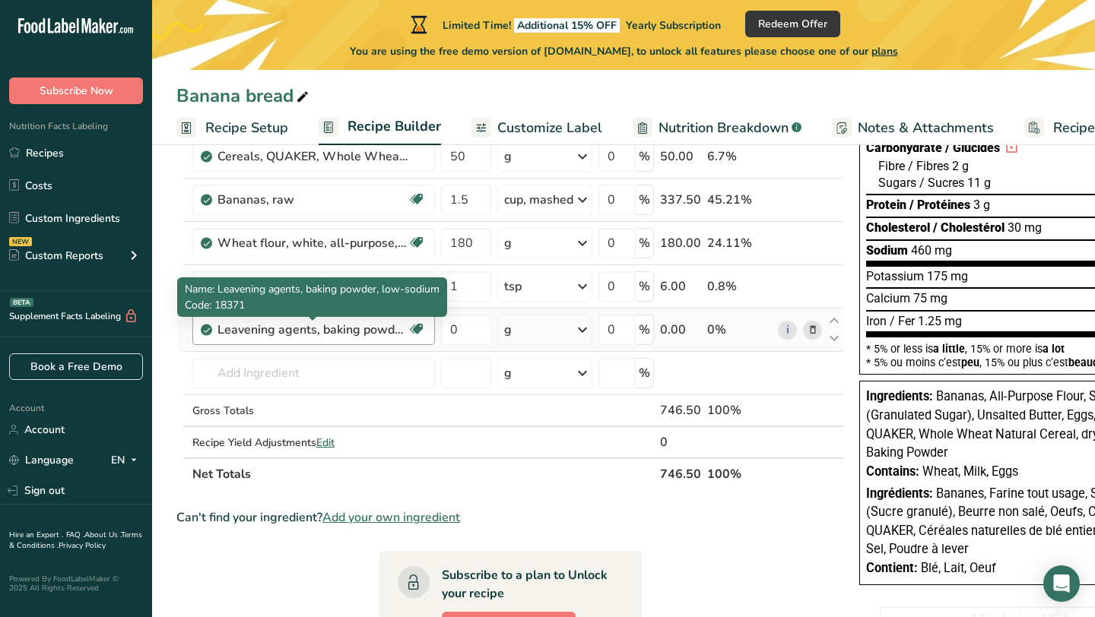
click at [268, 332] on div "Leavening agents, baking powder, low-sodium" at bounding box center [312, 330] width 190 height 18
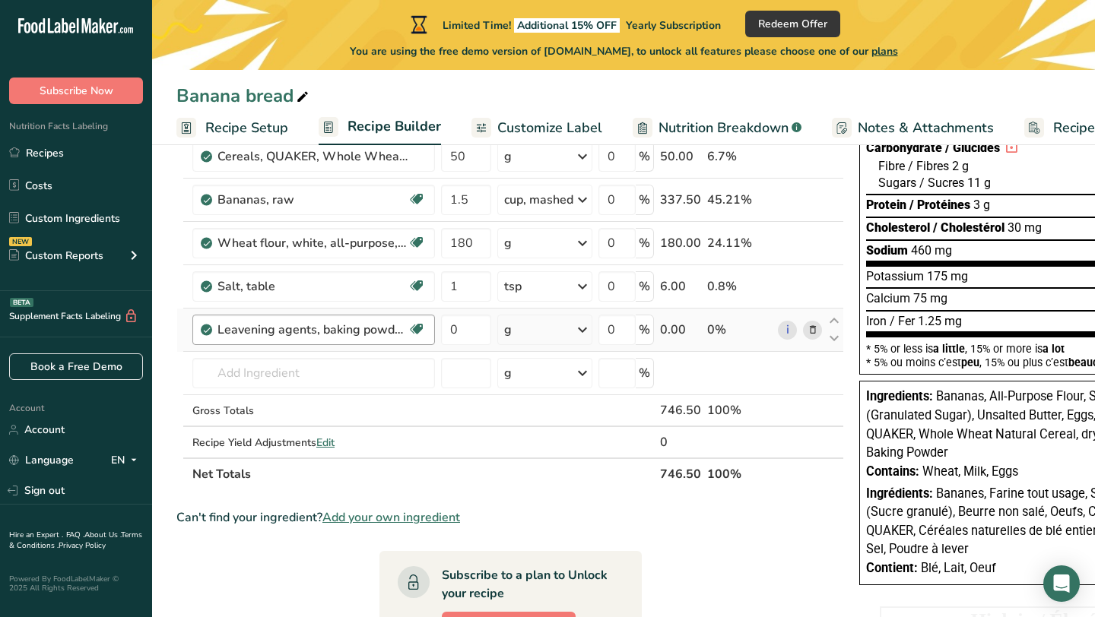
click at [265, 332] on div "Leavening agents, baking powder, low-sodium" at bounding box center [312, 330] width 190 height 18
click at [468, 329] on input "0" at bounding box center [466, 330] width 50 height 30
type input "2"
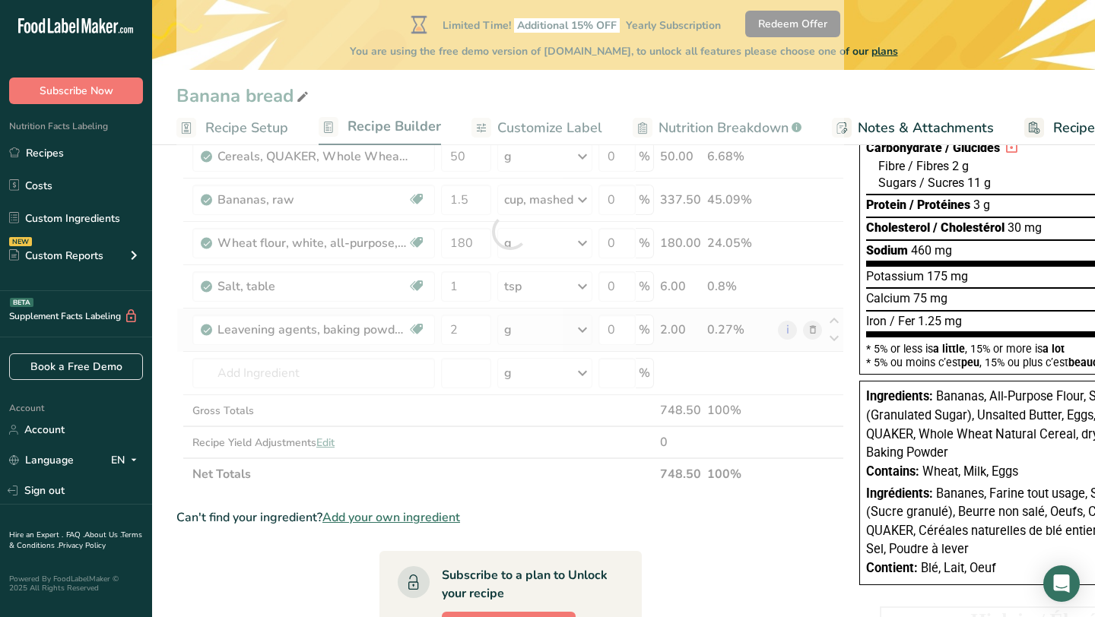
click at [543, 335] on div "Ingredient * Amount * Unit * Waste * .a-a{fill:#347362;}.b-a{fill:#fff;} Grams …" at bounding box center [510, 232] width 668 height 518
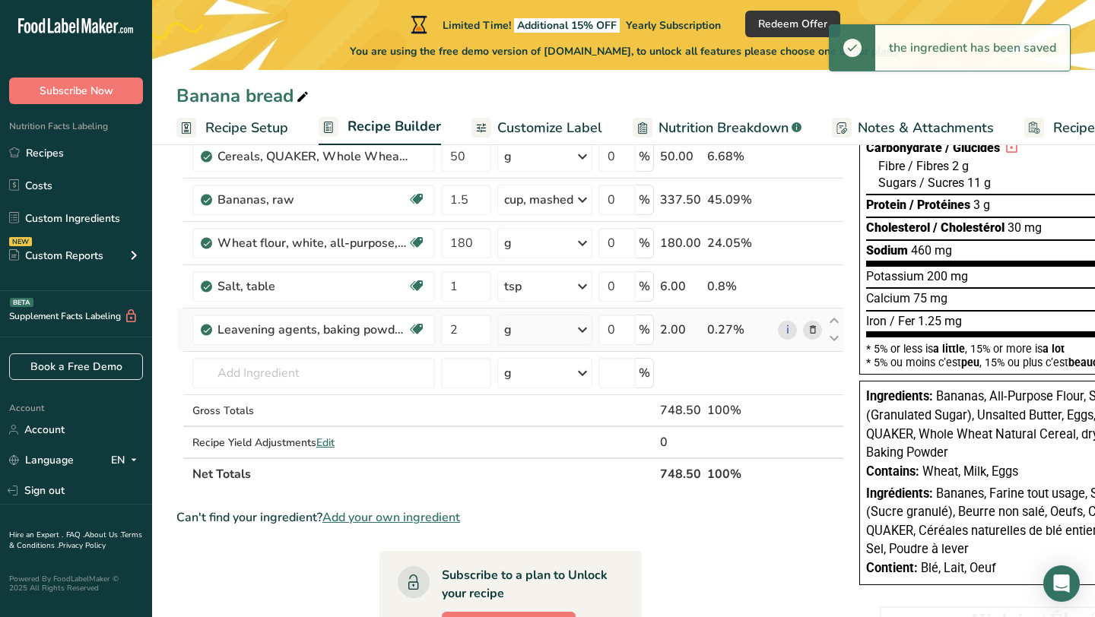
click at [570, 333] on div "g" at bounding box center [544, 330] width 95 height 30
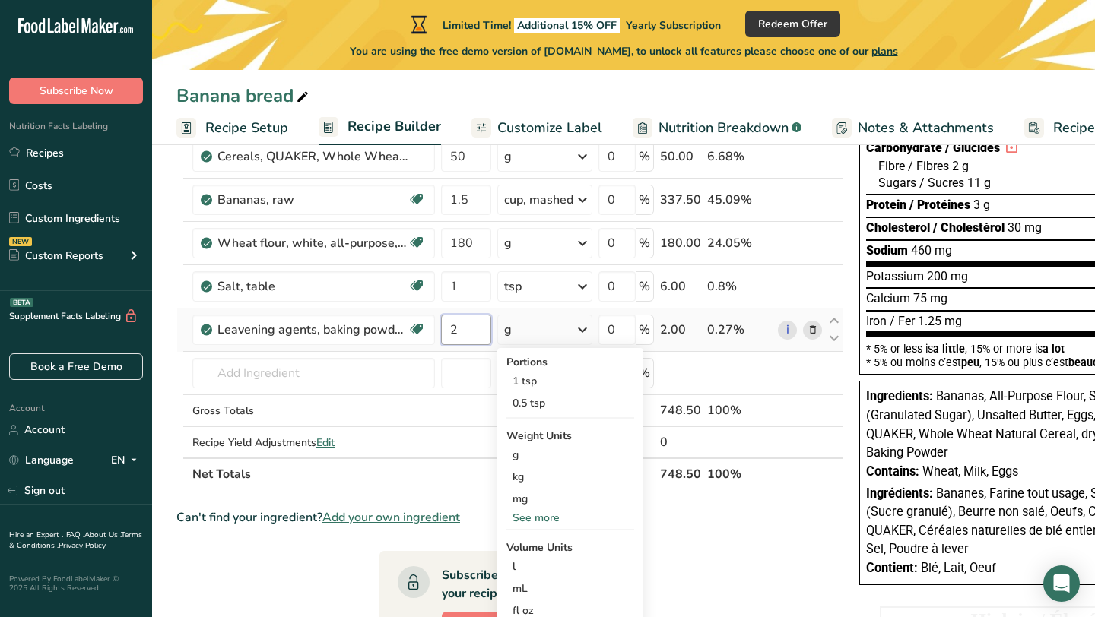
click at [487, 335] on input "2" at bounding box center [466, 330] width 50 height 30
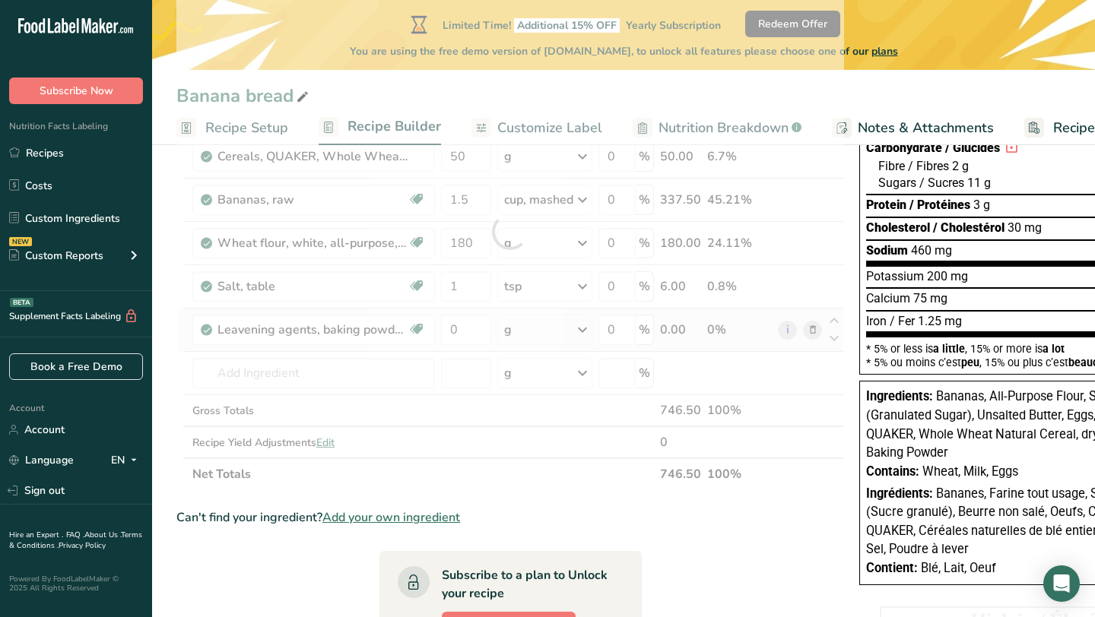
click at [559, 327] on div "Ingredient * Amount * Unit * Waste * .a-a{fill:#347362;}.b-a{fill:#fff;} Grams …" at bounding box center [510, 232] width 668 height 518
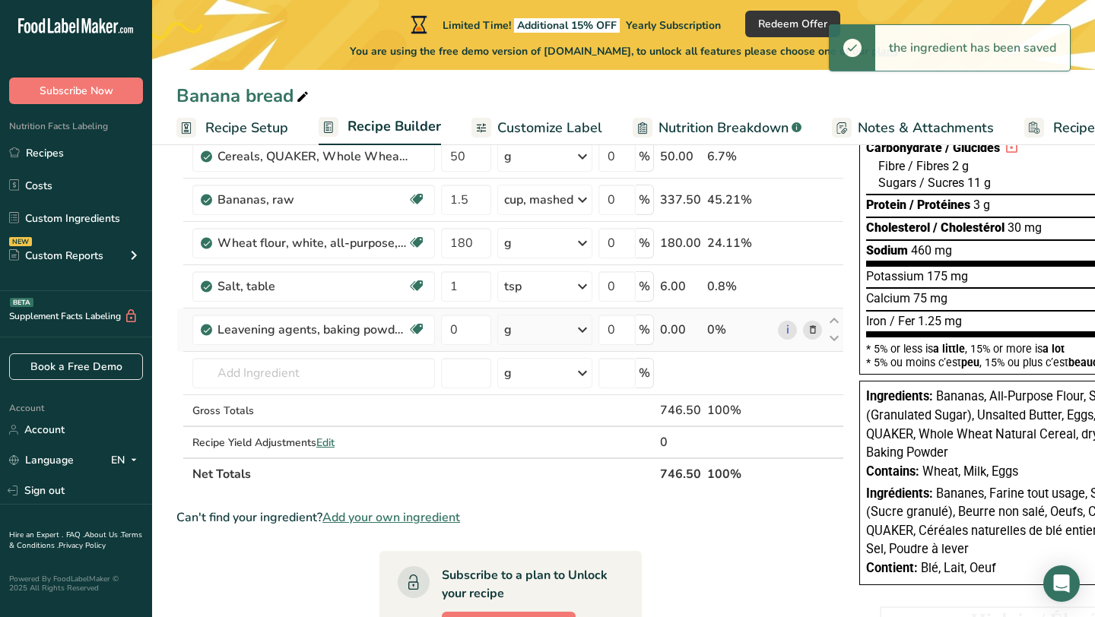
click at [573, 329] on div "g" at bounding box center [544, 330] width 95 height 30
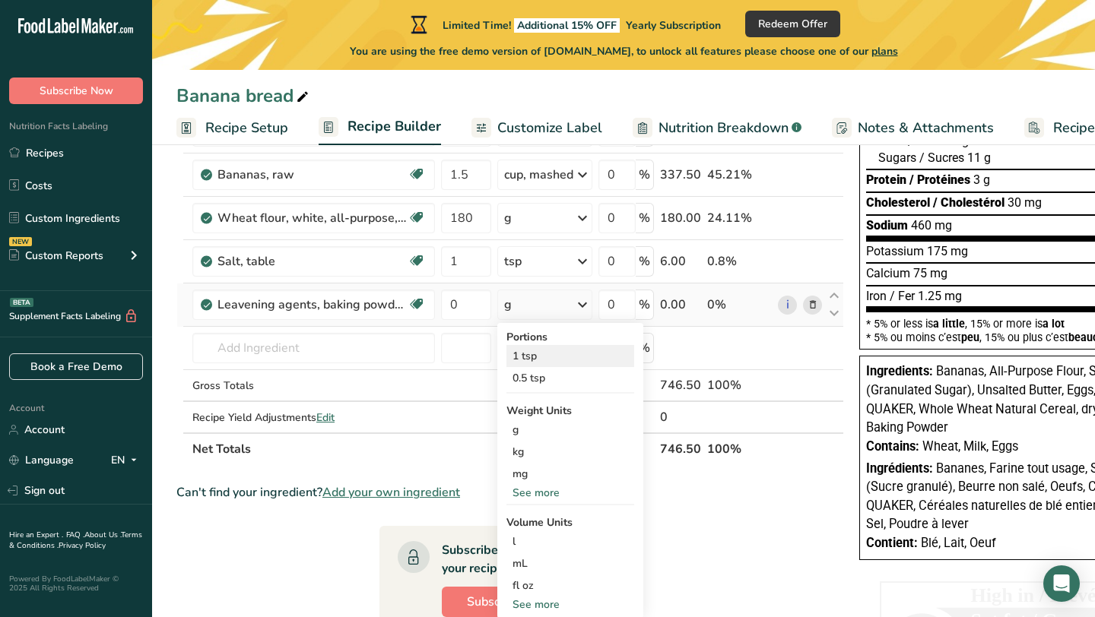
scroll to position [284, 0]
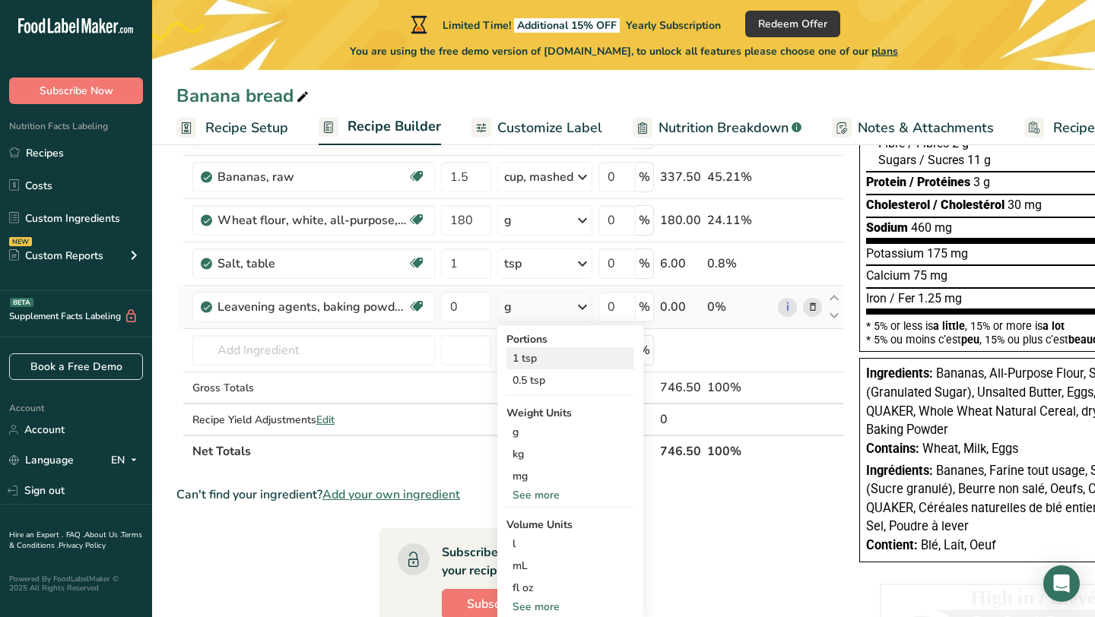
click at [563, 355] on div "1 tsp" at bounding box center [570, 358] width 128 height 22
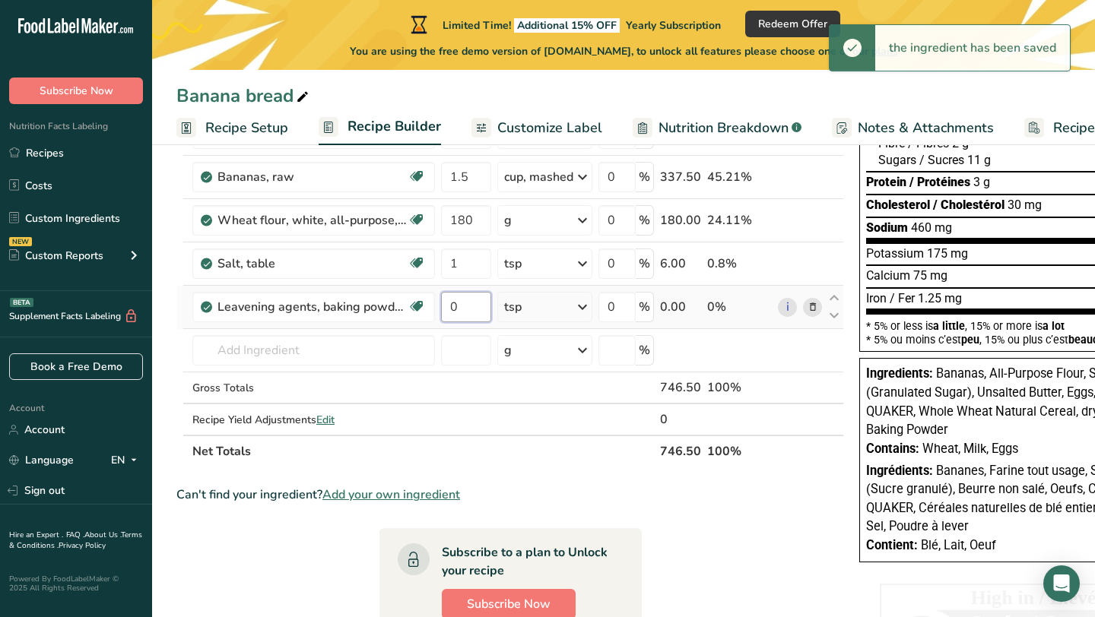
click at [475, 309] on input "0" at bounding box center [466, 307] width 50 height 30
type input "2"
click at [349, 347] on div "Ingredient * Amount * Unit * Waste * .a-a{fill:#347362;}.b-a{fill:#fff;} Grams …" at bounding box center [510, 209] width 668 height 518
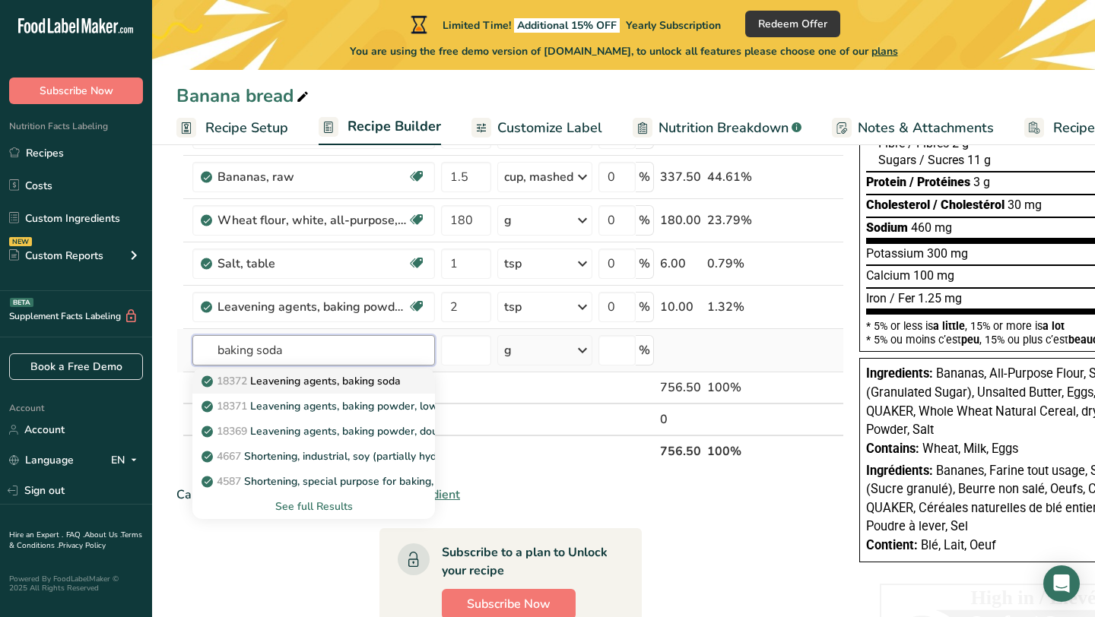
type input "baking soda"
click at [330, 385] on p "18372 Leavening agents, baking soda" at bounding box center [303, 381] width 196 height 16
type input "Leavening agents, baking soda"
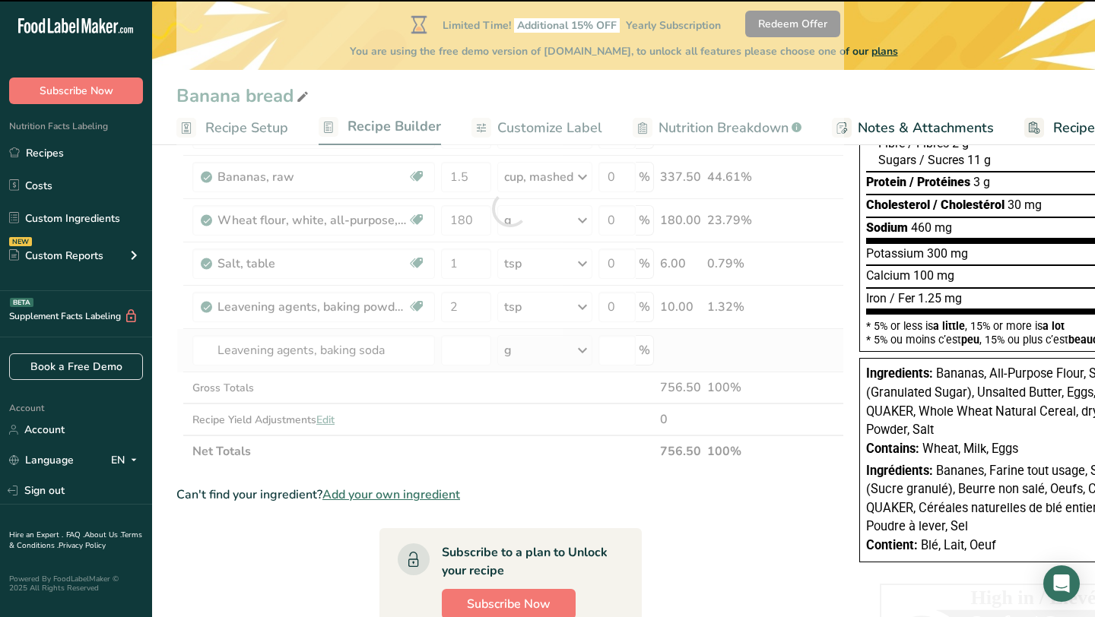
type input "0"
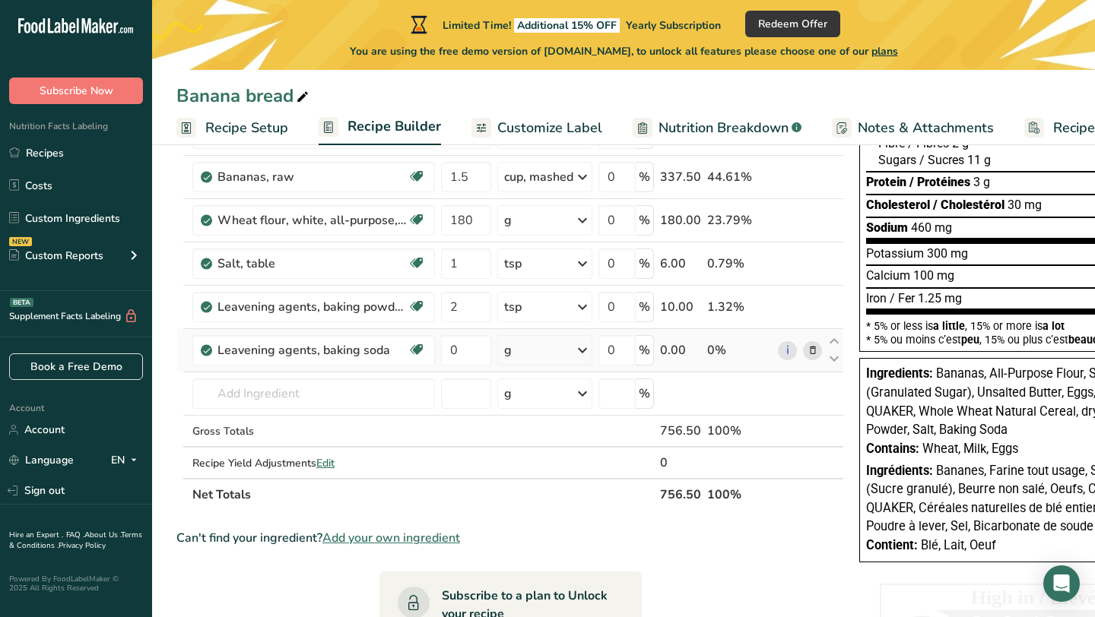
click at [549, 354] on div "g" at bounding box center [544, 350] width 95 height 30
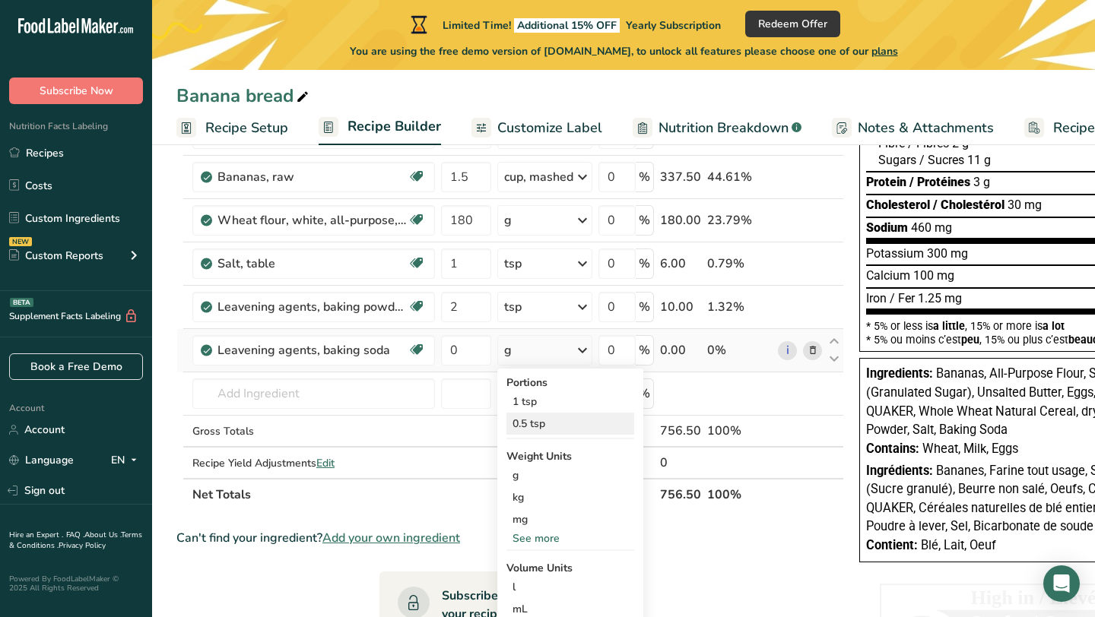
click at [533, 414] on div "0.5 tsp" at bounding box center [570, 424] width 128 height 22
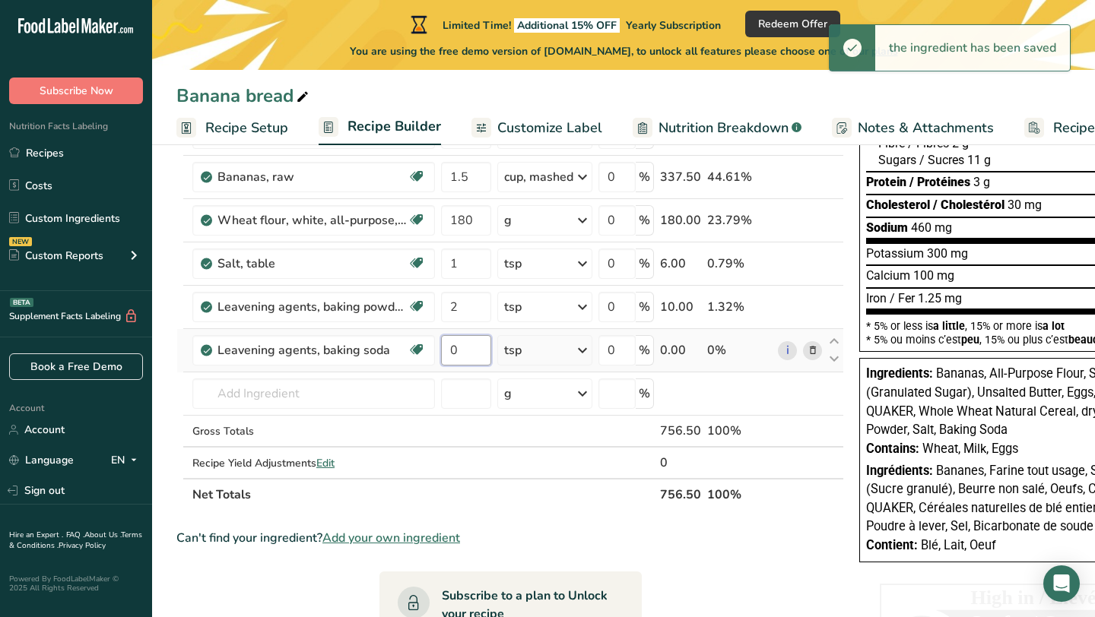
click at [473, 356] on input "0" at bounding box center [466, 350] width 50 height 30
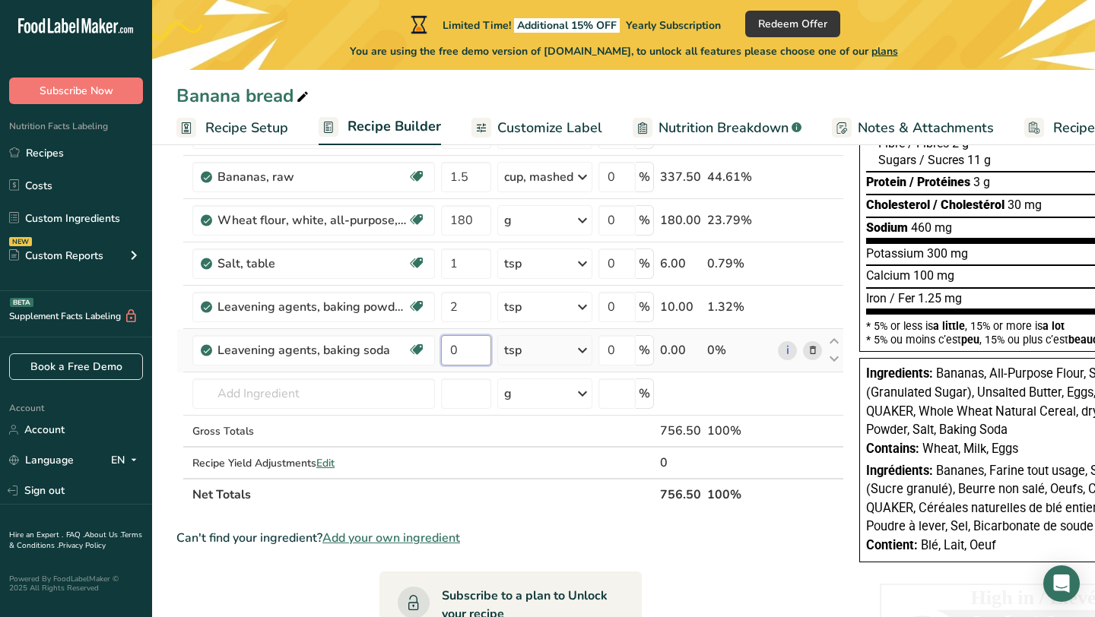
click at [472, 356] on input "0" at bounding box center [466, 350] width 50 height 30
type input "00"
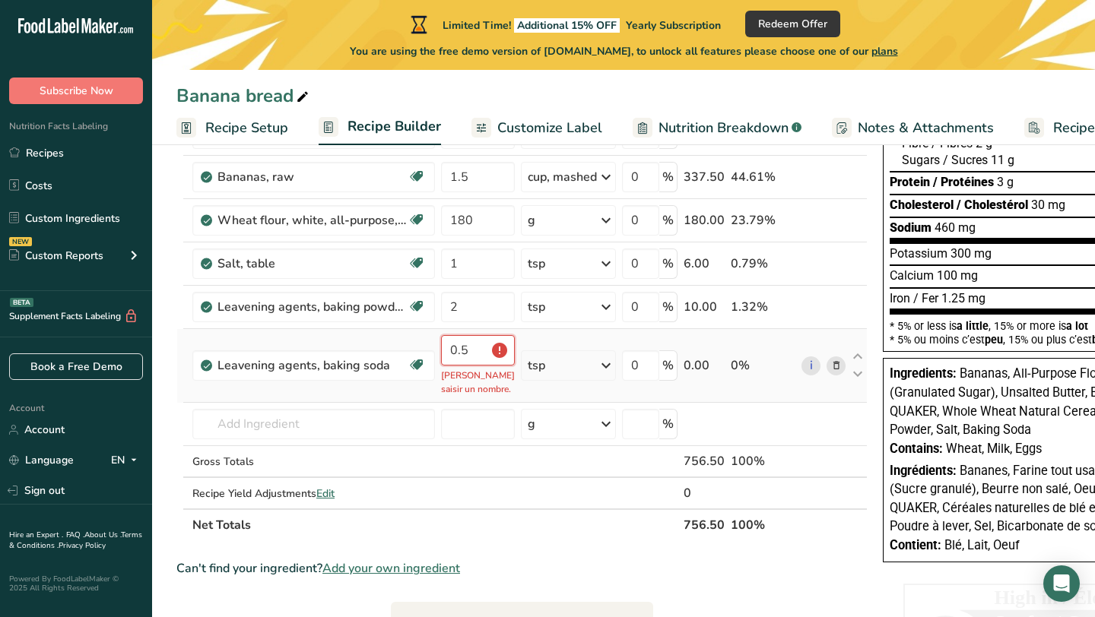
scroll to position [0, 0]
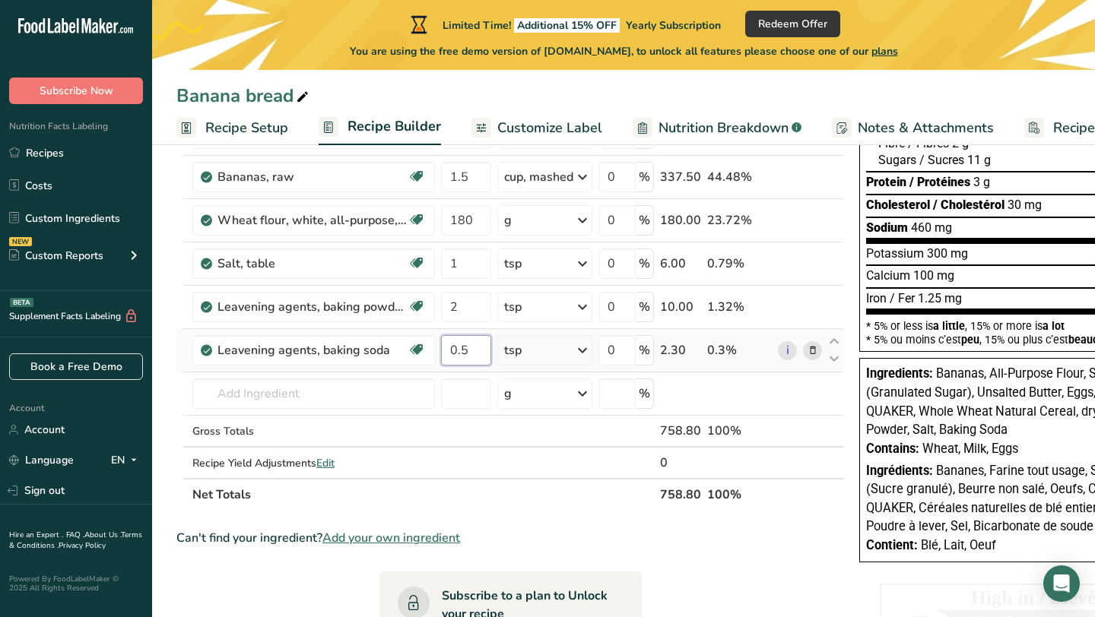
click at [462, 355] on input "0.5" at bounding box center [466, 350] width 50 height 30
type input "5"
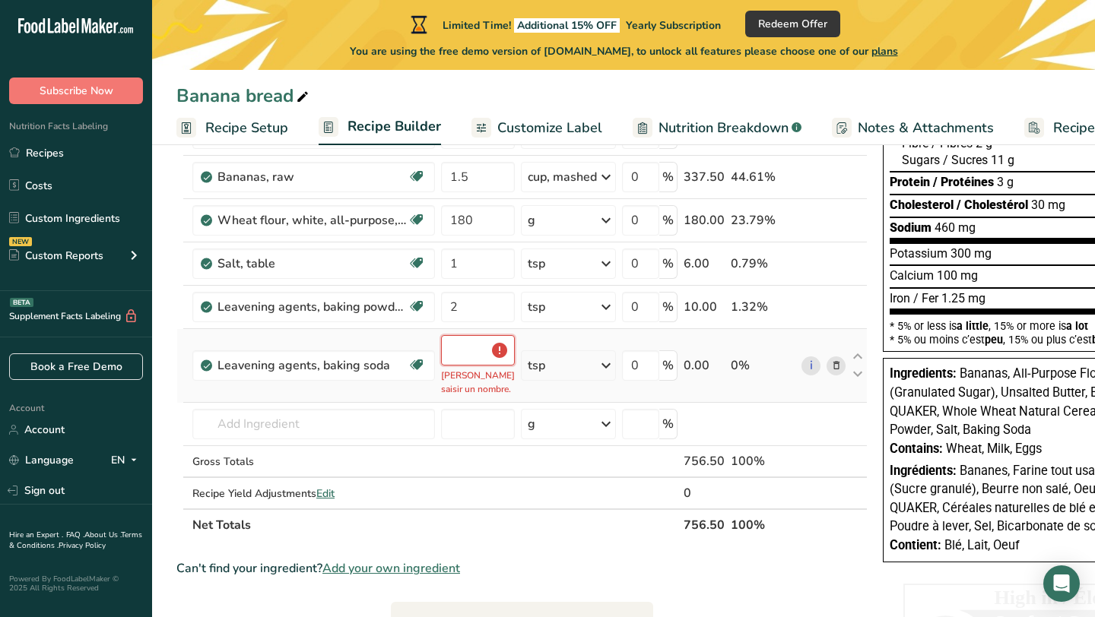
type input "5"
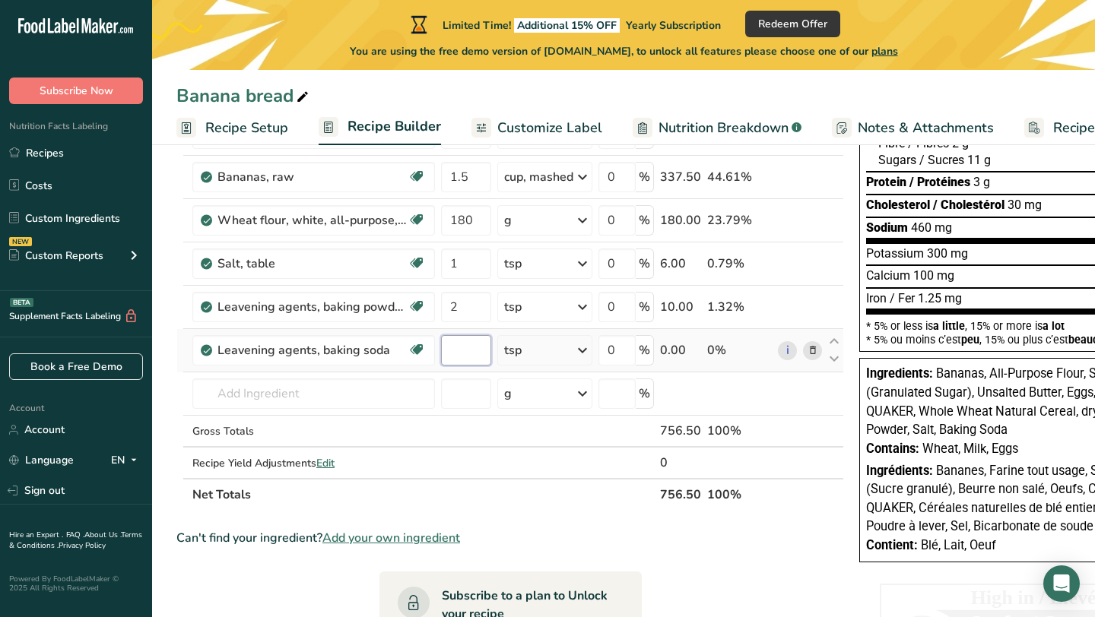
type input "0"
type input "0.5"
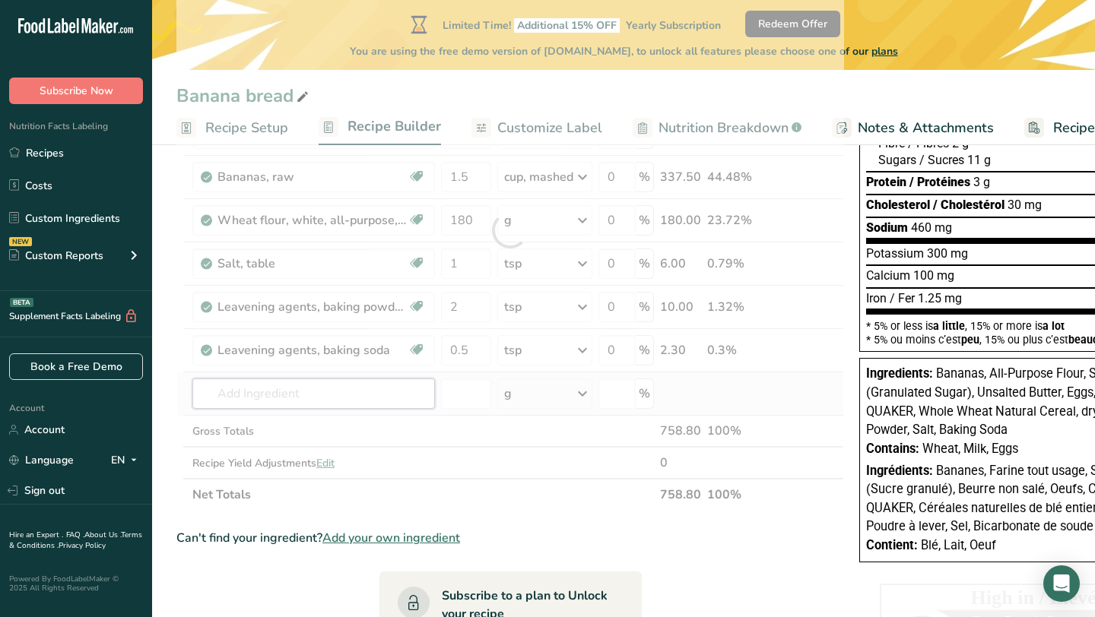
click at [378, 401] on div "Ingredient * Amount * Unit * Waste * .a-a{fill:#347362;}.b-a{fill:#fff;} Grams …" at bounding box center [510, 230] width 668 height 561
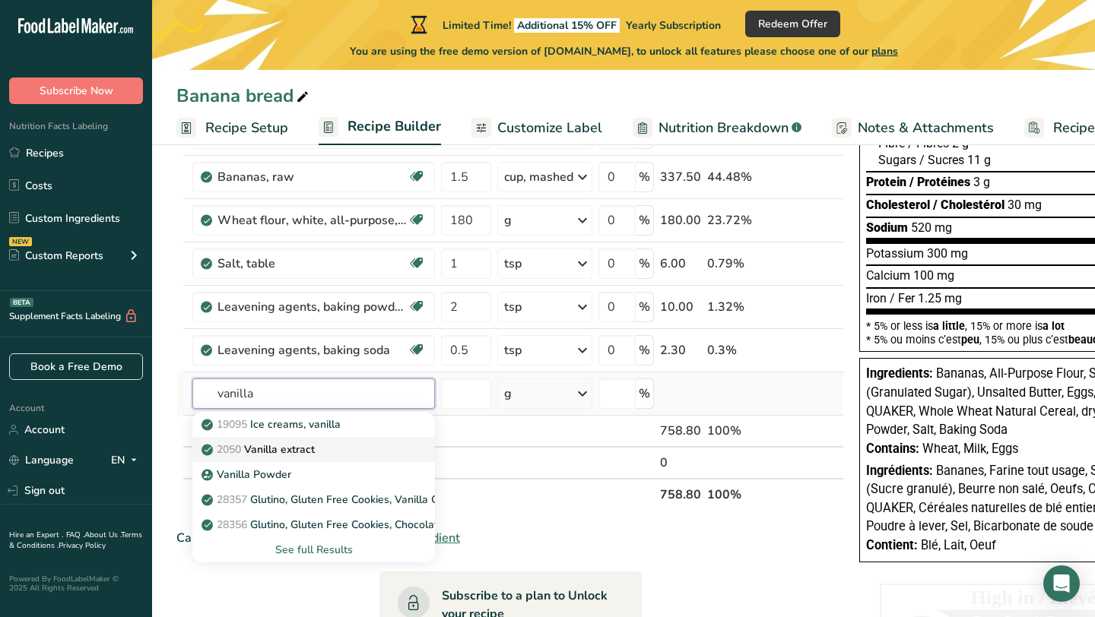
type input "vanilla"
click at [348, 454] on div "2050 Vanilla extract" at bounding box center [302, 450] width 194 height 16
type input "Vanilla extract"
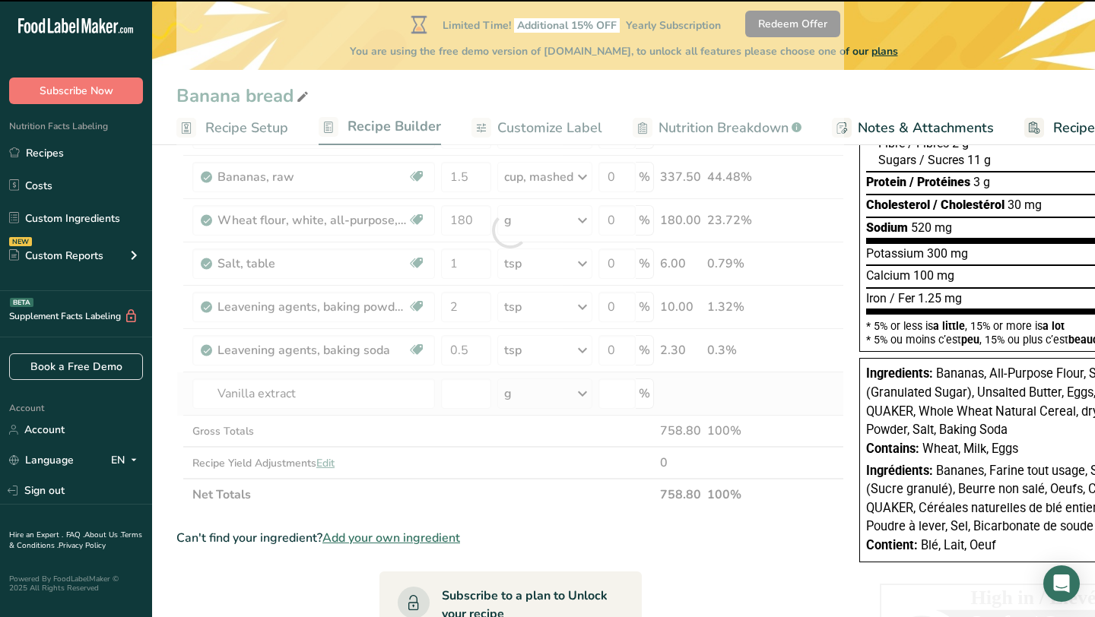
type input "0"
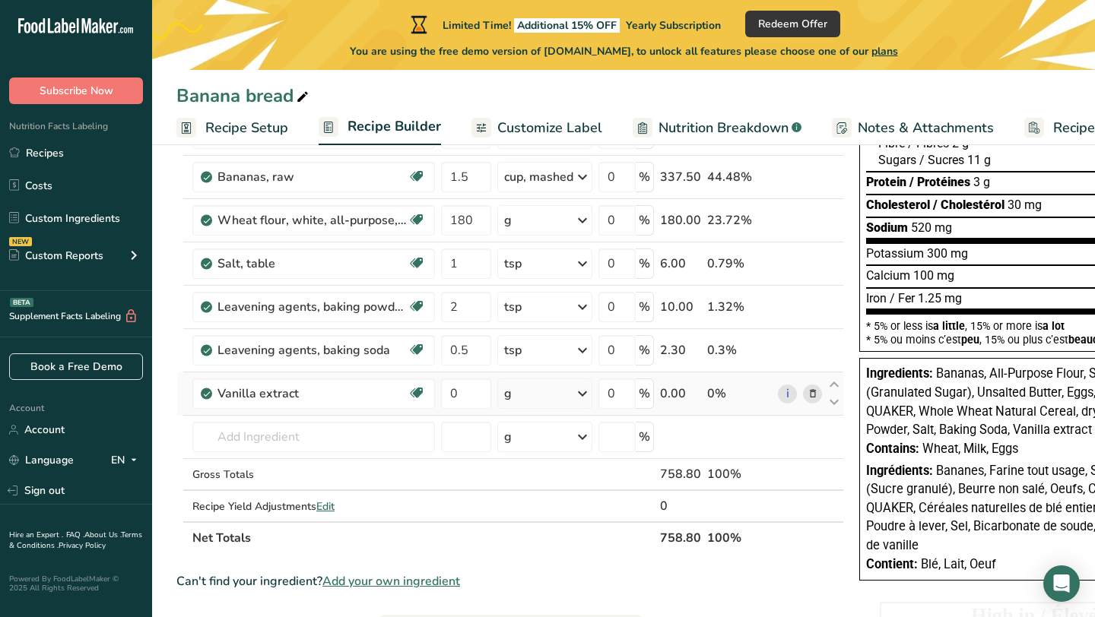
click at [563, 395] on div "g" at bounding box center [544, 394] width 95 height 30
click at [554, 445] on div "1 tsp" at bounding box center [570, 445] width 128 height 22
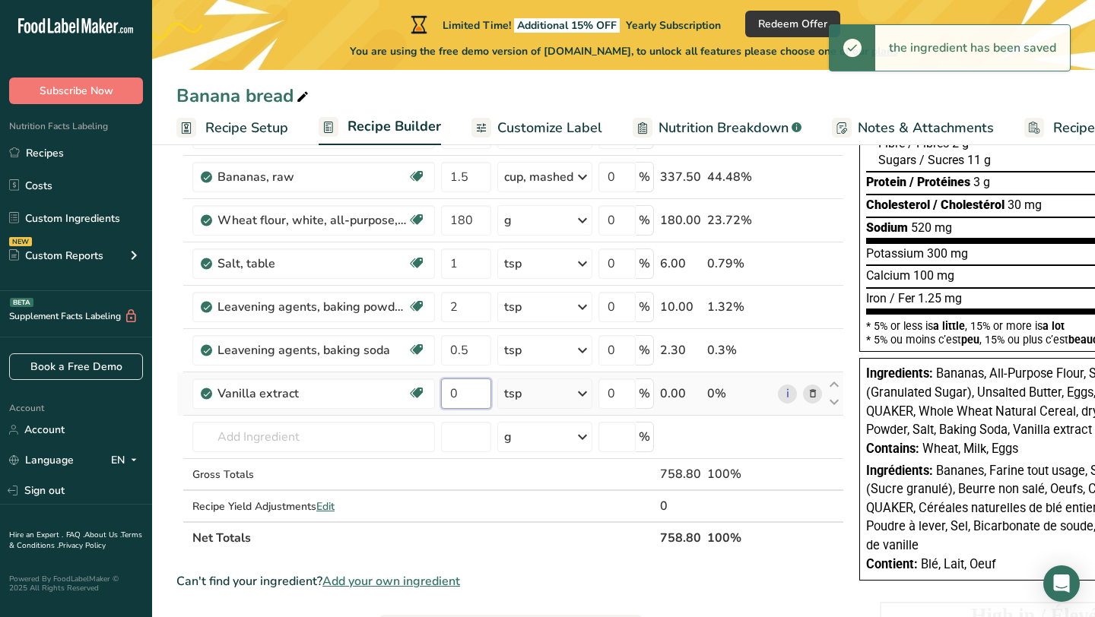
click at [471, 395] on input "0" at bounding box center [466, 394] width 50 height 30
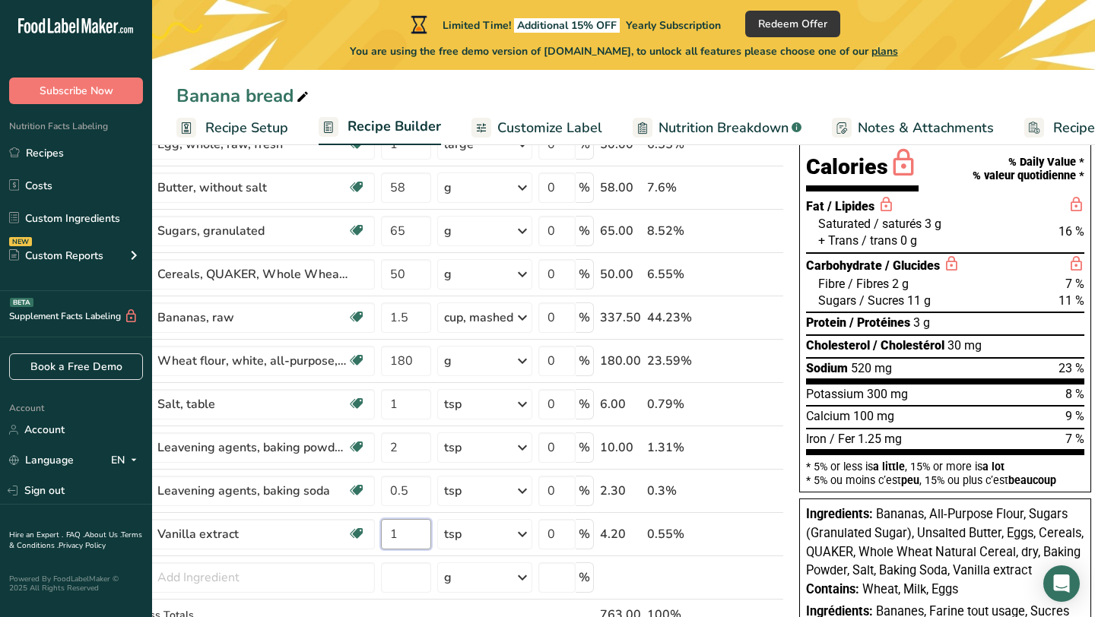
scroll to position [138, 0]
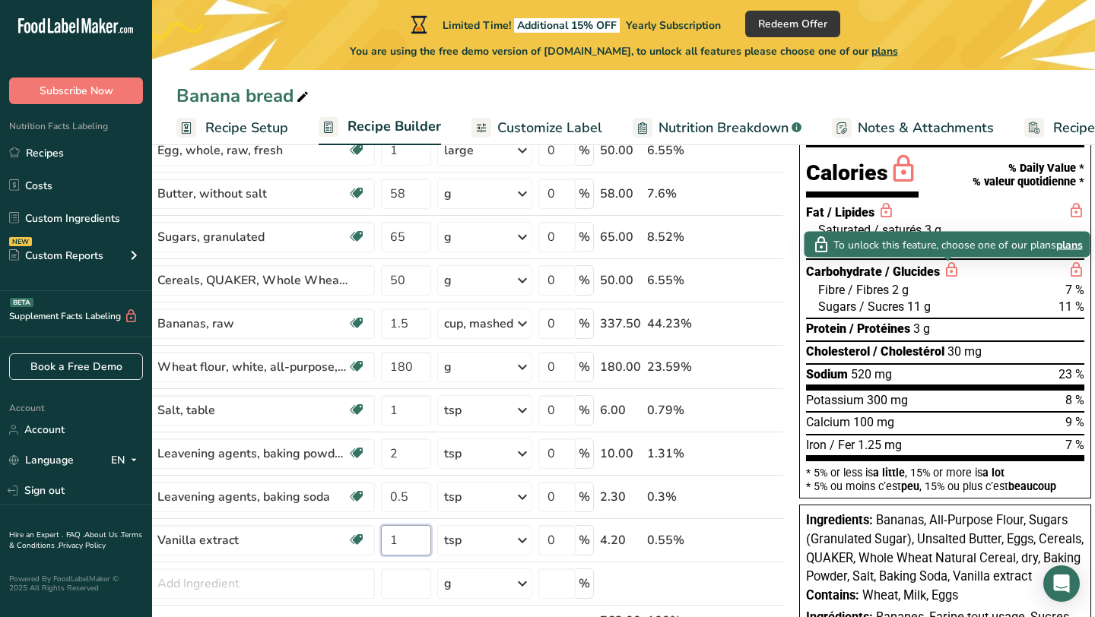
type input "1"
click at [943, 265] on icon at bounding box center [951, 270] width 17 height 19
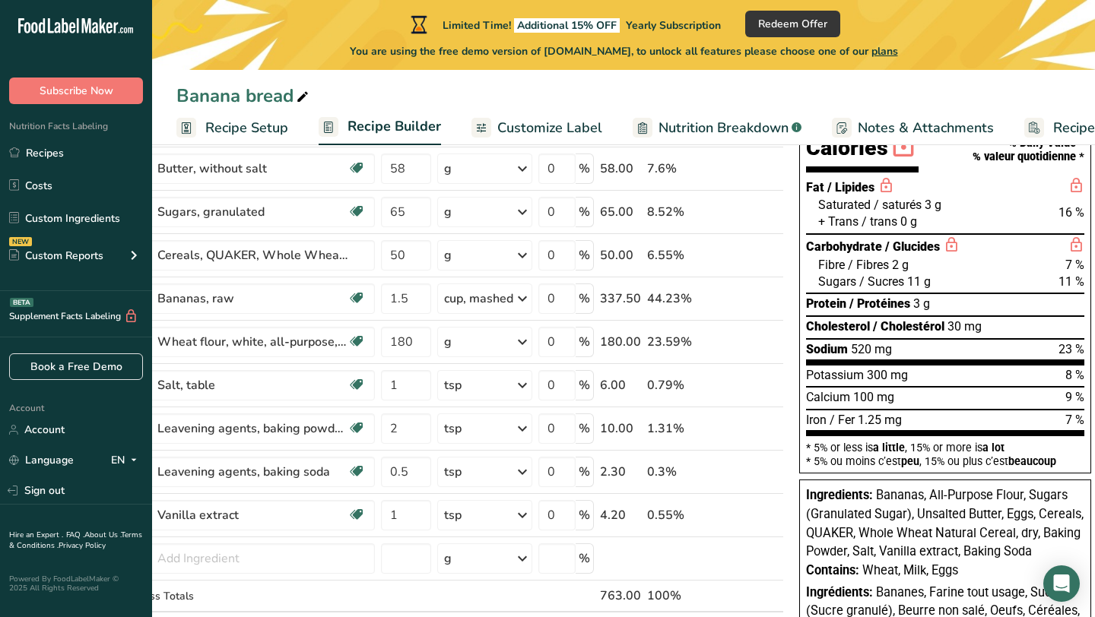
scroll to position [168, 0]
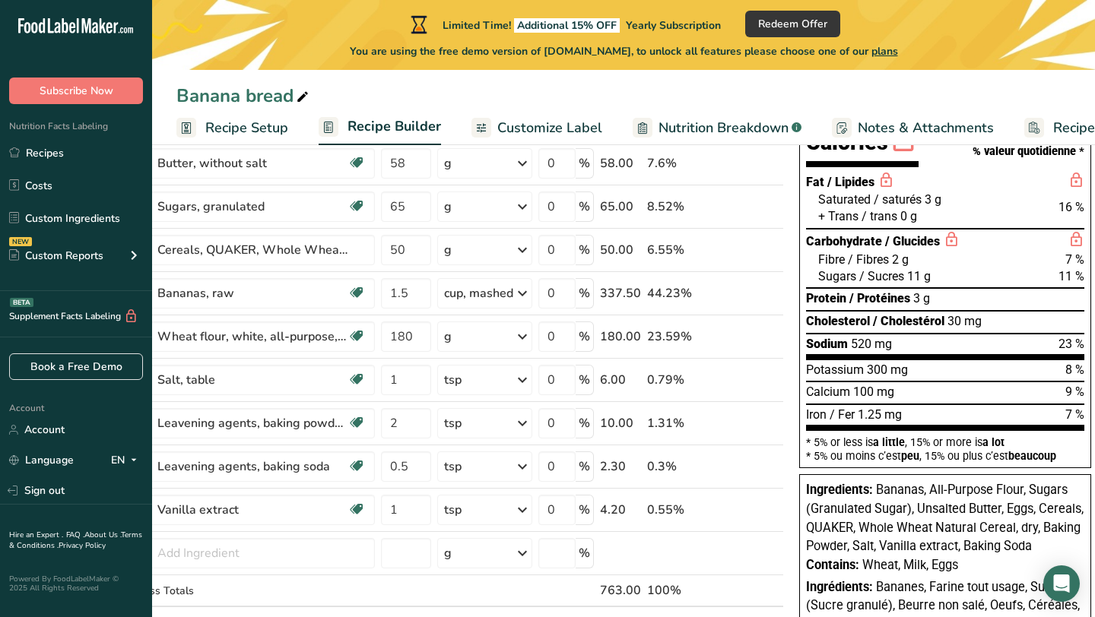
click at [932, 336] on div "Sodium 520 mg 23 %" at bounding box center [945, 344] width 278 height 17
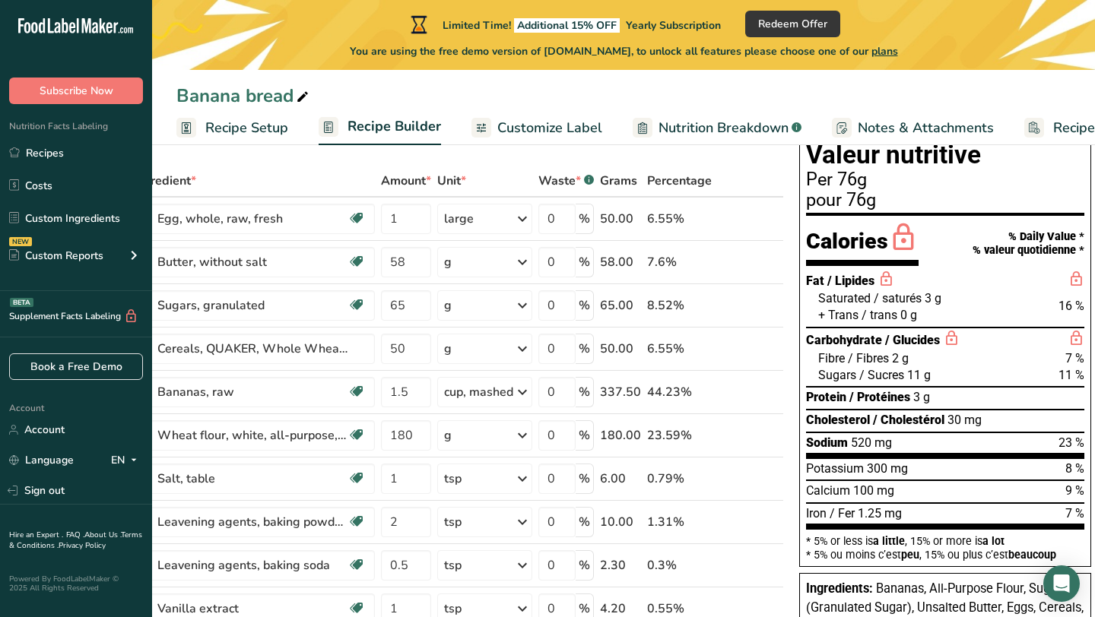
scroll to position [68, 0]
click at [585, 130] on span "Customize Label" at bounding box center [549, 128] width 105 height 21
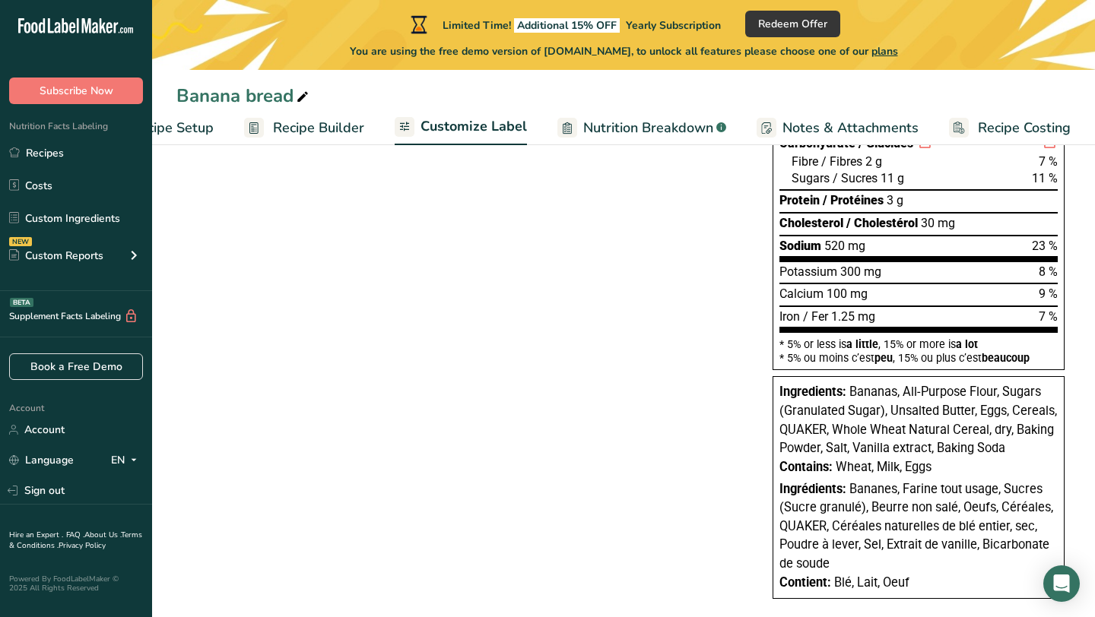
scroll to position [385, 0]
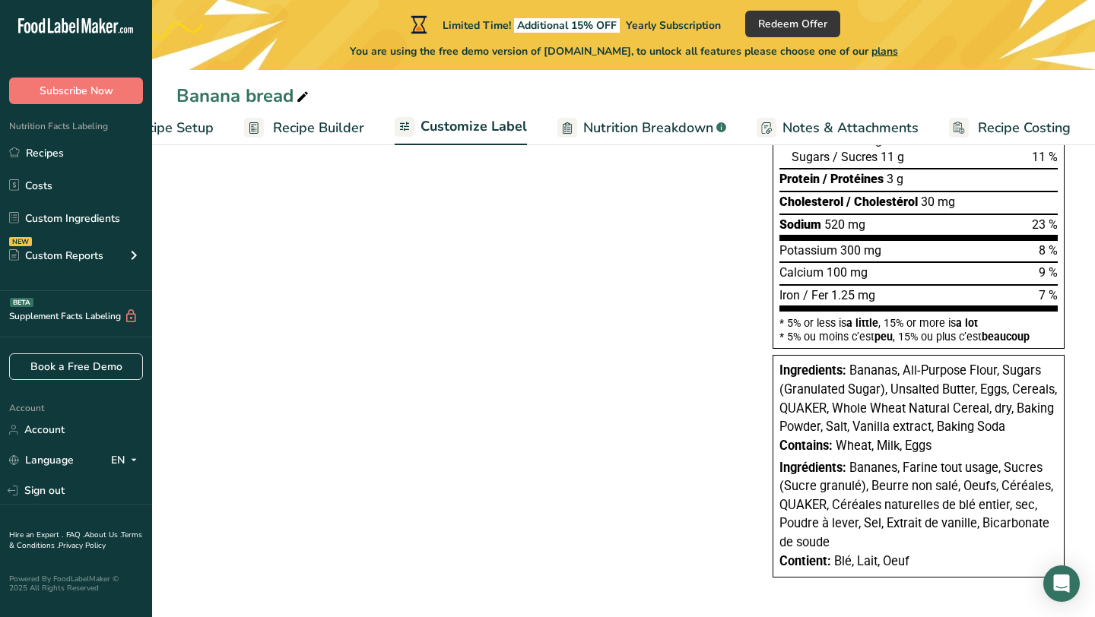
click at [882, 319] on section "* 5% or less is a little , 15% or more is a lot * 5% ou moins c’est peu , 15% o…" at bounding box center [918, 327] width 278 height 31
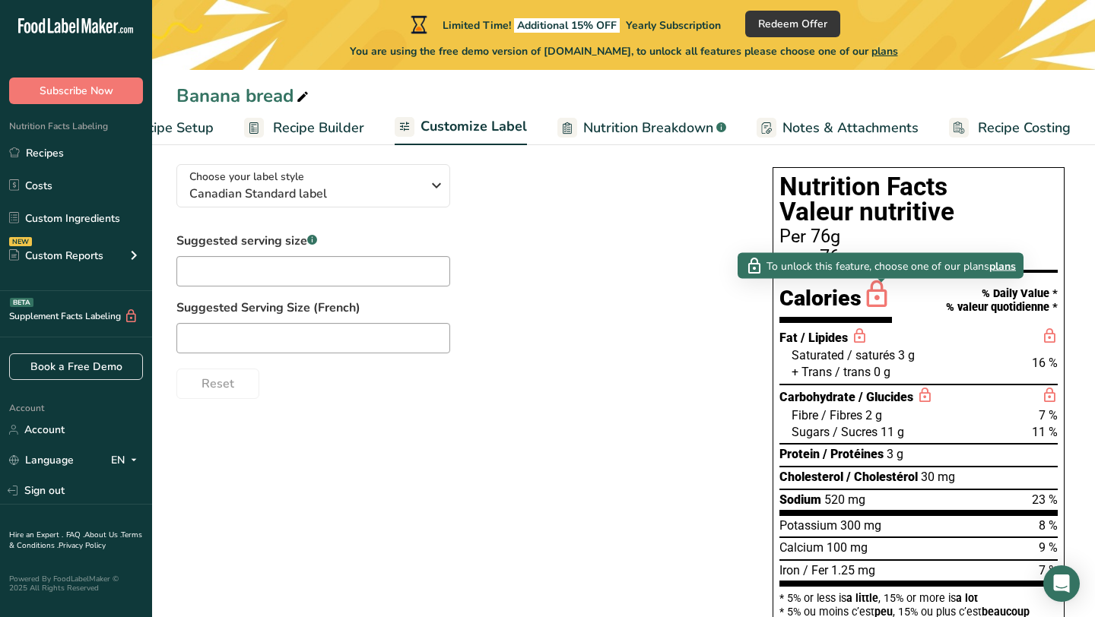
scroll to position [107, 0]
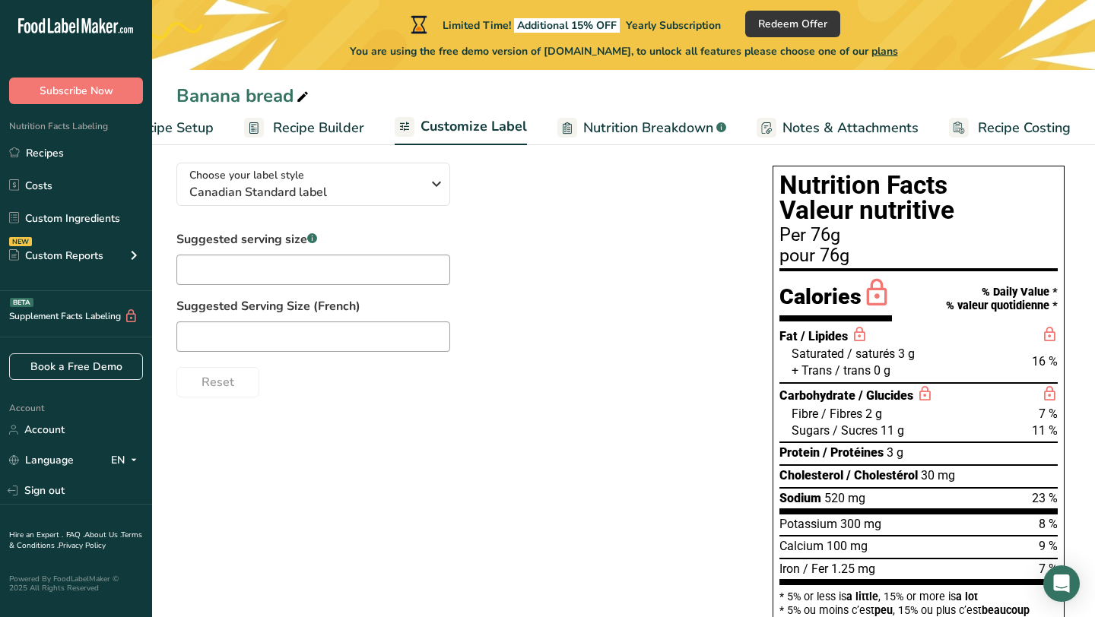
click at [647, 130] on span "Nutrition Breakdown" at bounding box center [648, 128] width 130 height 21
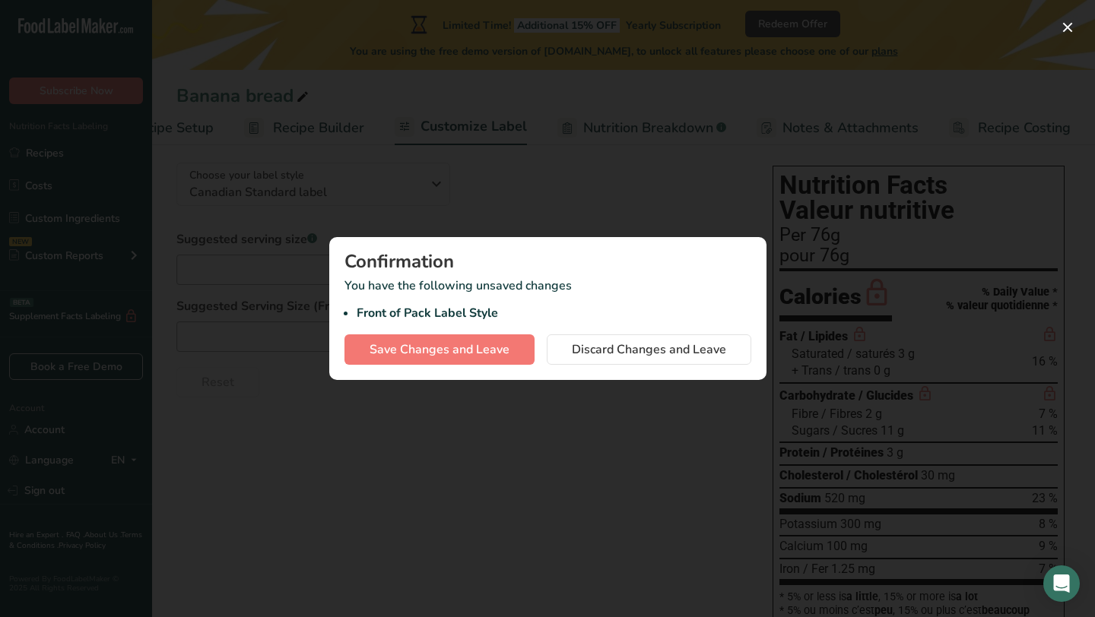
click at [549, 211] on div at bounding box center [547, 308] width 1095 height 617
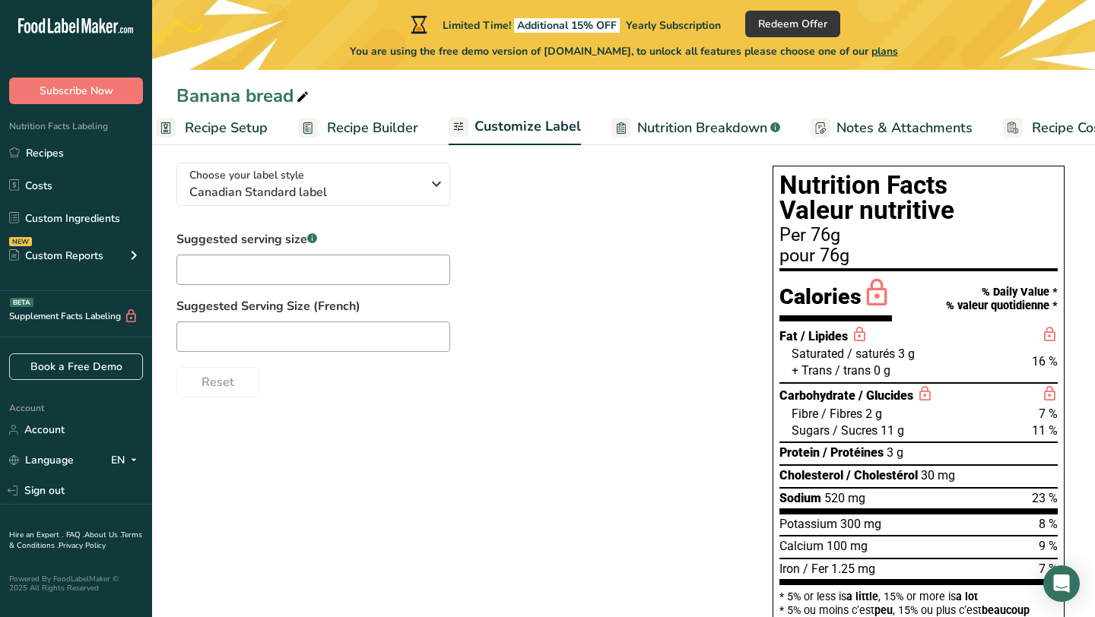
scroll to position [0, 0]
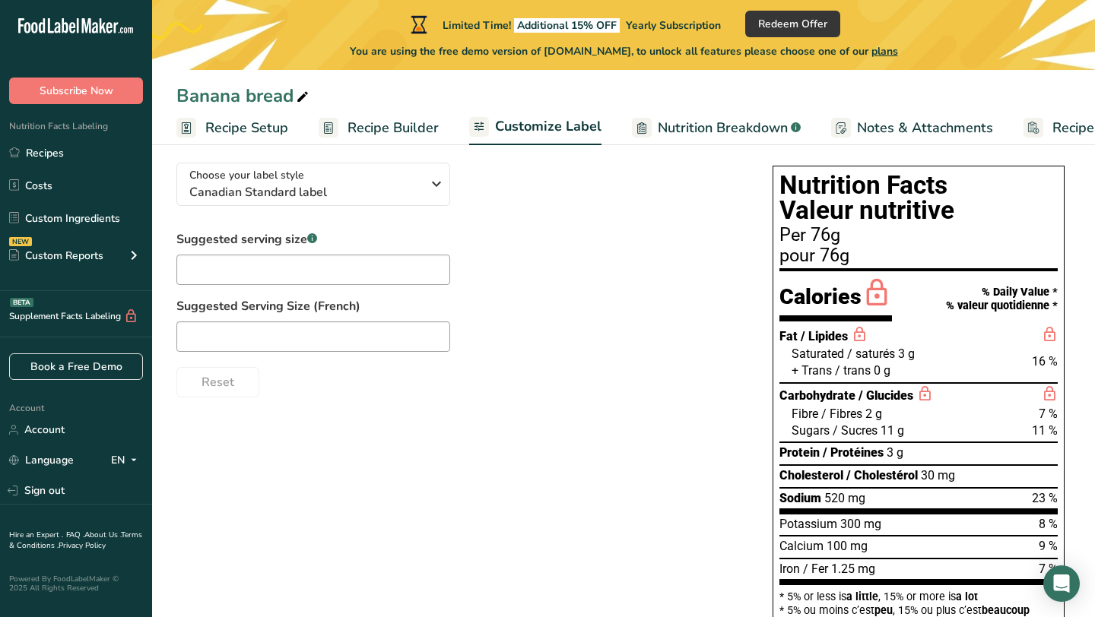
click at [271, 126] on span "Recipe Setup" at bounding box center [246, 128] width 83 height 21
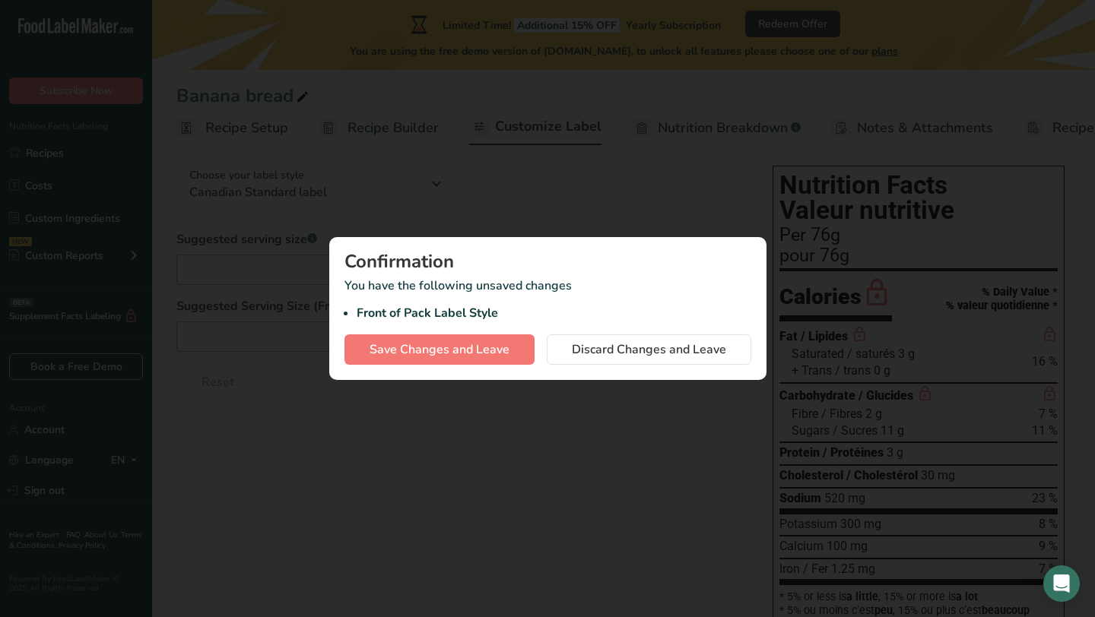
scroll to position [0, 5]
click at [405, 204] on div at bounding box center [547, 308] width 1095 height 617
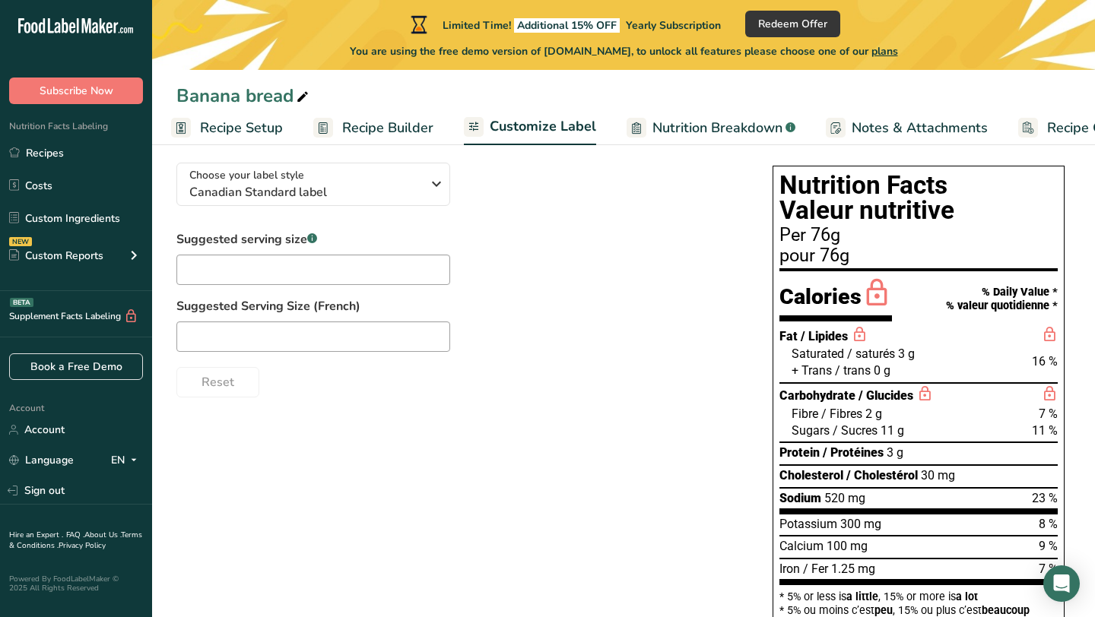
click at [405, 132] on span "Recipe Builder" at bounding box center [387, 128] width 91 height 21
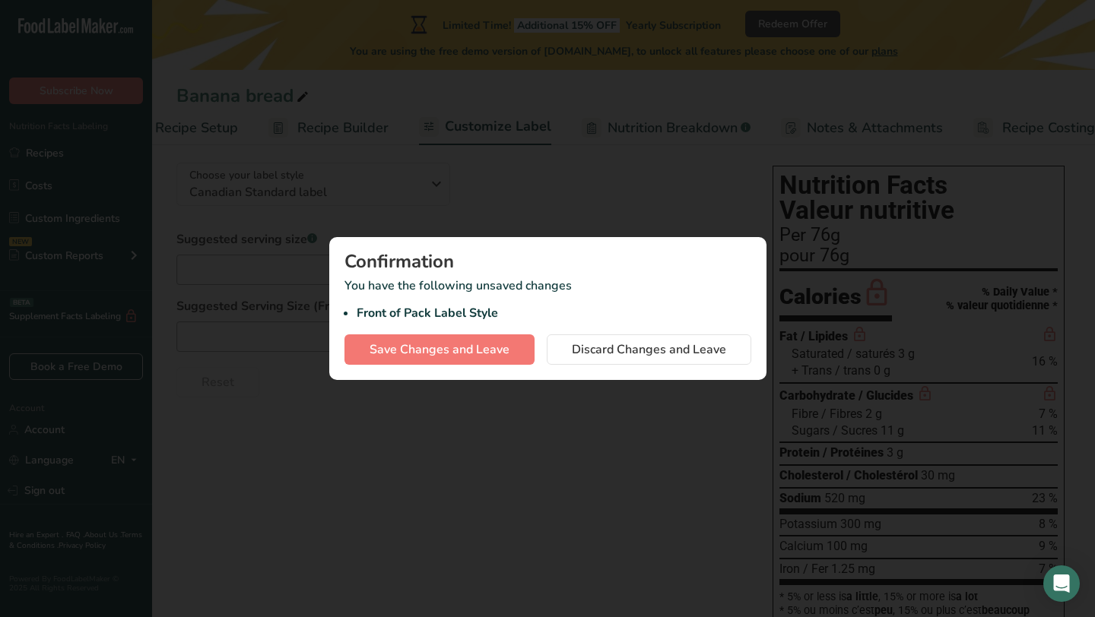
scroll to position [0, 75]
click at [439, 348] on span "Save Changes and Leave" at bounding box center [440, 350] width 140 height 18
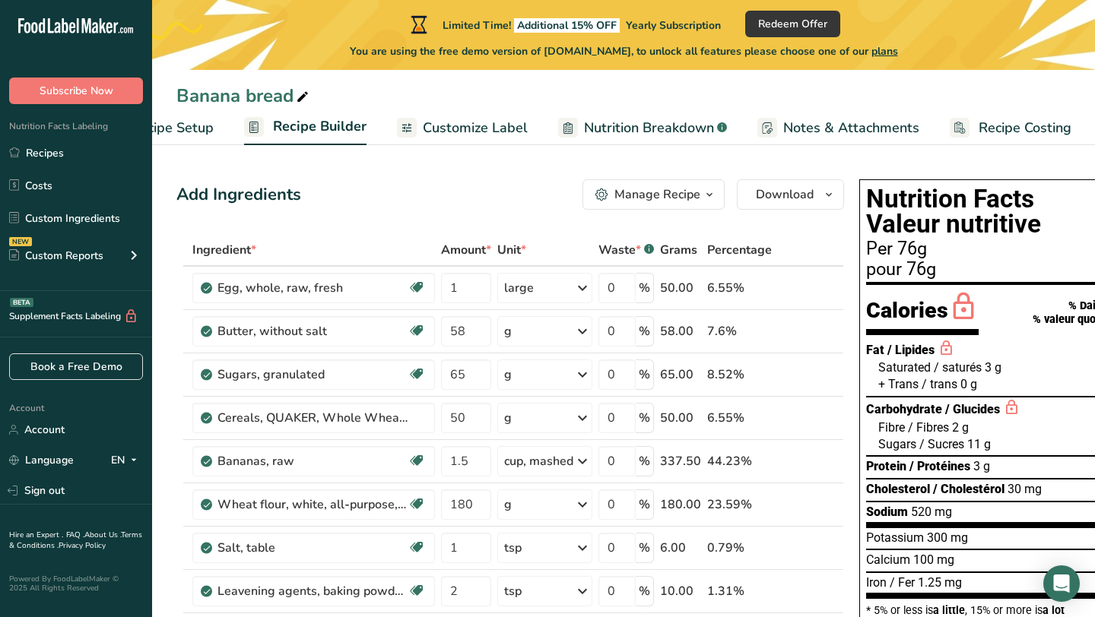
click at [188, 135] on span "Recipe Setup" at bounding box center [172, 128] width 83 height 21
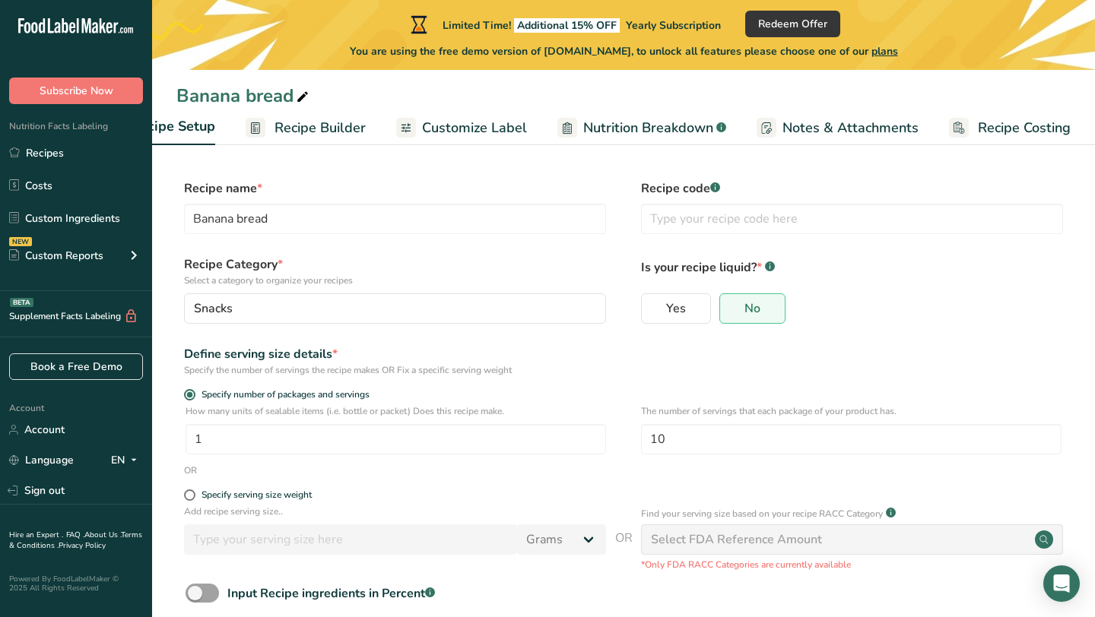
scroll to position [0, 5]
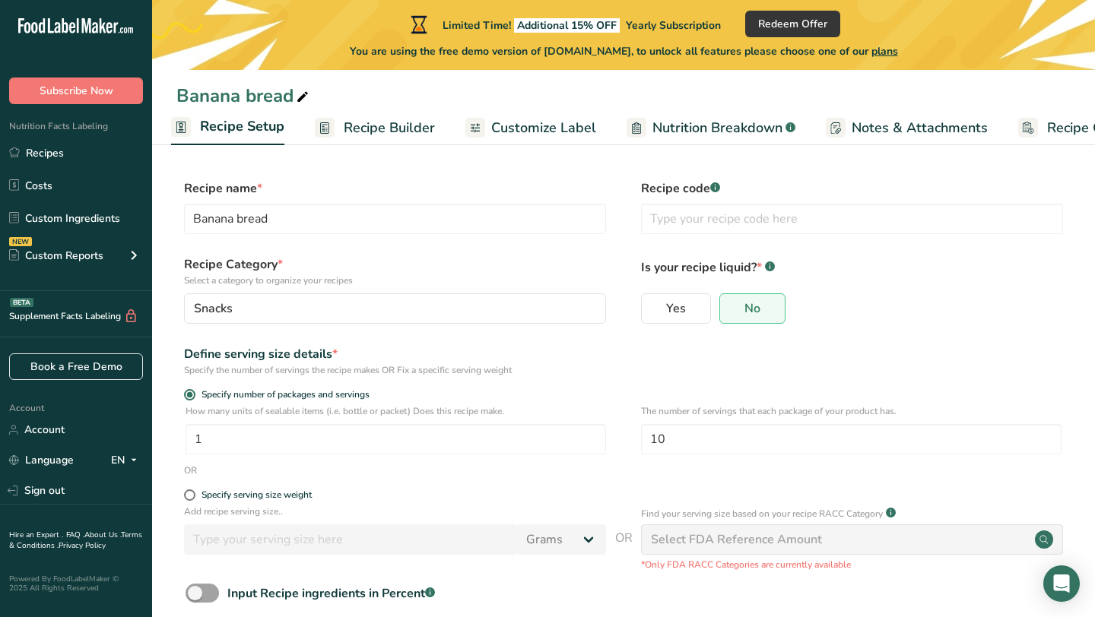
click at [660, 125] on span "Nutrition Breakdown" at bounding box center [717, 128] width 130 height 21
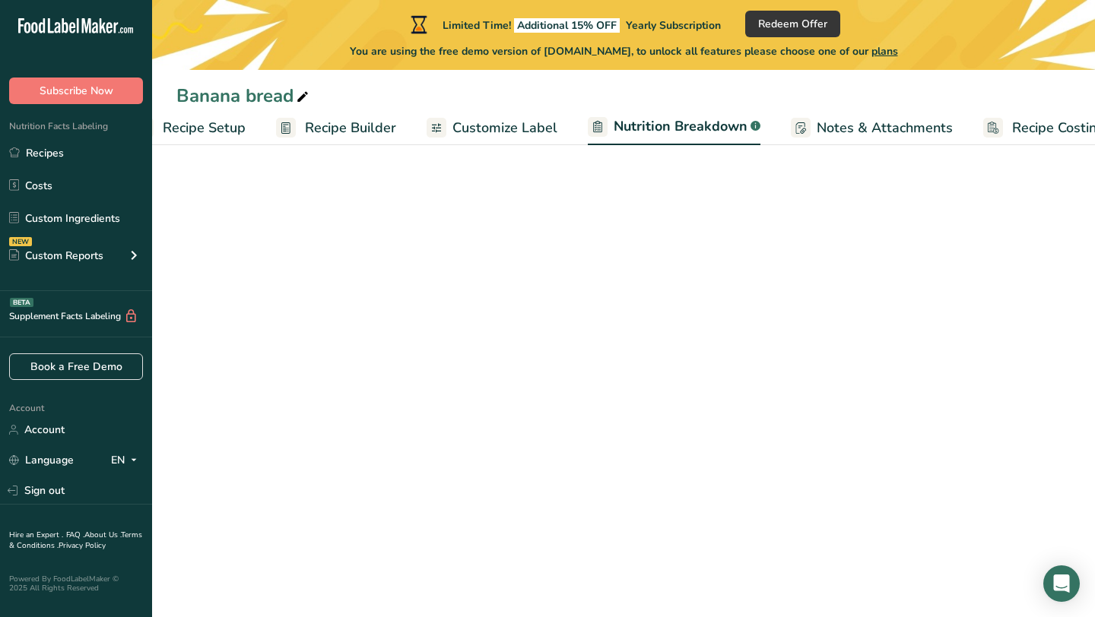
select select "Calories"
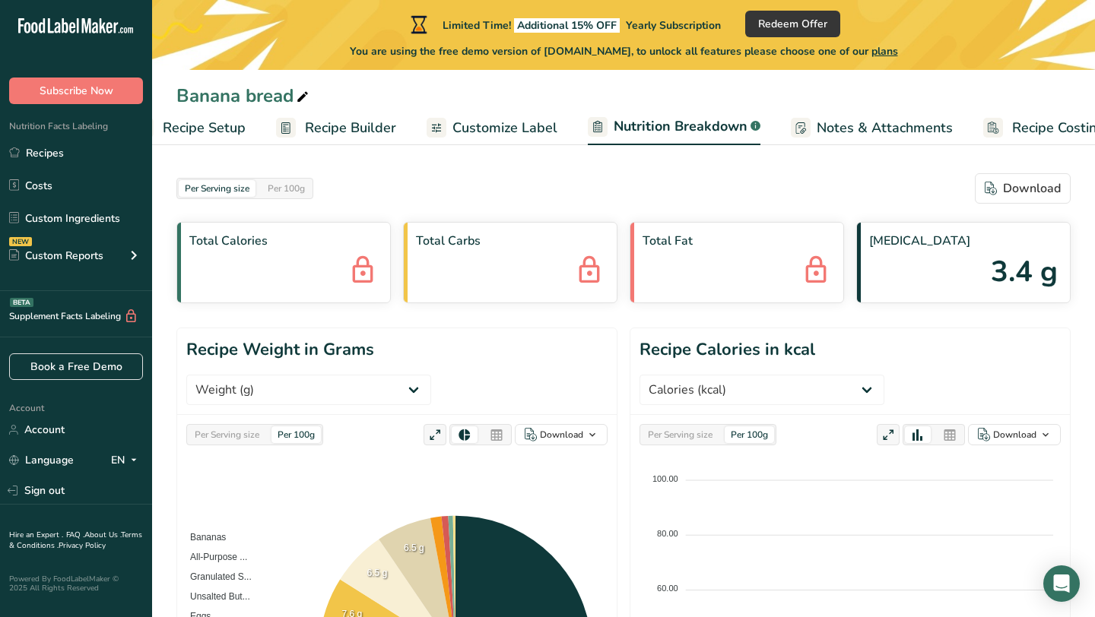
scroll to position [0, 76]
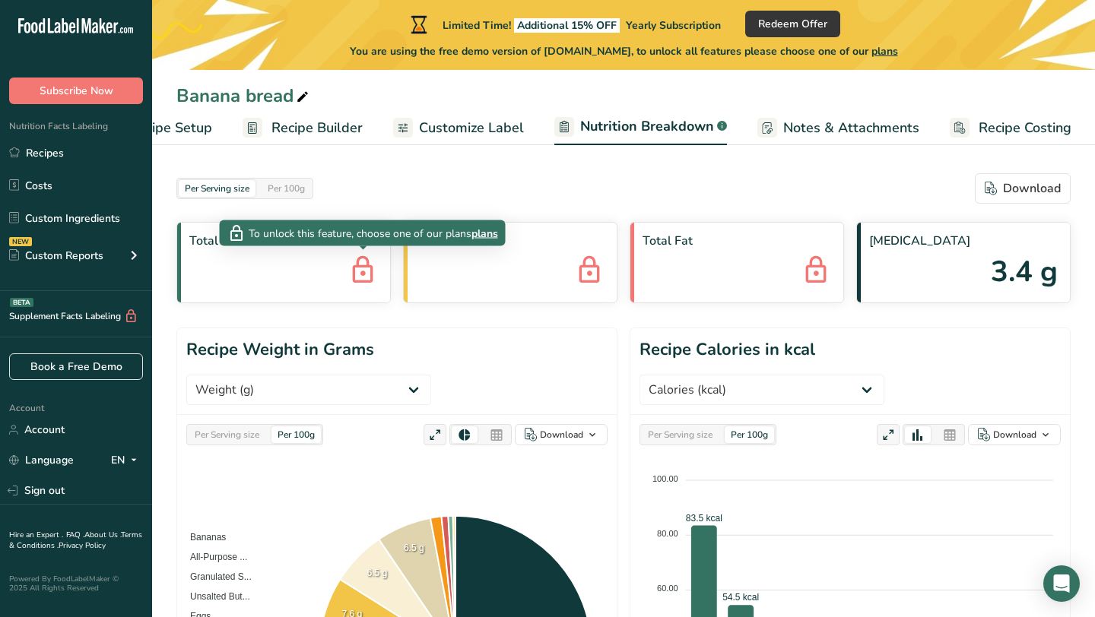
click at [353, 262] on icon at bounding box center [362, 271] width 30 height 41
click at [487, 233] on span "plans" at bounding box center [484, 233] width 27 height 16
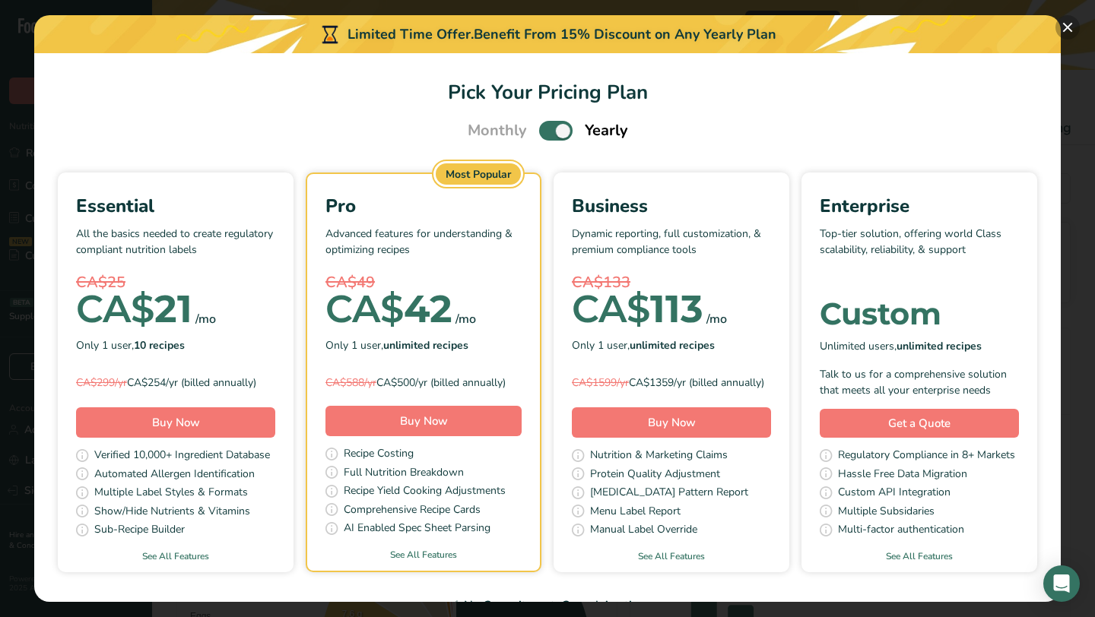
click at [1067, 30] on button "Pick Your Pricing Plan Modal" at bounding box center [1067, 27] width 24 height 24
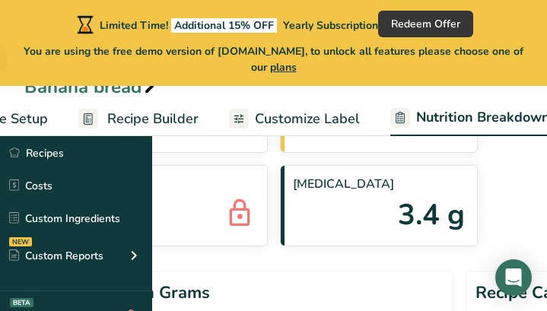
scroll to position [0, 0]
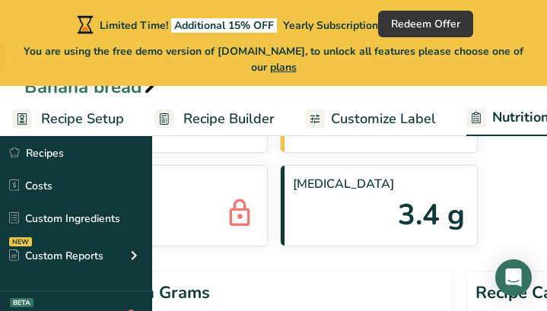
select select "Calories"
